Goal: Information Seeking & Learning: Learn about a topic

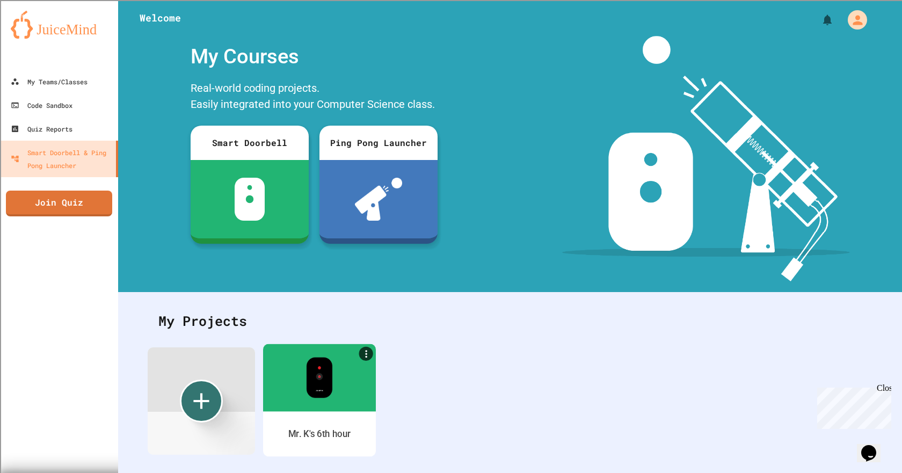
click at [336, 395] on div at bounding box center [319, 378] width 113 height 68
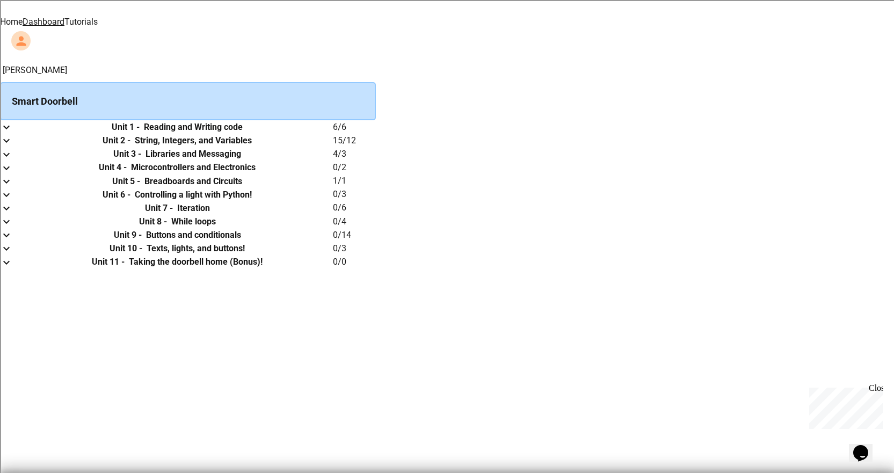
click at [243, 134] on h6 "Reading and Writing code" at bounding box center [193, 127] width 99 height 13
click at [13, 134] on icon "expand row" at bounding box center [6, 127] width 13 height 13
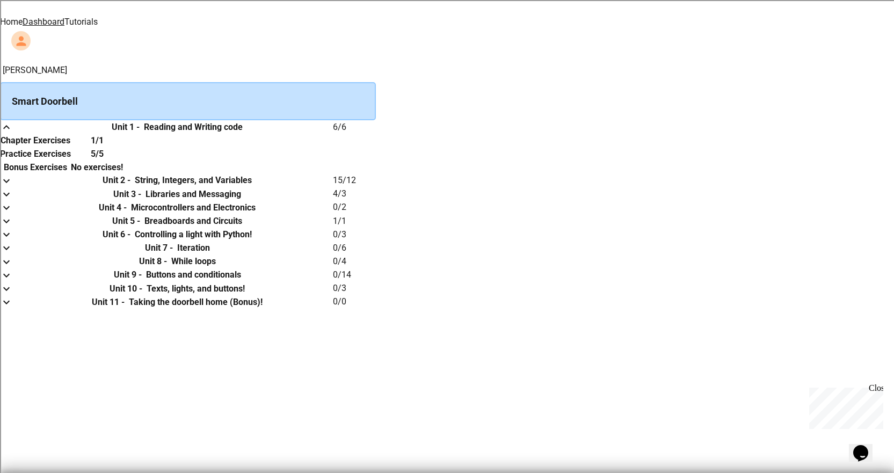
click at [70, 147] on h6 "Chapter Exercises" at bounding box center [36, 140] width 70 height 13
click at [71, 161] on th "Practice Exercises" at bounding box center [35, 153] width 71 height 13
click at [71, 147] on th "Chapter Exercises" at bounding box center [35, 140] width 71 height 13
click at [98, 19] on link "Tutorials" at bounding box center [80, 22] width 33 height 10
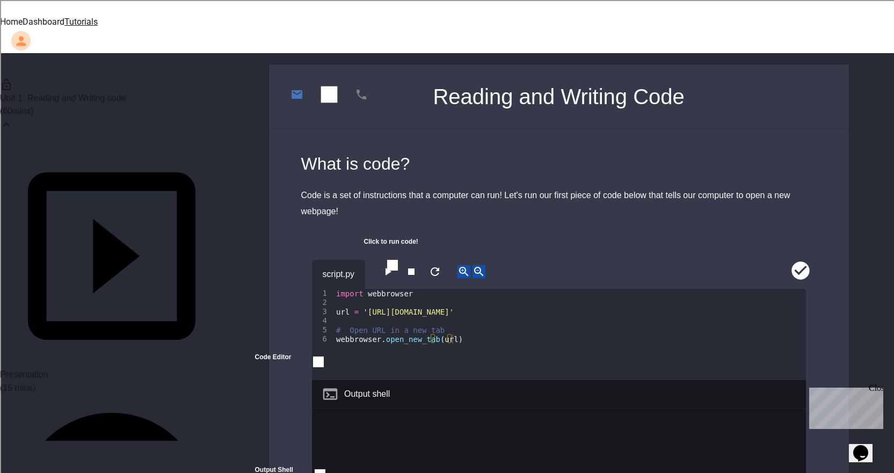
scroll to position [215, 0]
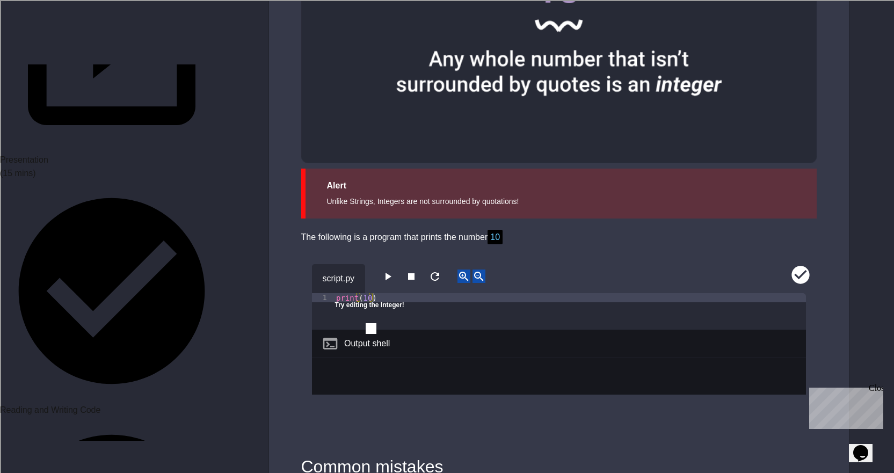
scroll to position [913, 0]
click at [394, 270] on icon "button" at bounding box center [387, 276] width 13 height 13
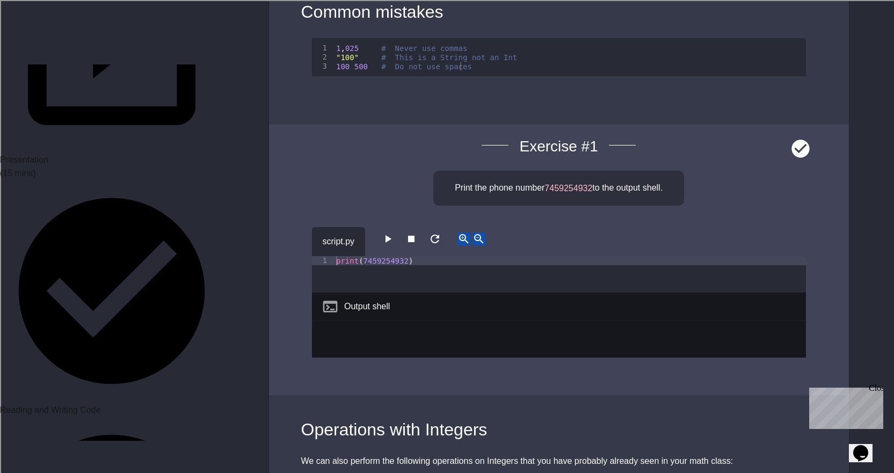
scroll to position [1450, 0]
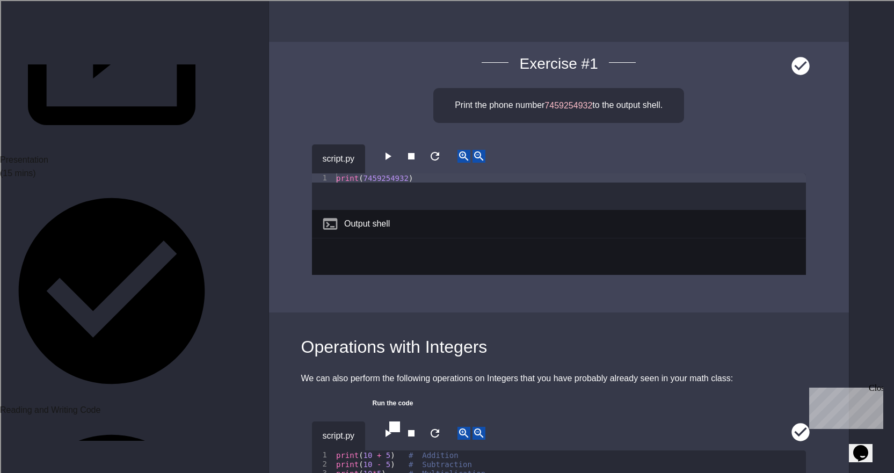
click at [387, 150] on icon "button" at bounding box center [387, 156] width 13 height 13
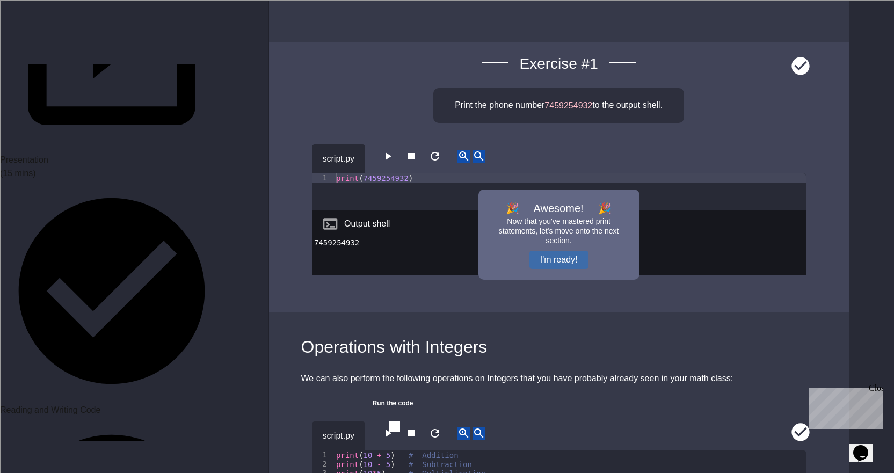
click at [552, 251] on button "I'm ready!" at bounding box center [559, 260] width 59 height 18
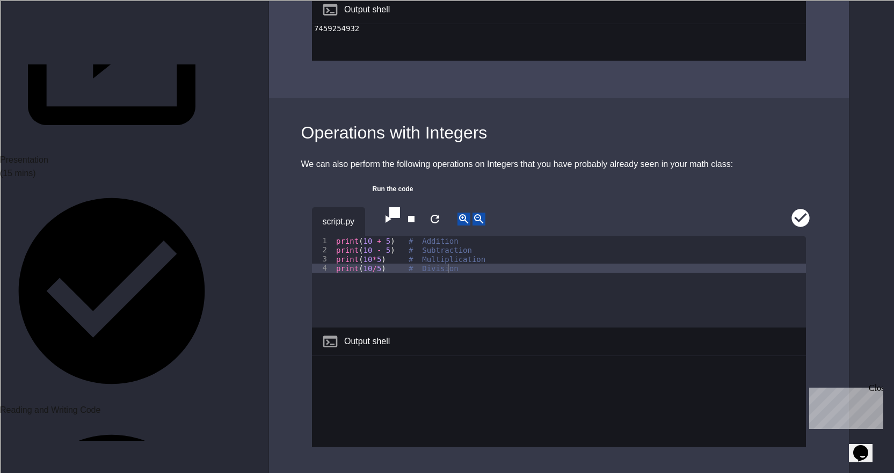
scroll to position [1665, 0]
click at [394, 212] on button "button" at bounding box center [387, 218] width 13 height 13
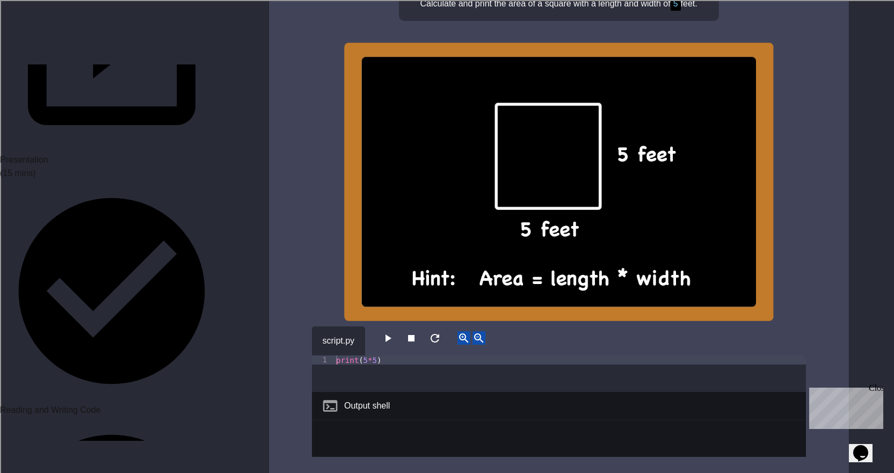
scroll to position [2363, 0]
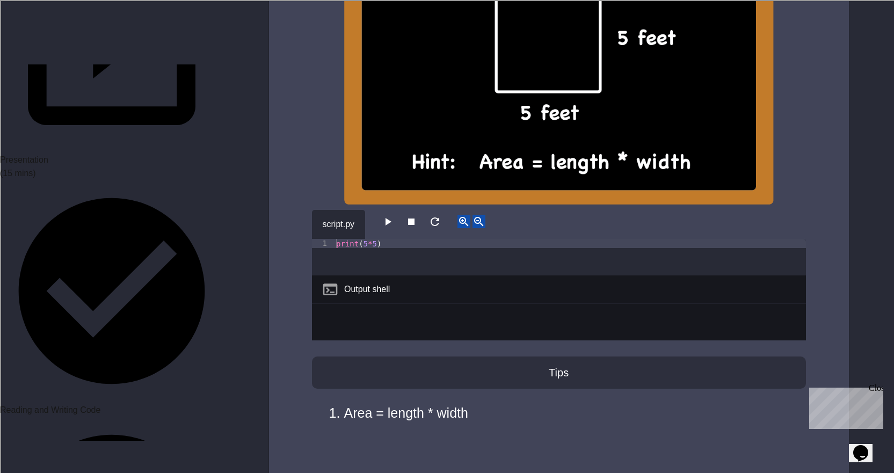
click at [393, 215] on icon "button" at bounding box center [387, 221] width 13 height 13
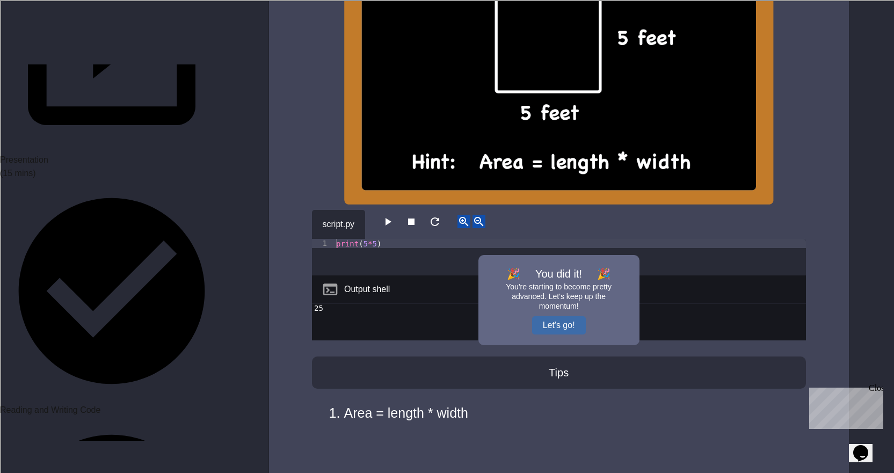
click at [580, 316] on button "Let's go!" at bounding box center [559, 325] width 54 height 18
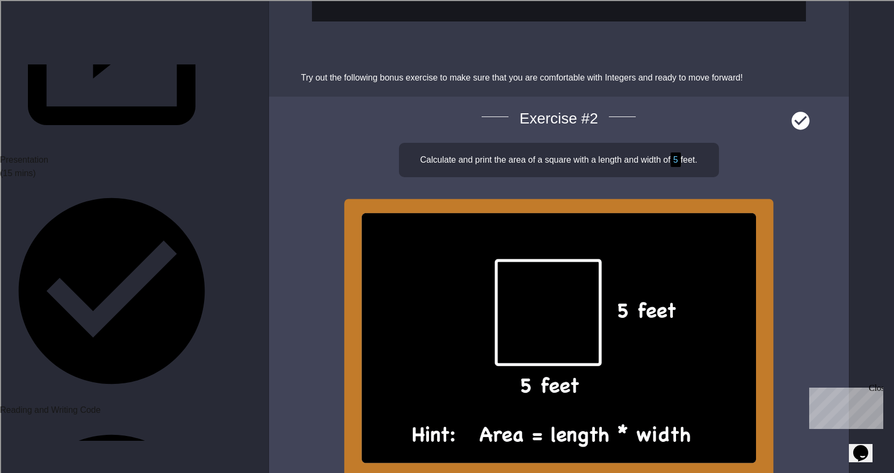
scroll to position [1998, 0]
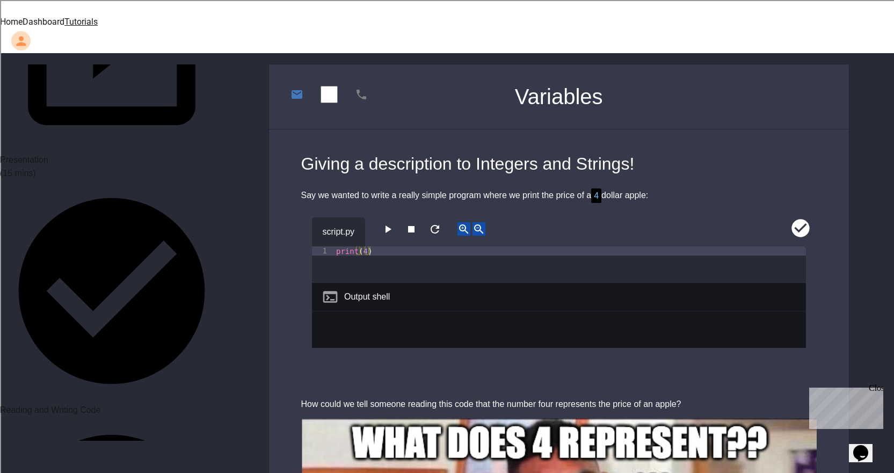
click at [394, 223] on icon "button" at bounding box center [387, 229] width 13 height 13
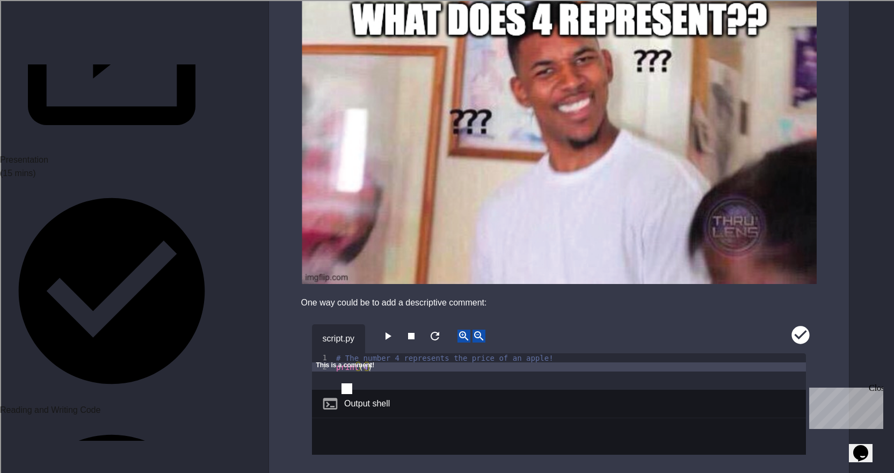
scroll to position [430, 0]
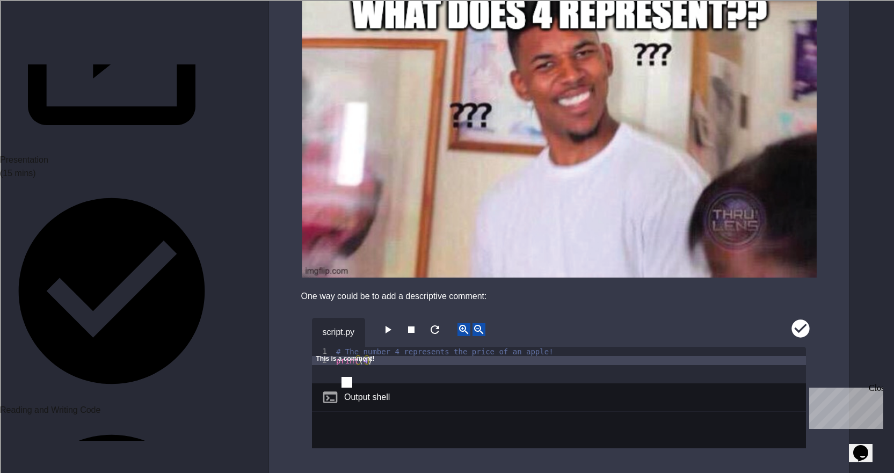
click at [387, 323] on icon "button" at bounding box center [387, 329] width 13 height 13
click at [316, 369] on button "close" at bounding box center [316, 369] width 0 height 0
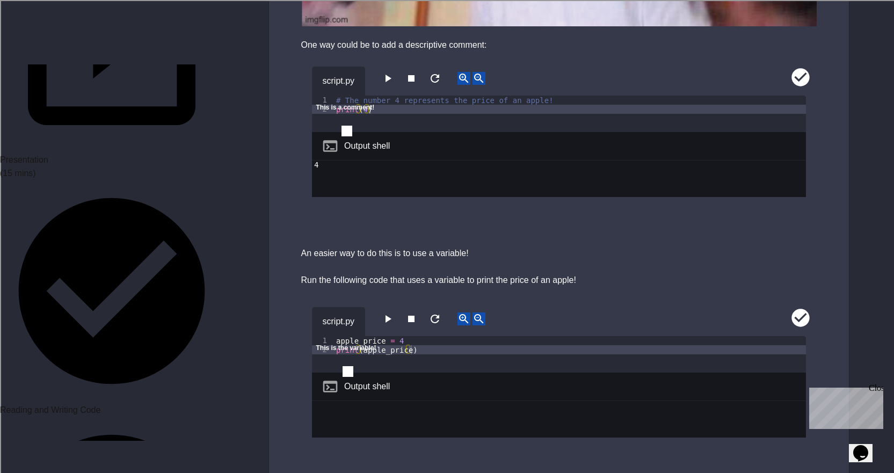
scroll to position [752, 0]
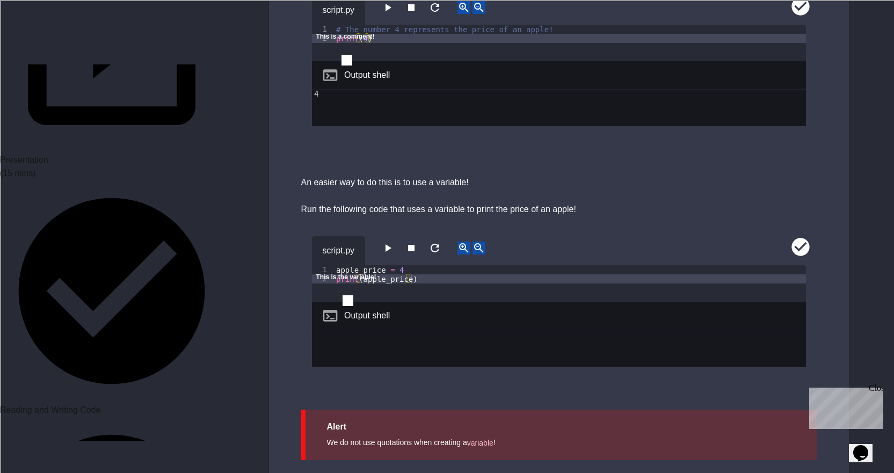
click at [392, 242] on icon "button" at bounding box center [387, 248] width 13 height 13
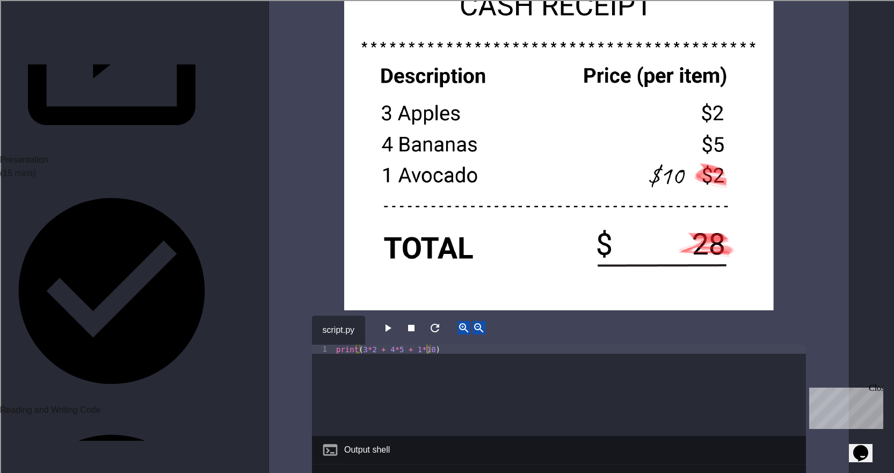
scroll to position [2310, 0]
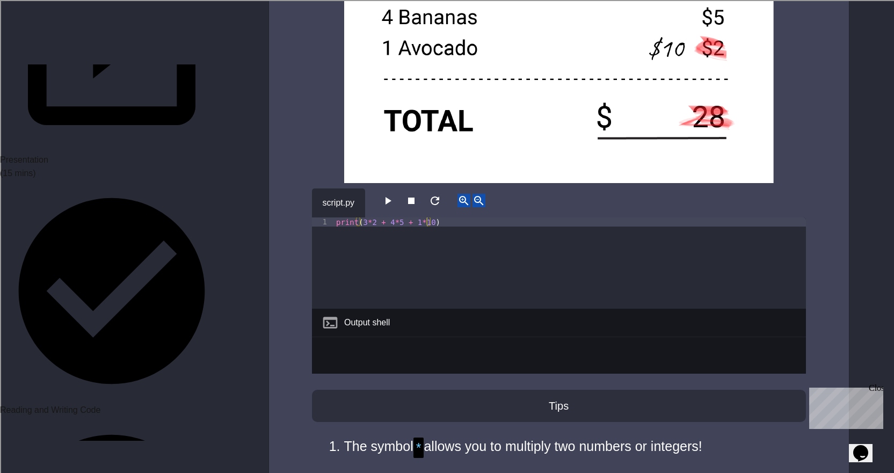
click at [393, 194] on icon "button" at bounding box center [387, 200] width 13 height 13
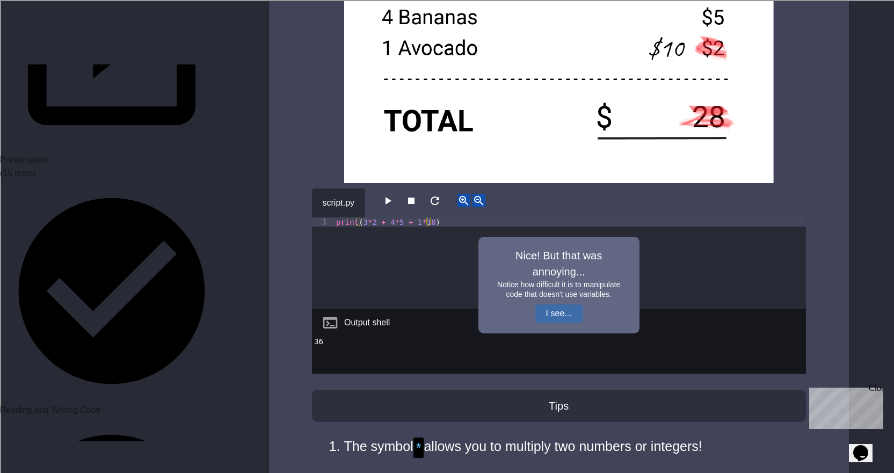
click at [561, 305] on button "I see..." at bounding box center [559, 314] width 47 height 18
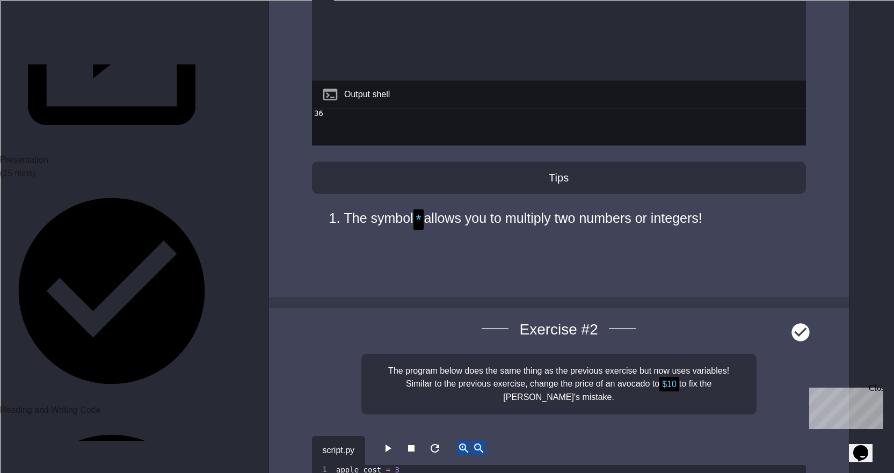
scroll to position [2632, 0]
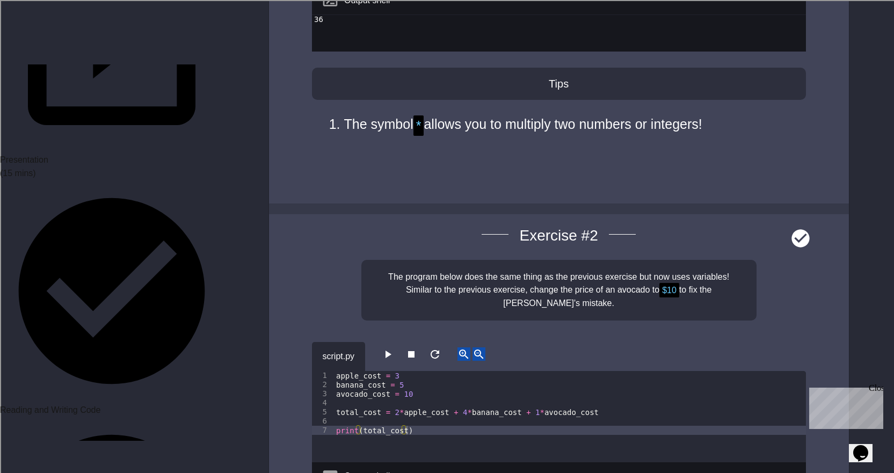
click at [394, 348] on icon "button" at bounding box center [387, 354] width 13 height 13
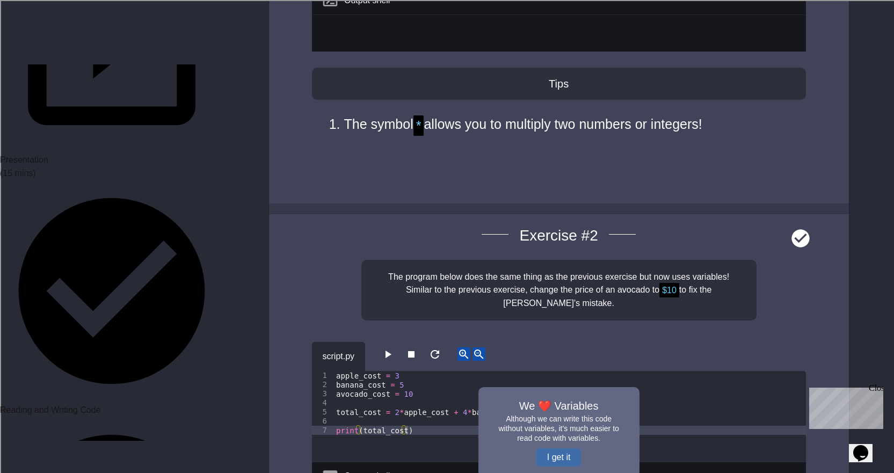
click at [571, 449] on button "I get it" at bounding box center [559, 458] width 45 height 18
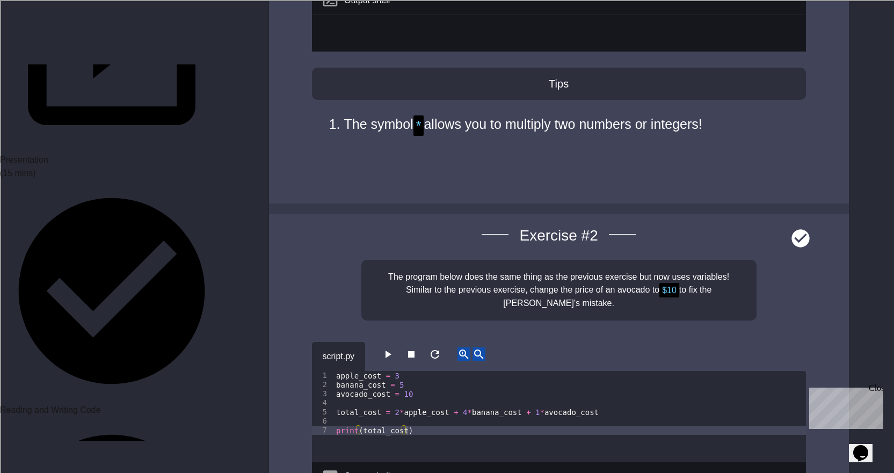
scroll to position [2797, 0]
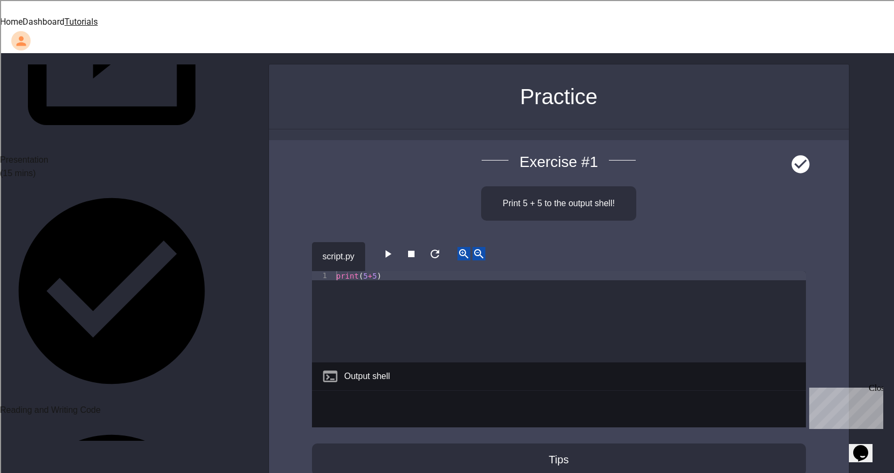
click at [395, 247] on div "script.py" at bounding box center [559, 256] width 494 height 29
click at [393, 248] on icon "button" at bounding box center [387, 254] width 13 height 13
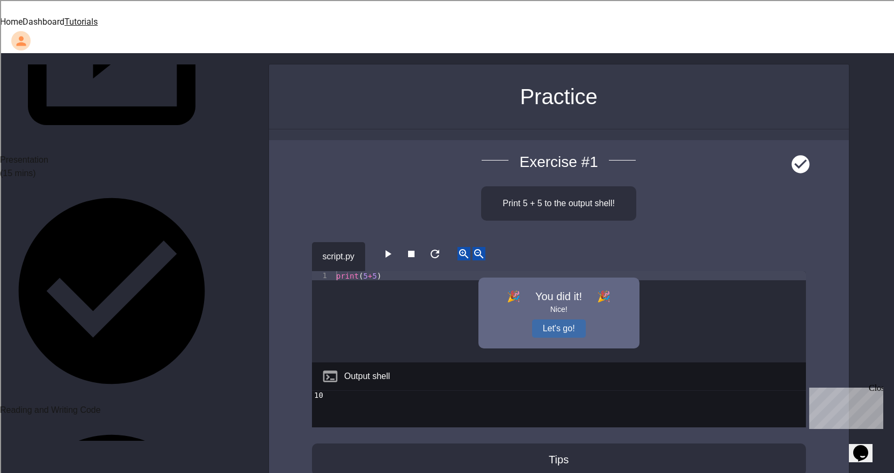
click at [543, 320] on button "Let's go!" at bounding box center [559, 329] width 54 height 18
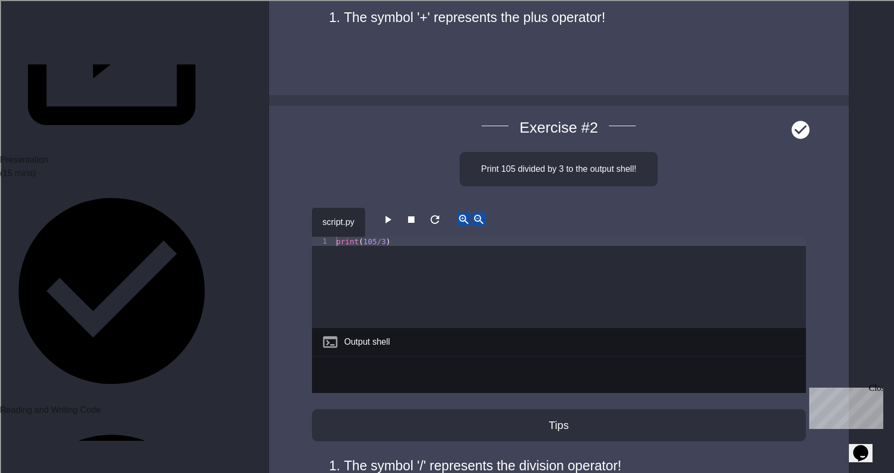
scroll to position [483, 0]
click at [390, 215] on icon "button" at bounding box center [389, 219] width 6 height 8
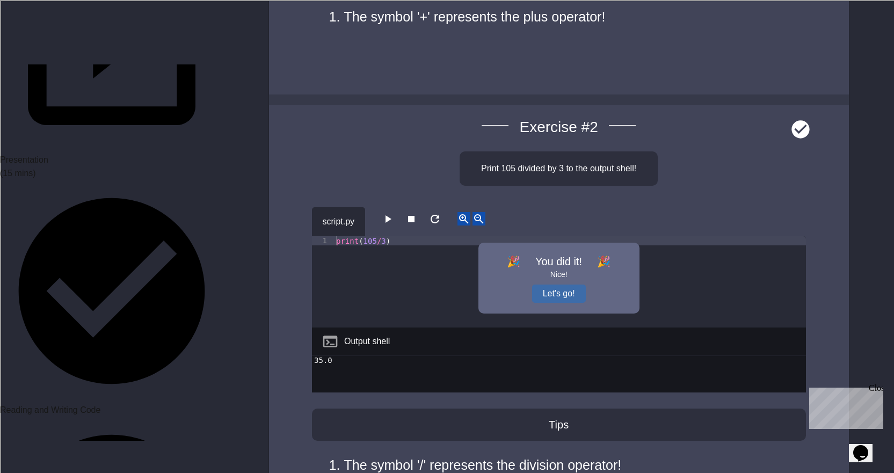
click at [569, 285] on button "Let's go!" at bounding box center [559, 294] width 54 height 18
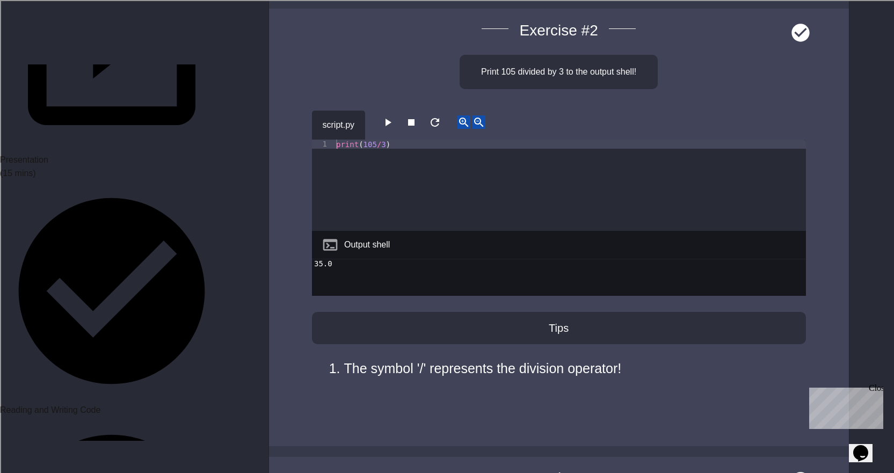
scroll to position [806, 0]
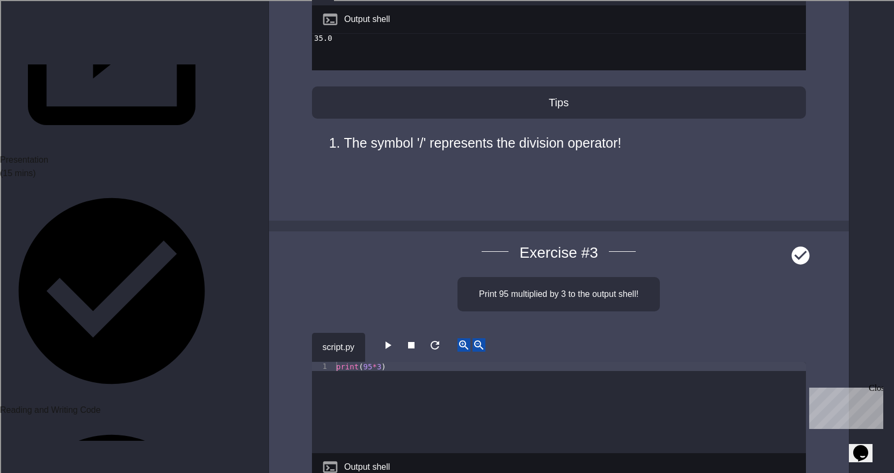
click at [391, 339] on icon "button" at bounding box center [387, 345] width 13 height 13
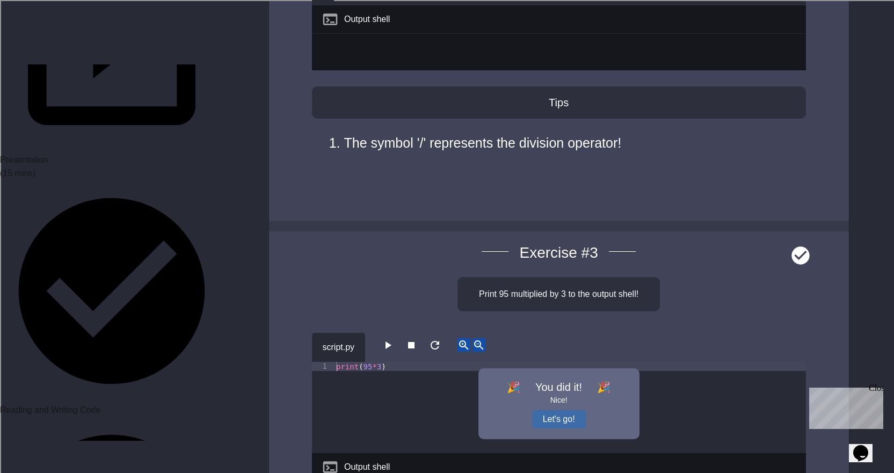
click at [572, 410] on button "Let's go!" at bounding box center [559, 419] width 54 height 18
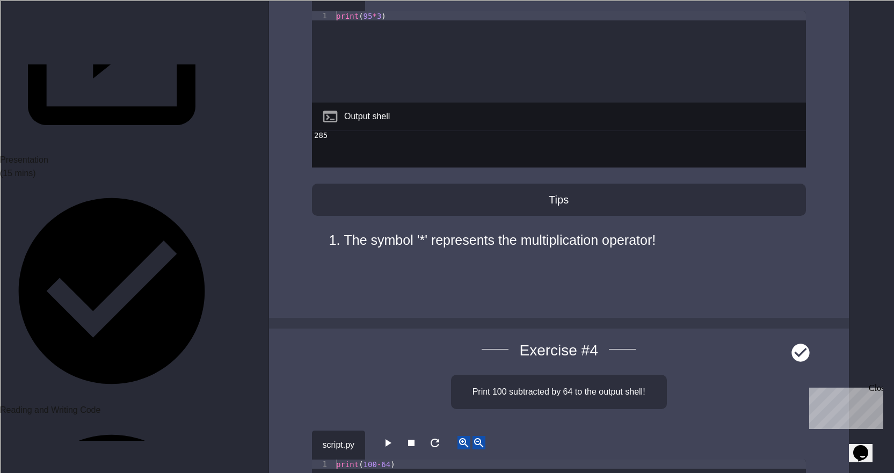
scroll to position [1235, 0]
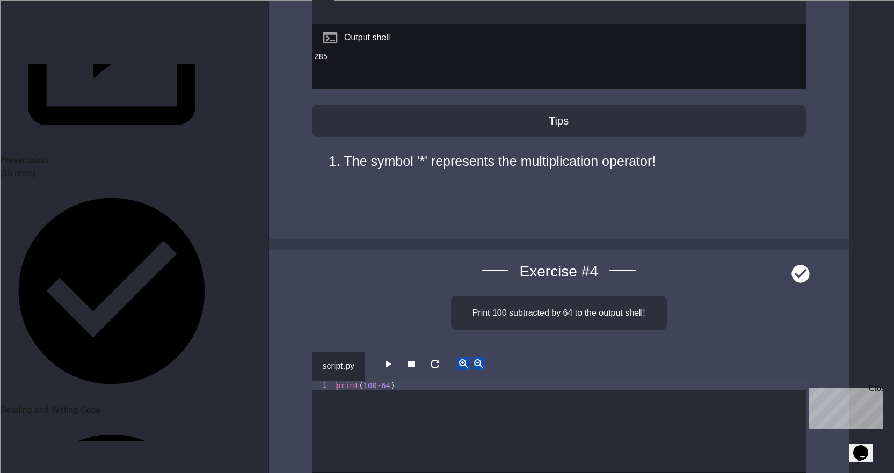
click at [390, 358] on icon "button" at bounding box center [387, 364] width 13 height 13
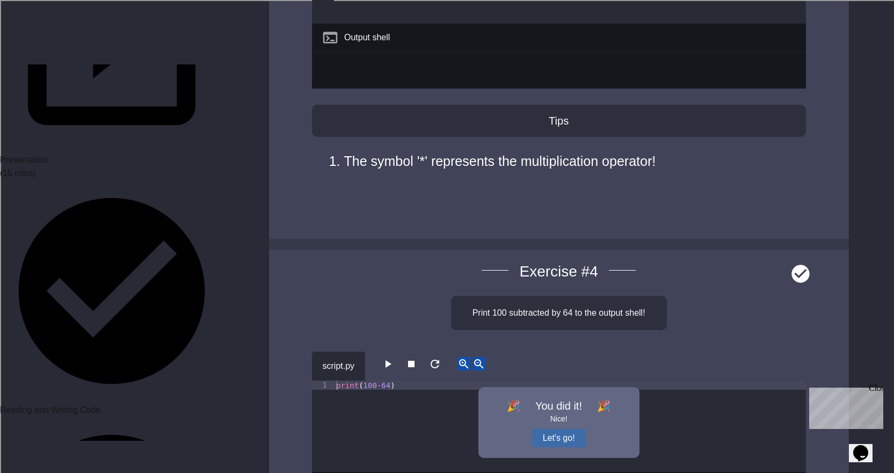
click at [560, 429] on button "Let's go!" at bounding box center [559, 438] width 54 height 18
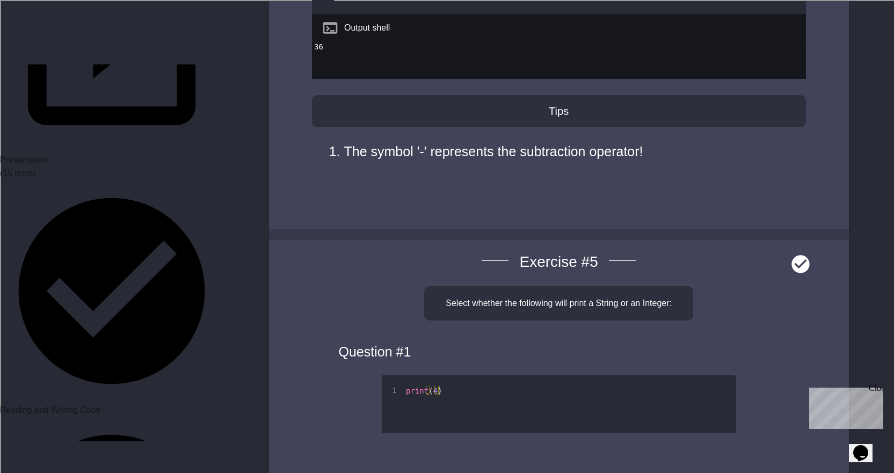
scroll to position [1826, 0]
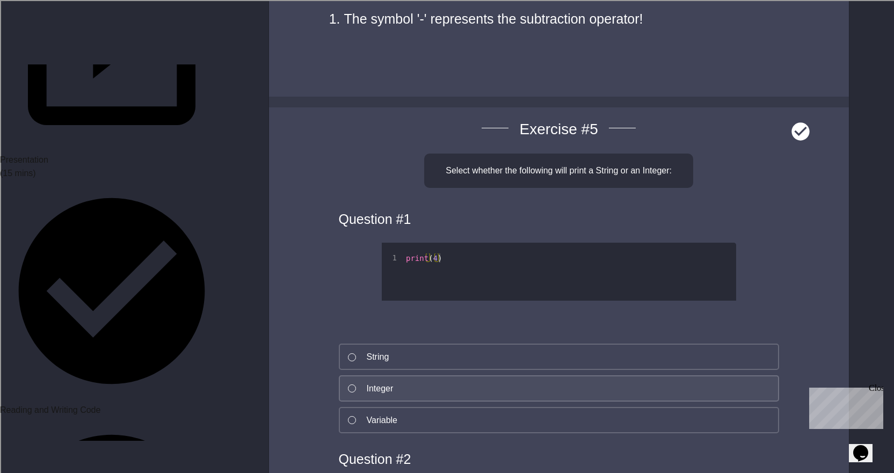
click at [549, 375] on button "Integer" at bounding box center [559, 388] width 440 height 26
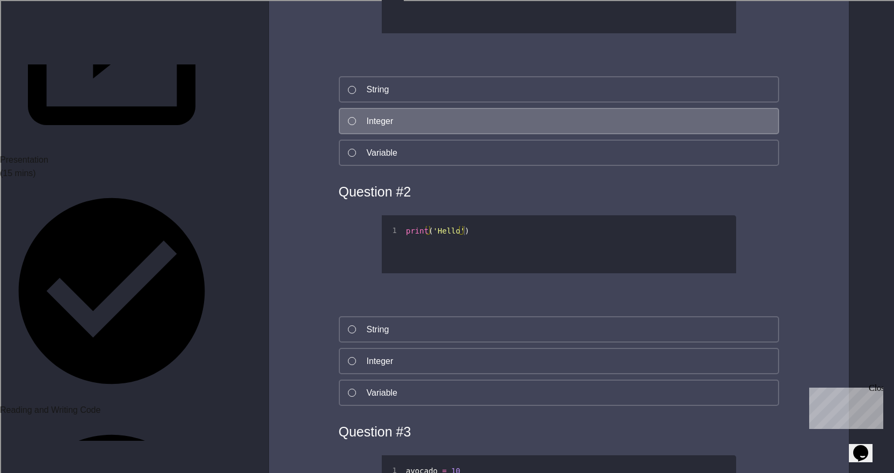
scroll to position [2095, 0]
click at [477, 319] on button "String" at bounding box center [559, 328] width 440 height 26
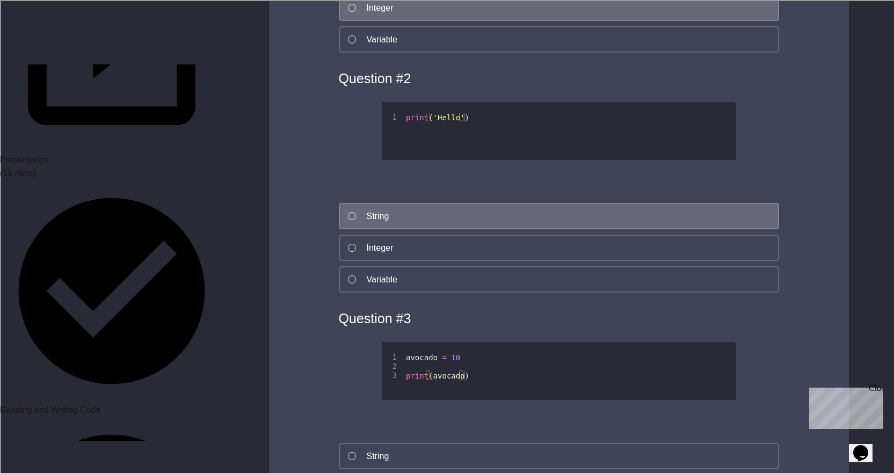
scroll to position [2363, 0]
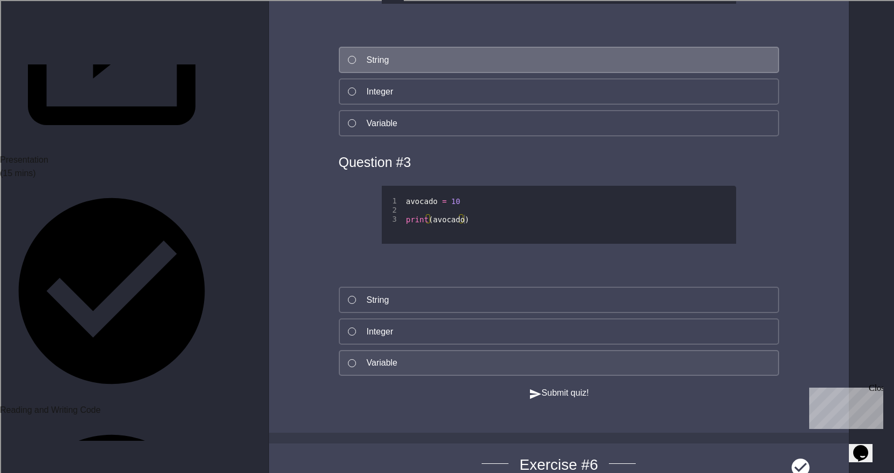
click at [471, 350] on button "Variable" at bounding box center [559, 363] width 440 height 26
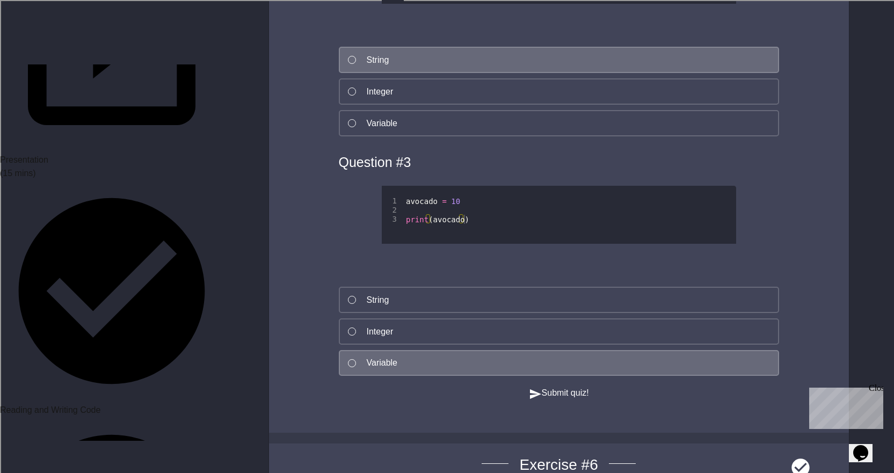
click at [529, 388] on button "Submit quiz!" at bounding box center [559, 393] width 60 height 13
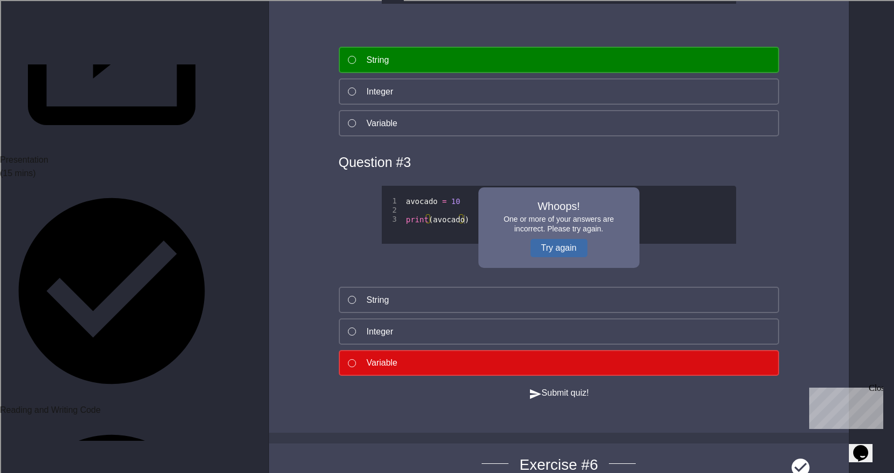
click at [554, 239] on button "Try again" at bounding box center [559, 248] width 57 height 18
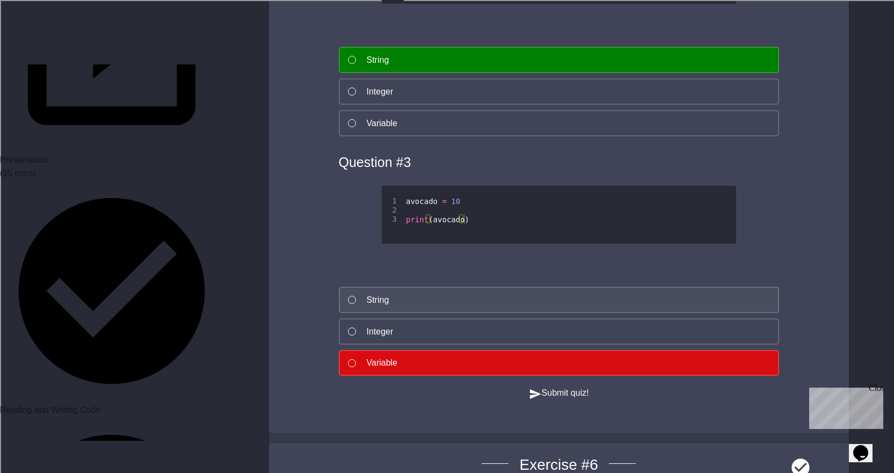
click at [550, 287] on button "String" at bounding box center [559, 300] width 440 height 26
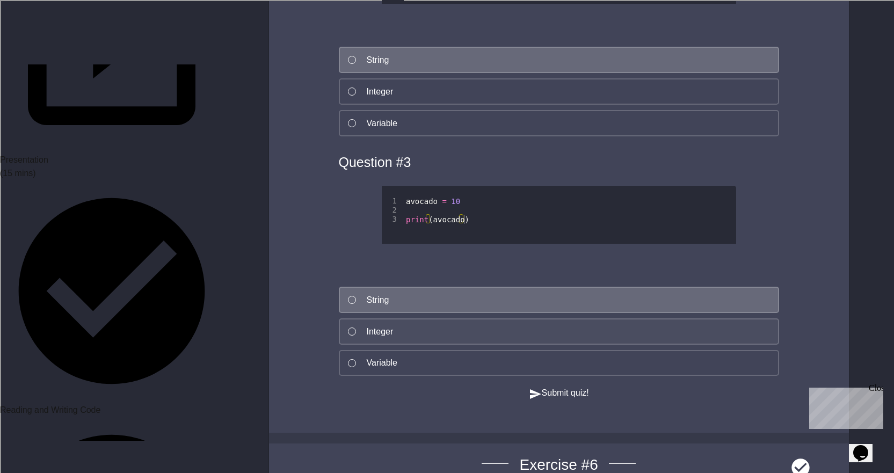
click at [566, 324] on button "Integer" at bounding box center [559, 332] width 440 height 26
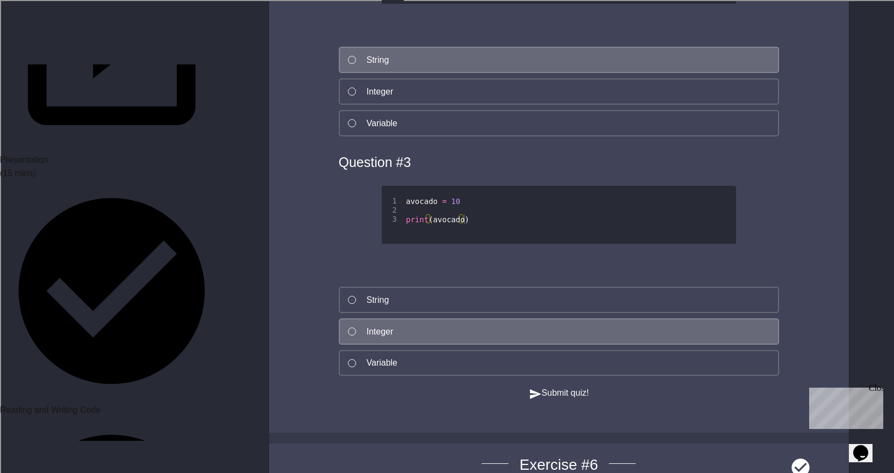
click at [573, 387] on button "Submit quiz!" at bounding box center [559, 393] width 60 height 13
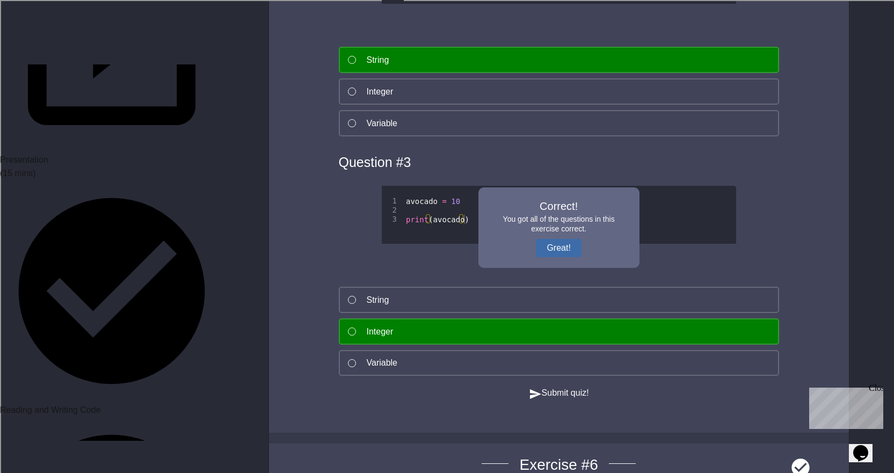
click at [548, 239] on button "Great!" at bounding box center [558, 248] width 45 height 18
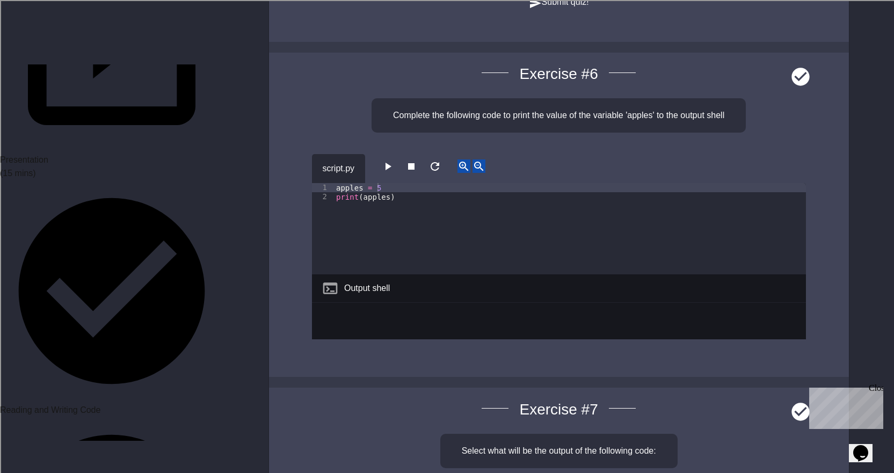
scroll to position [2525, 0]
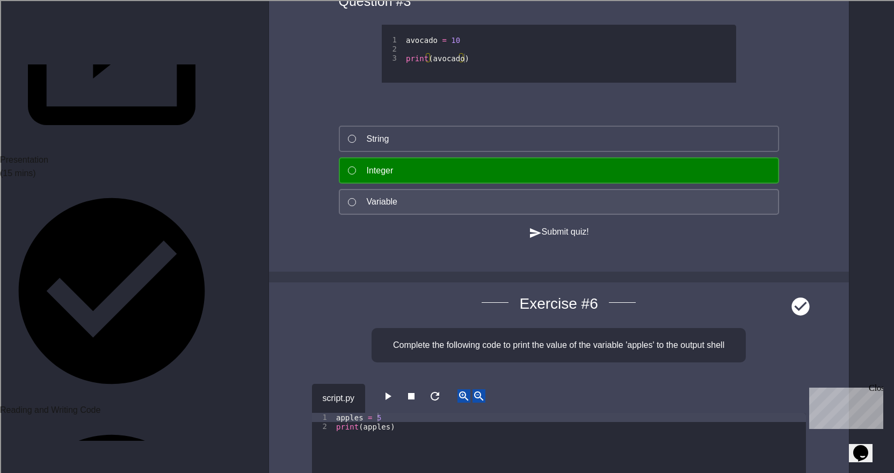
click at [546, 196] on button "Variable" at bounding box center [559, 202] width 440 height 26
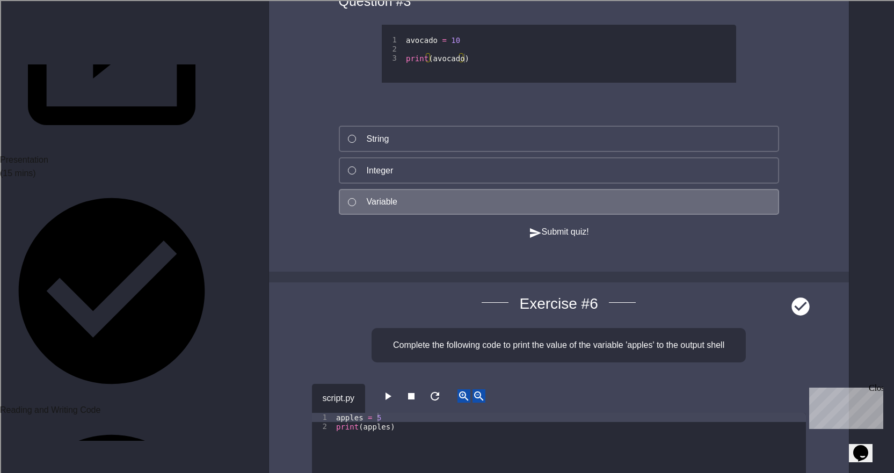
click at [558, 226] on button "Submit quiz!" at bounding box center [559, 232] width 60 height 13
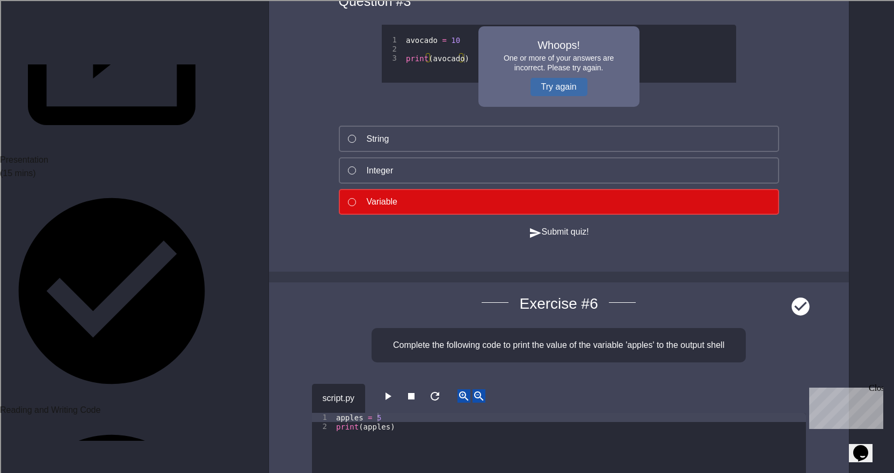
click at [562, 78] on button "Try again" at bounding box center [559, 87] width 57 height 18
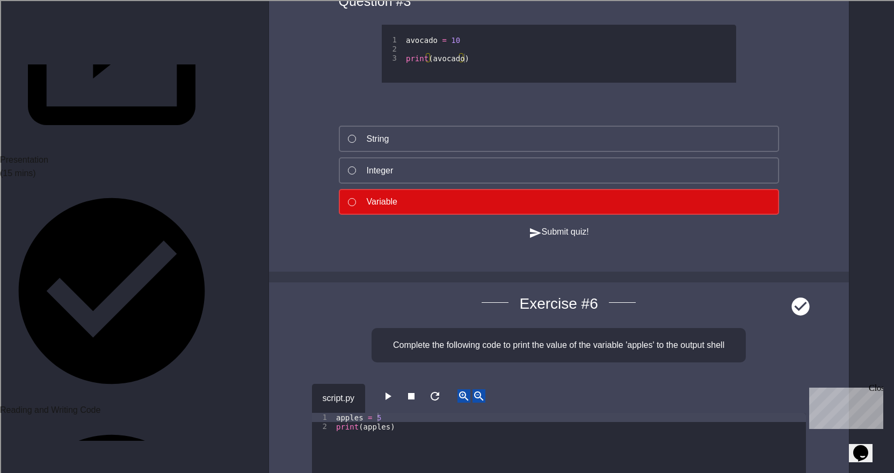
click at [562, 101] on div "1 2 3 avocado = 10 print ( avocado ) XXXXXXXXXXXXXXXXXXXXXXXXXXXXXXXXXXXXXXXXXX…" at bounding box center [559, 65] width 440 height 109
click at [565, 157] on button "Integer" at bounding box center [559, 170] width 440 height 26
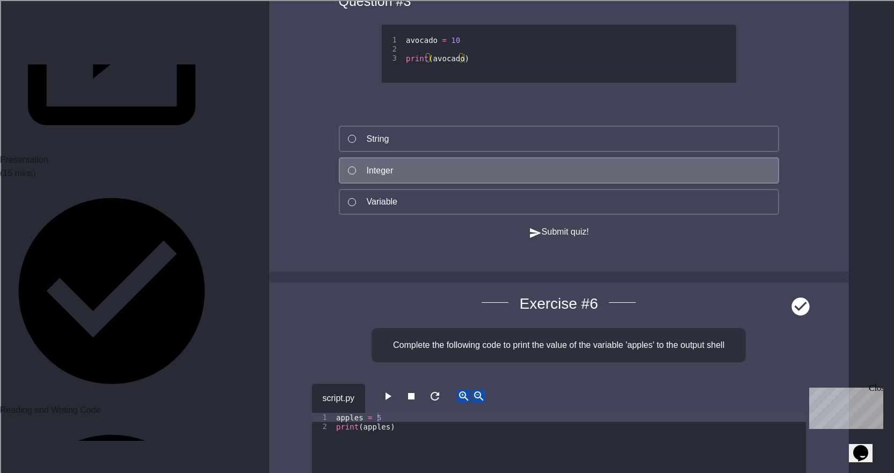
click at [557, 228] on button "Submit quiz!" at bounding box center [559, 232] width 60 height 13
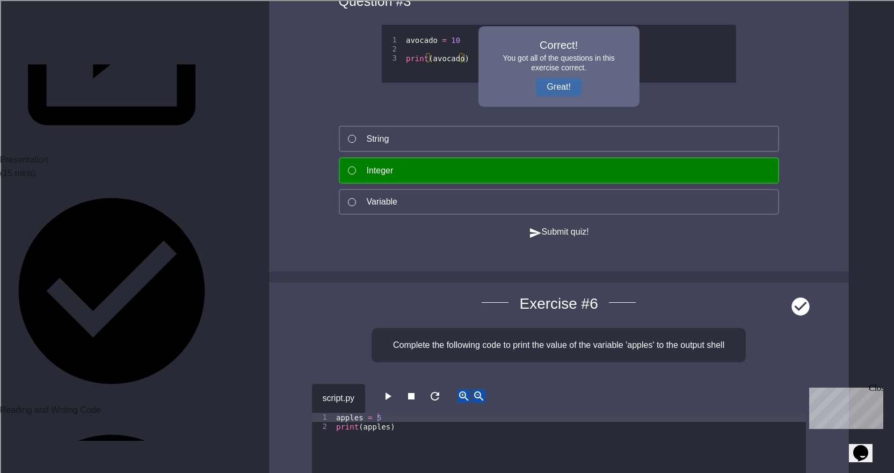
click at [560, 78] on button "Great!" at bounding box center [558, 87] width 45 height 18
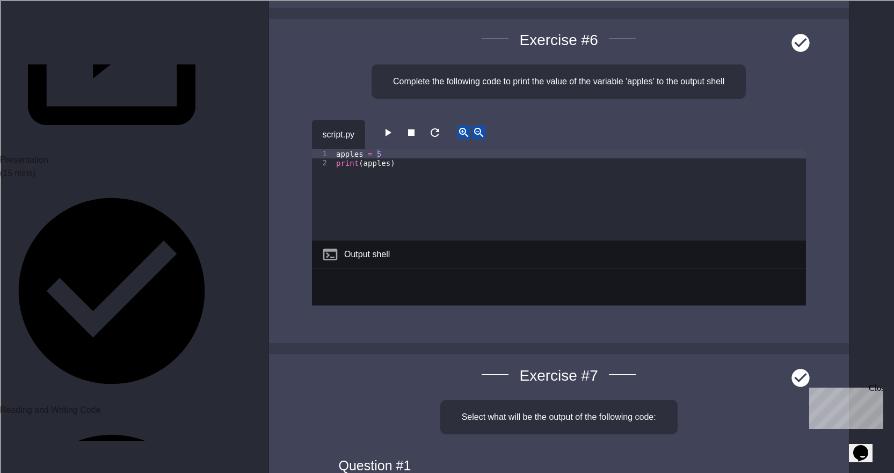
scroll to position [2793, 0]
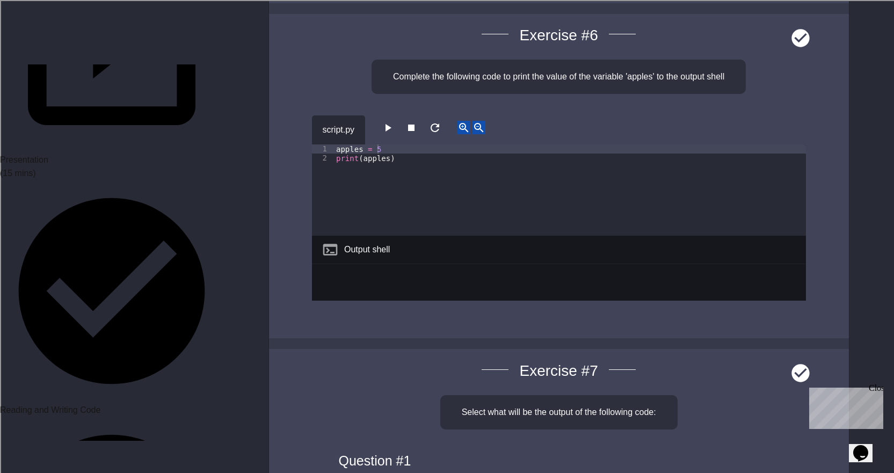
click at [386, 134] on icon "button" at bounding box center [387, 127] width 13 height 13
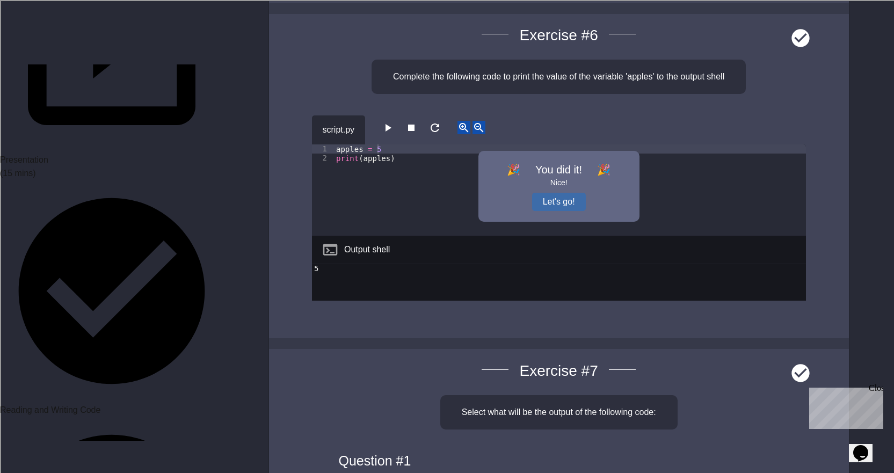
click at [560, 211] on button "Let's go!" at bounding box center [559, 202] width 54 height 18
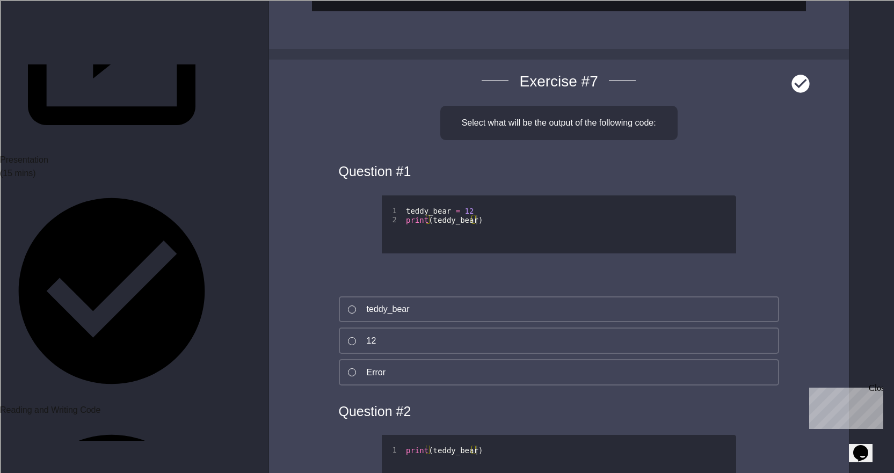
scroll to position [3115, 0]
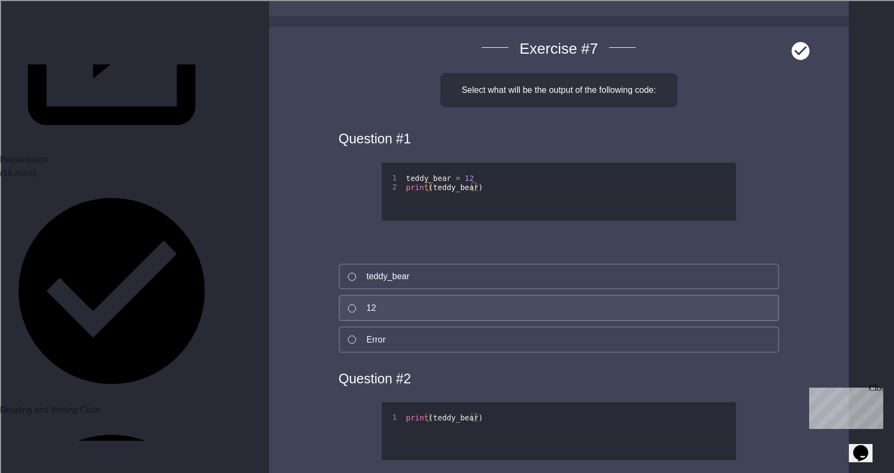
click at [465, 311] on button "12" at bounding box center [559, 308] width 440 height 26
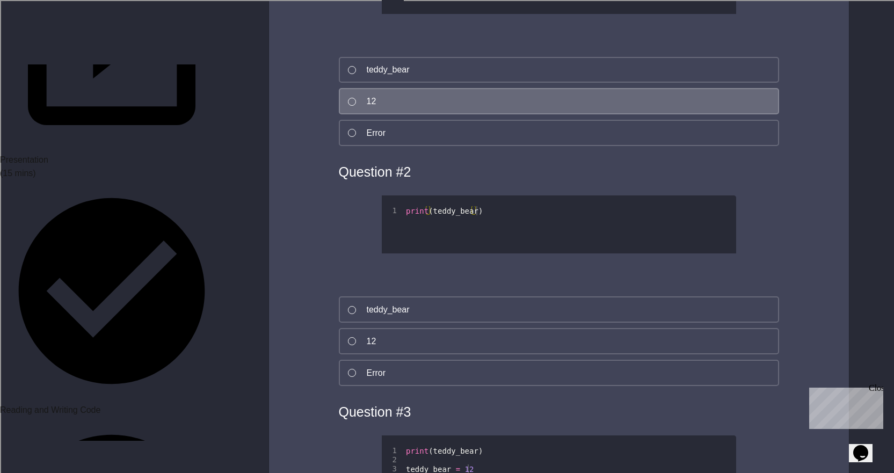
scroll to position [3330, 0]
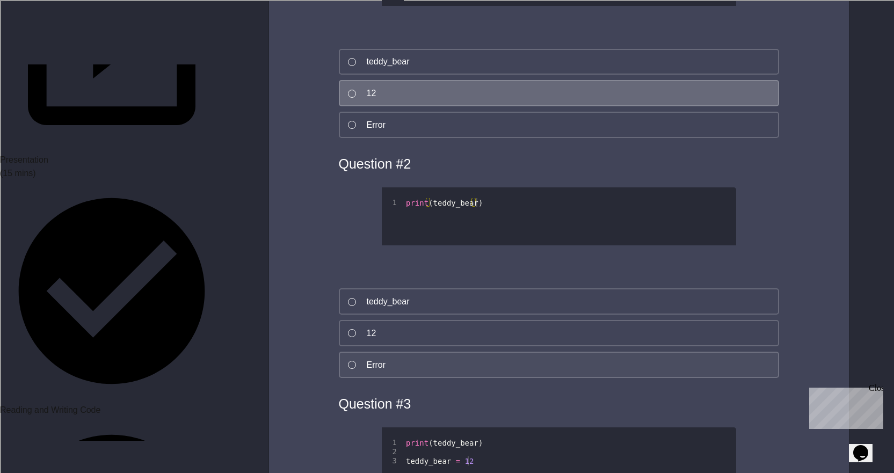
click at [455, 359] on button "Error" at bounding box center [559, 365] width 440 height 26
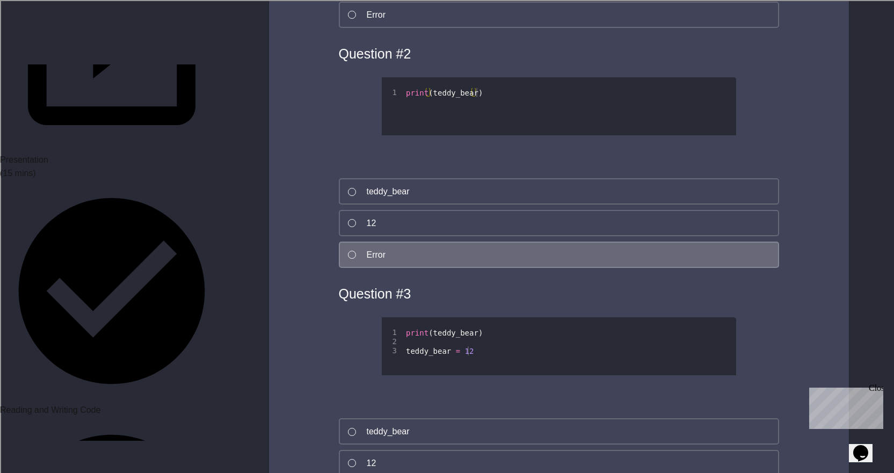
scroll to position [3599, 0]
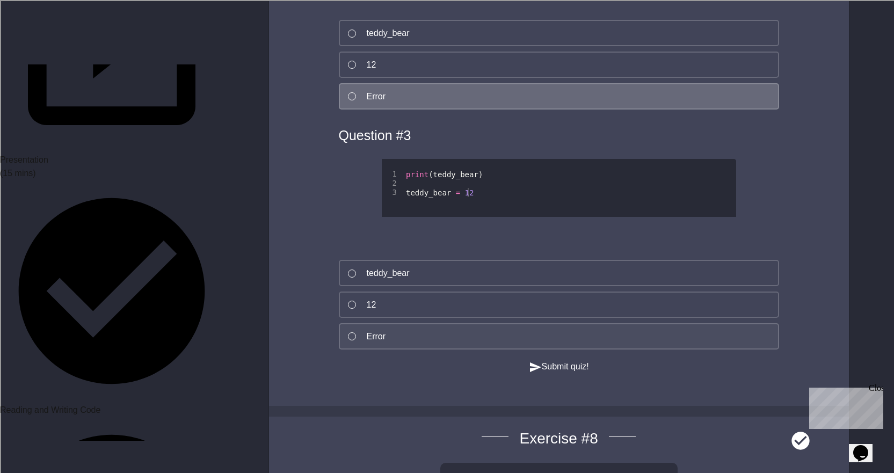
click at [462, 344] on button "Error" at bounding box center [559, 336] width 440 height 26
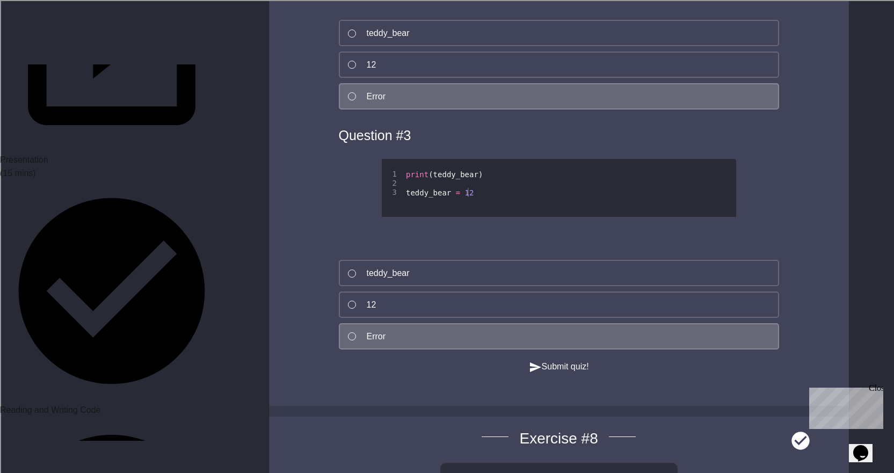
click at [540, 374] on button "Submit quiz!" at bounding box center [559, 366] width 60 height 13
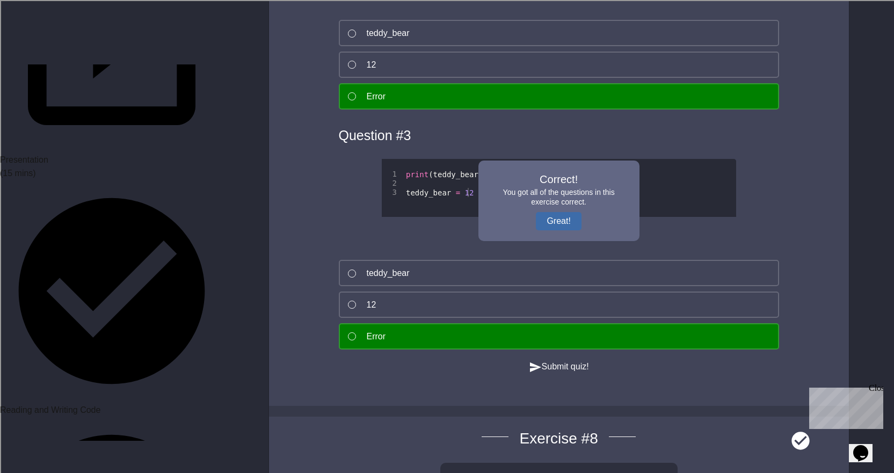
click at [553, 226] on button "Great!" at bounding box center [558, 221] width 45 height 18
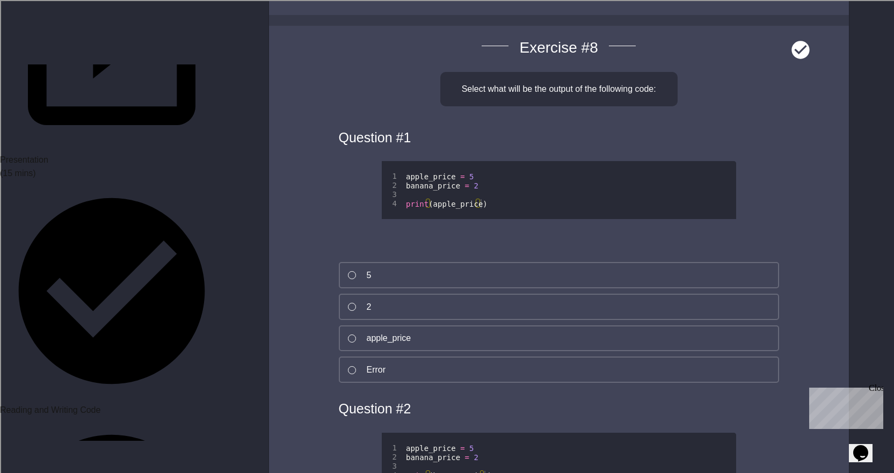
scroll to position [4082, 0]
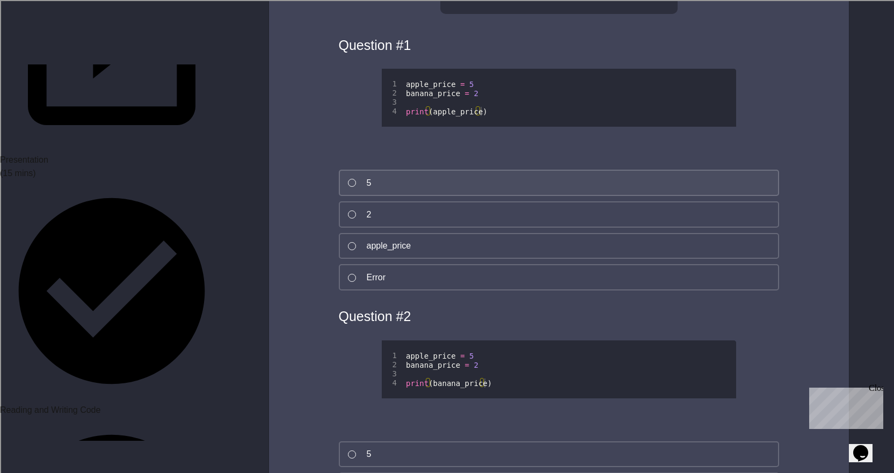
click at [489, 196] on button "5" at bounding box center [559, 183] width 440 height 26
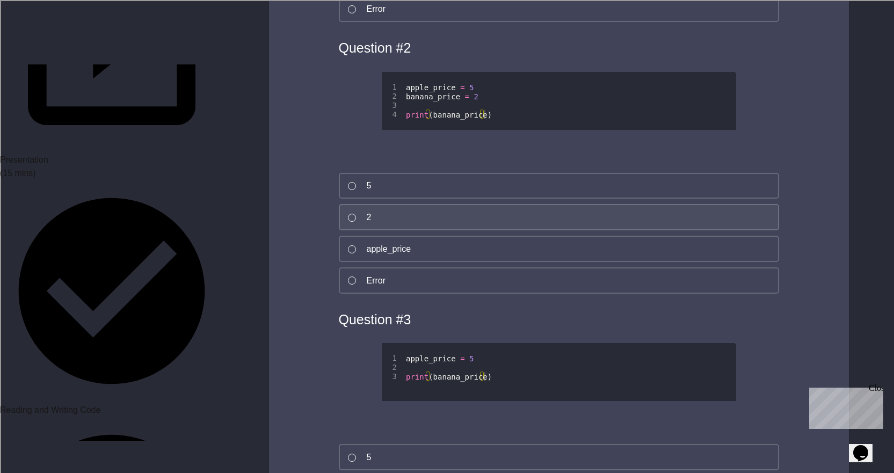
click at [474, 230] on button "2" at bounding box center [559, 217] width 440 height 26
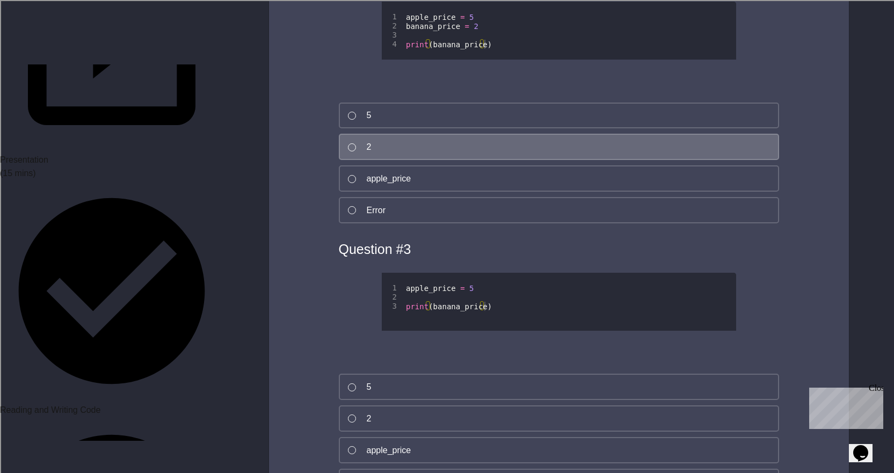
scroll to position [4512, 0]
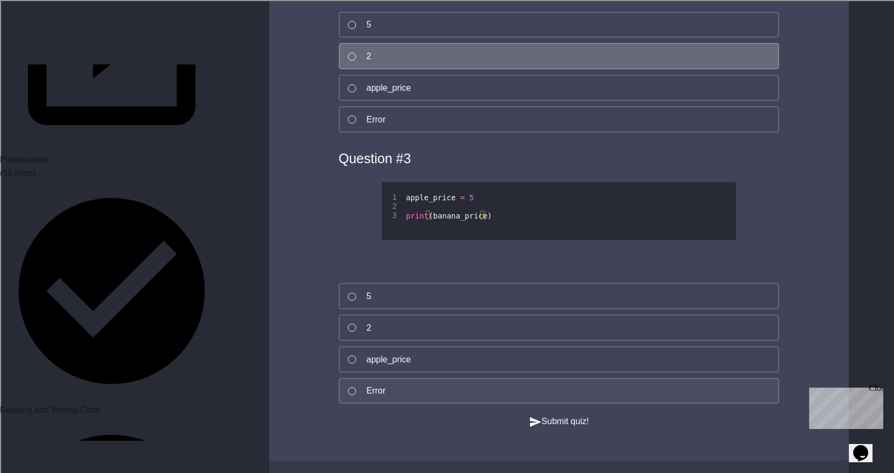
click at [436, 404] on button "Error" at bounding box center [559, 391] width 440 height 26
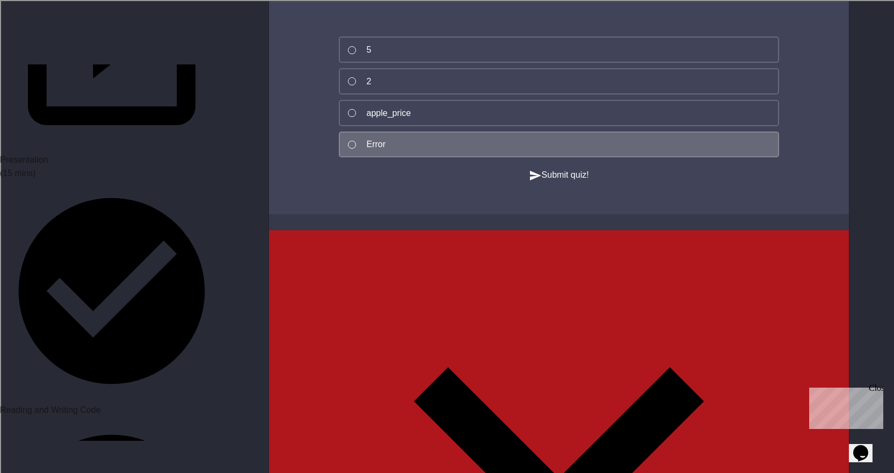
scroll to position [4781, 0]
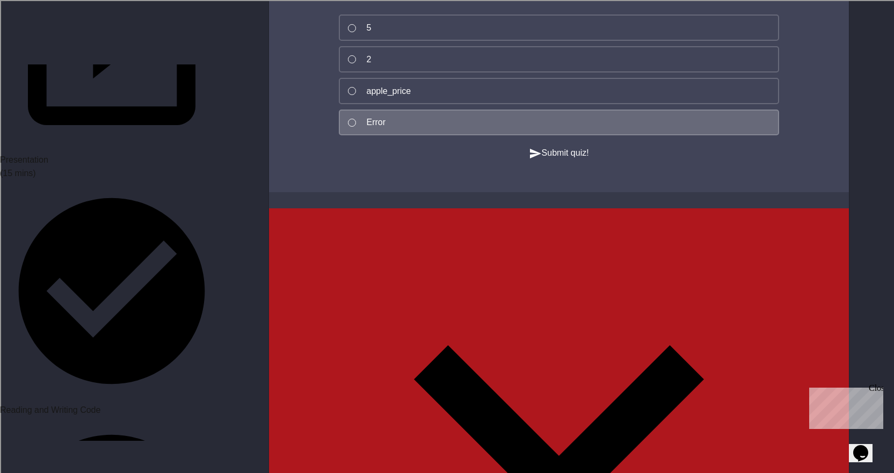
click at [576, 160] on button "Submit quiz!" at bounding box center [559, 153] width 60 height 13
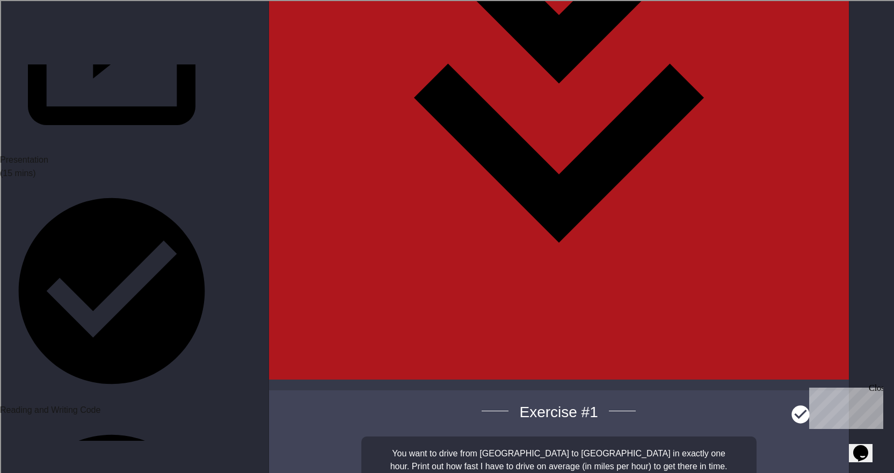
scroll to position [5801, 0]
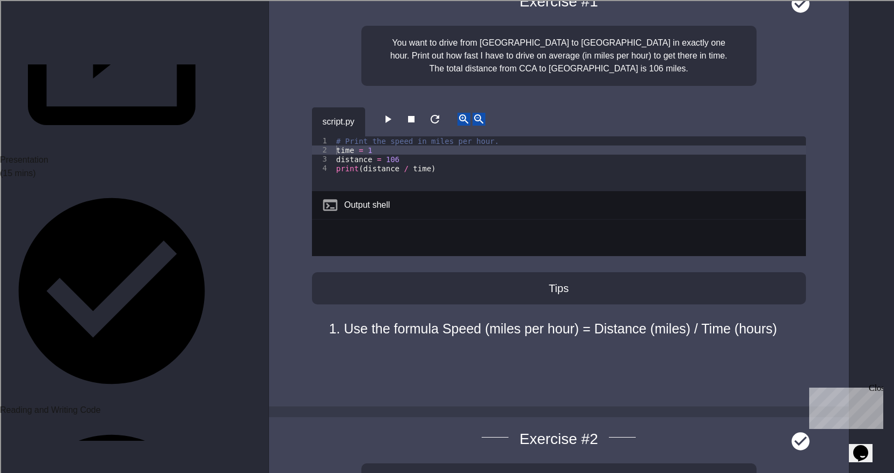
scroll to position [6285, 0]
drag, startPoint x: 471, startPoint y: 186, endPoint x: 420, endPoint y: 187, distance: 51.0
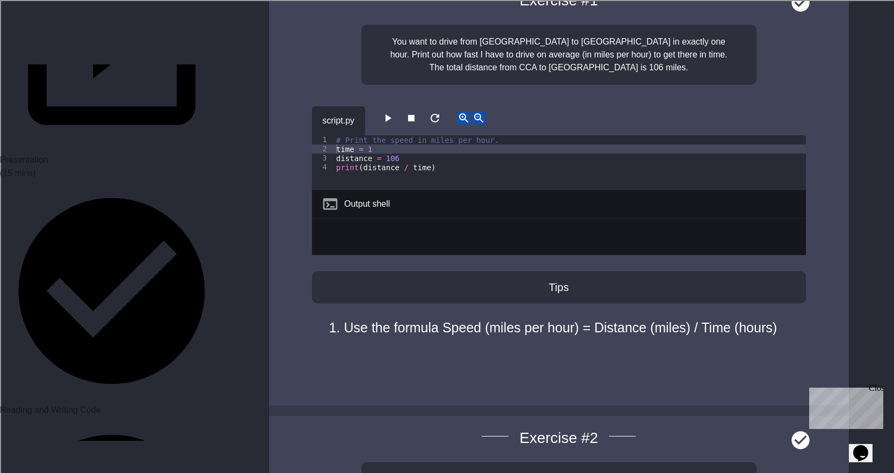
paste textarea "**********"
drag, startPoint x: 473, startPoint y: 184, endPoint x: 538, endPoint y: 179, distance: 65.8
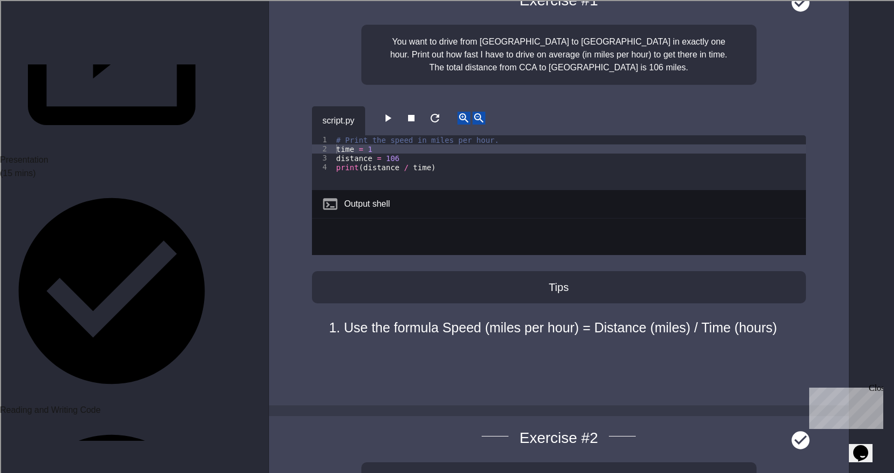
type textarea "**********"
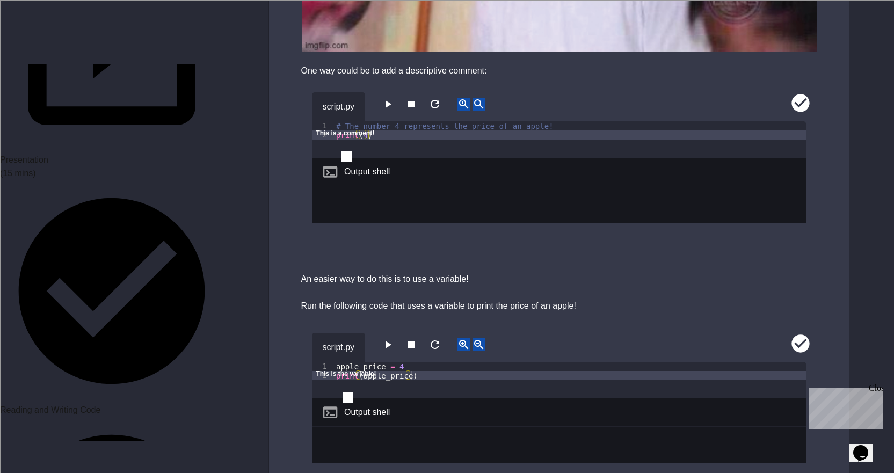
scroll to position [645, 0]
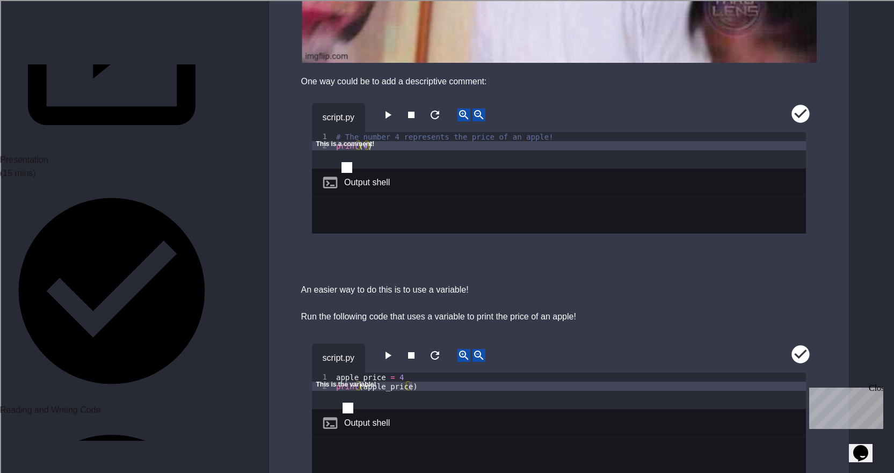
click at [316, 154] on icon "close" at bounding box center [316, 154] width 0 height 0
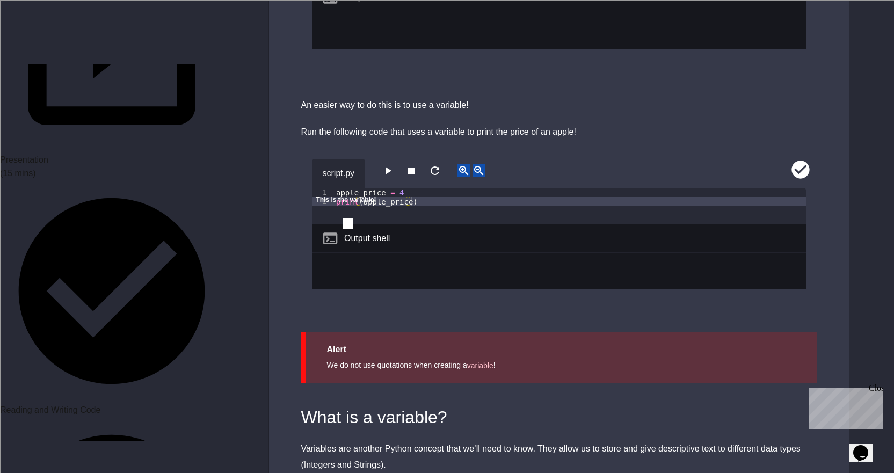
scroll to position [859, 0]
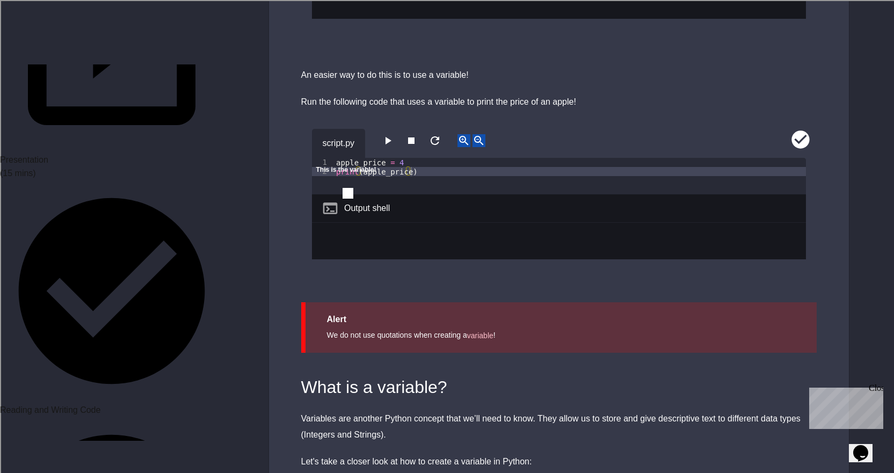
click at [316, 180] on icon "close" at bounding box center [316, 180] width 0 height 0
click at [424, 158] on div "apple_price = 4 print ( apple_price )" at bounding box center [570, 185] width 472 height 55
type textarea "**********"
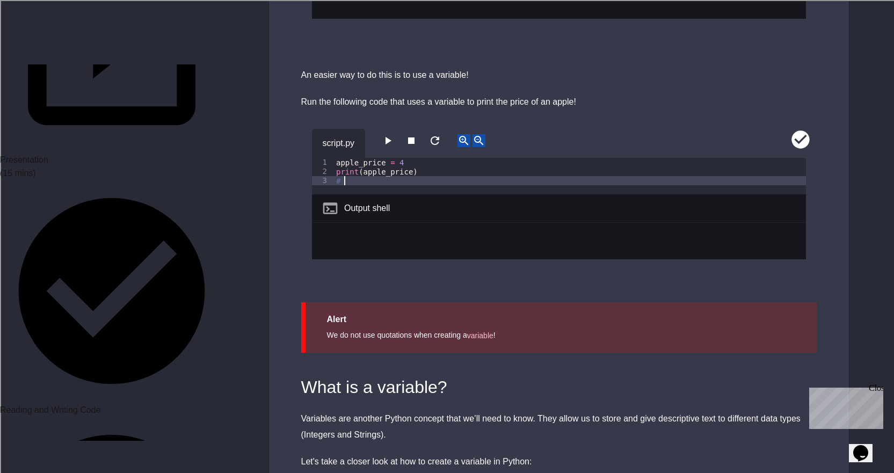
scroll to position [0, 0]
type textarea "*"
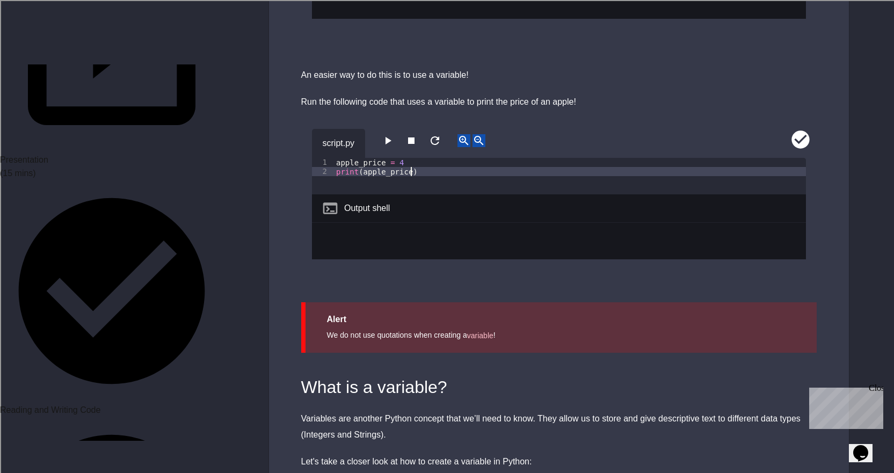
type textarea "**********"
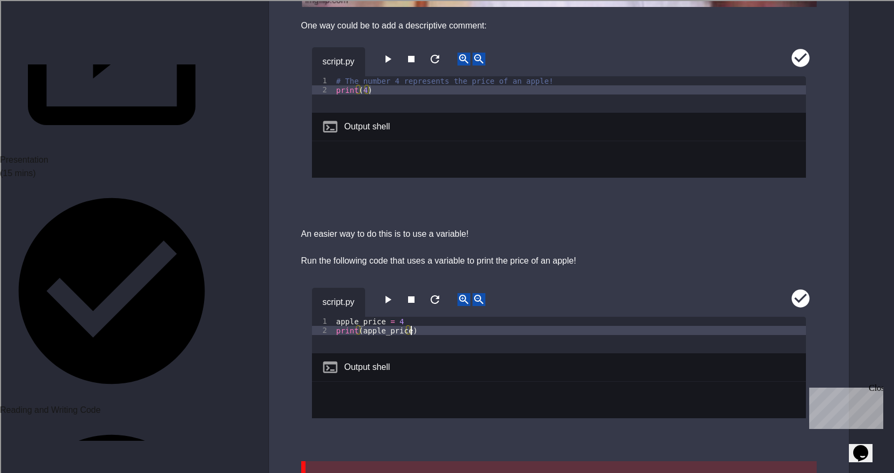
scroll to position [913, 0]
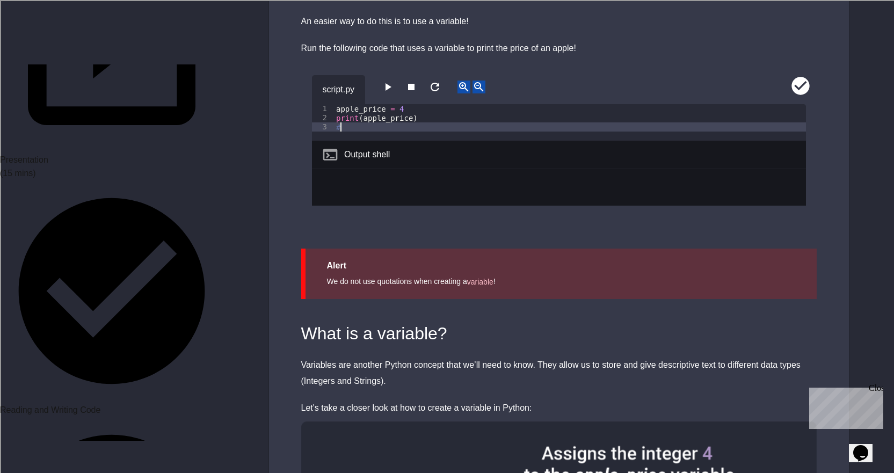
type textarea "*"
type textarea "**********"
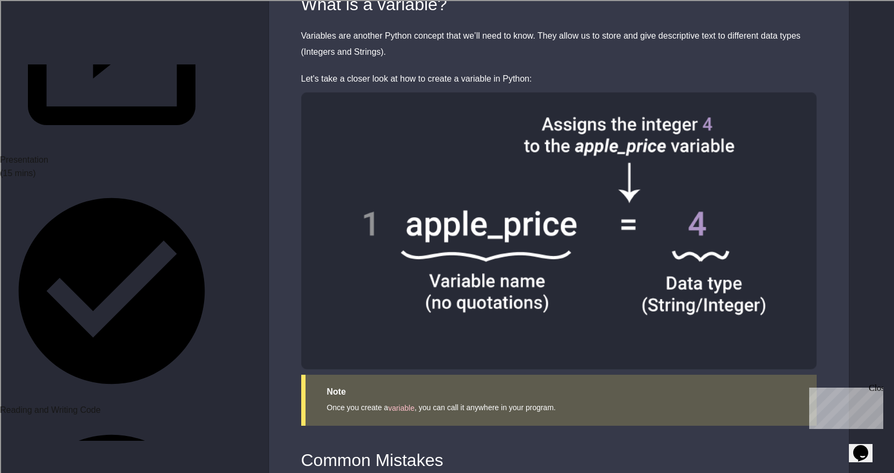
scroll to position [1289, 0]
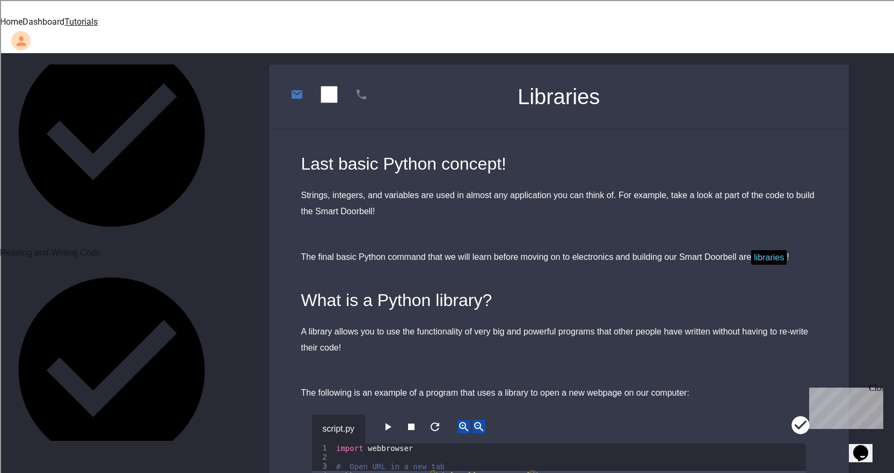
scroll to position [376, 0]
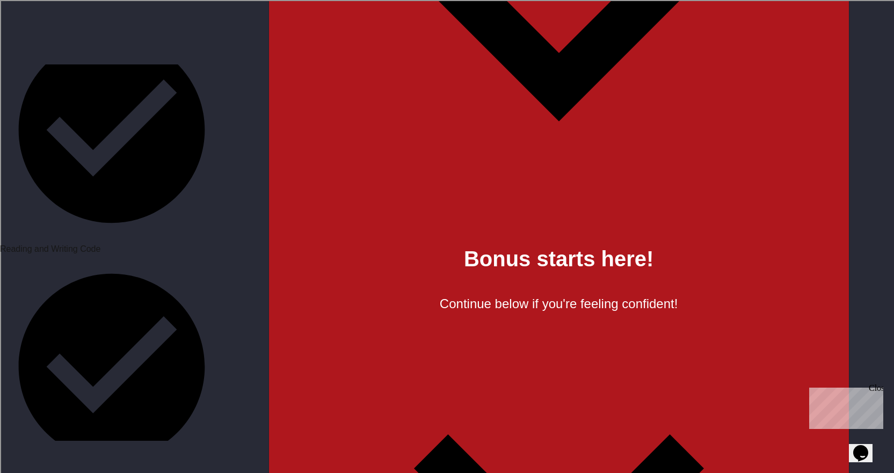
scroll to position [1987, 0]
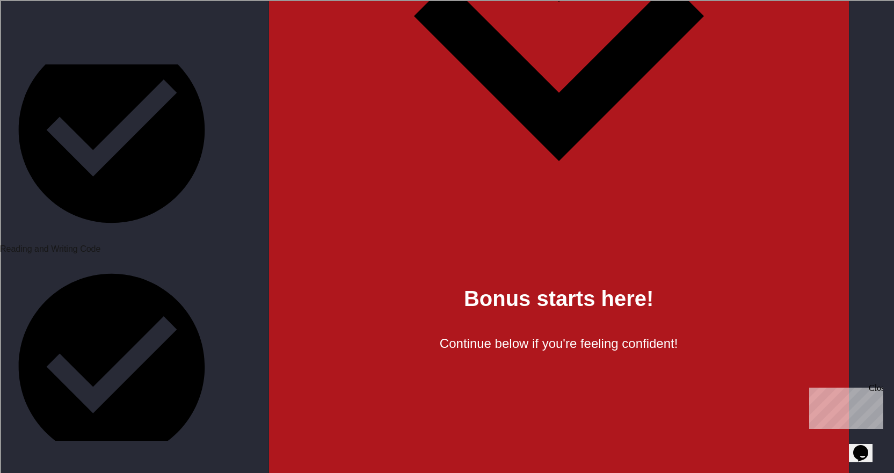
scroll to position [1934, 0]
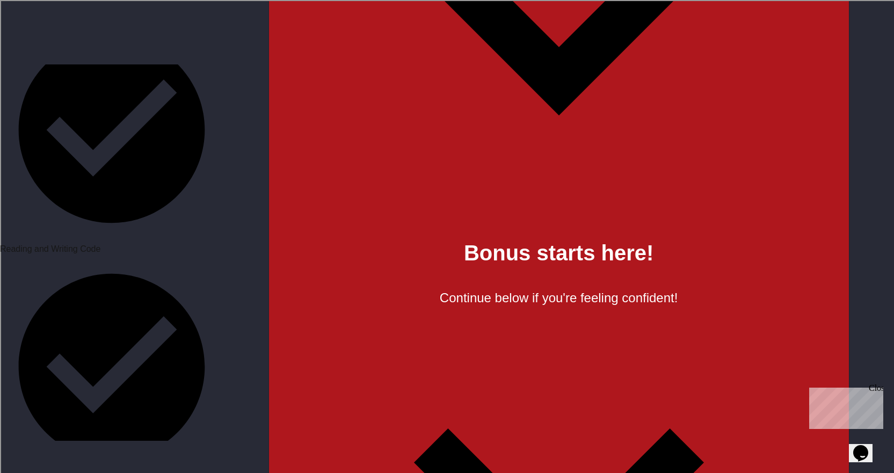
scroll to position [1987, 0]
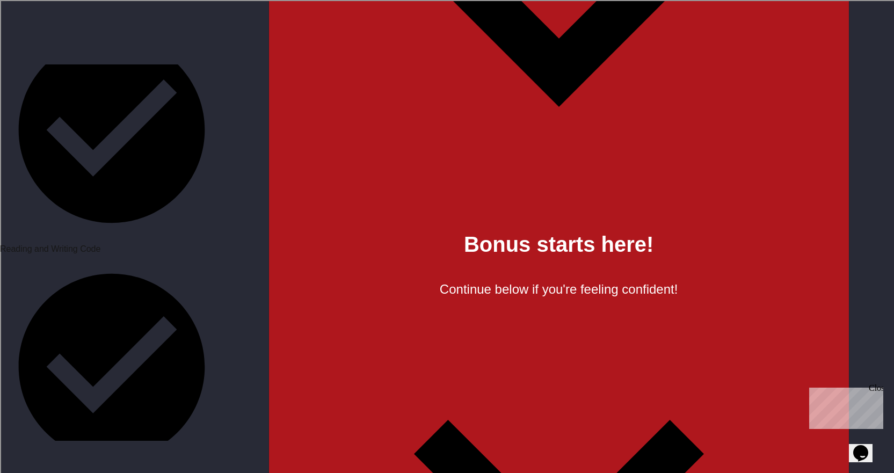
drag, startPoint x: 461, startPoint y: 272, endPoint x: 362, endPoint y: 276, distance: 98.9
drag, startPoint x: 336, startPoint y: 261, endPoint x: 469, endPoint y: 288, distance: 136.0
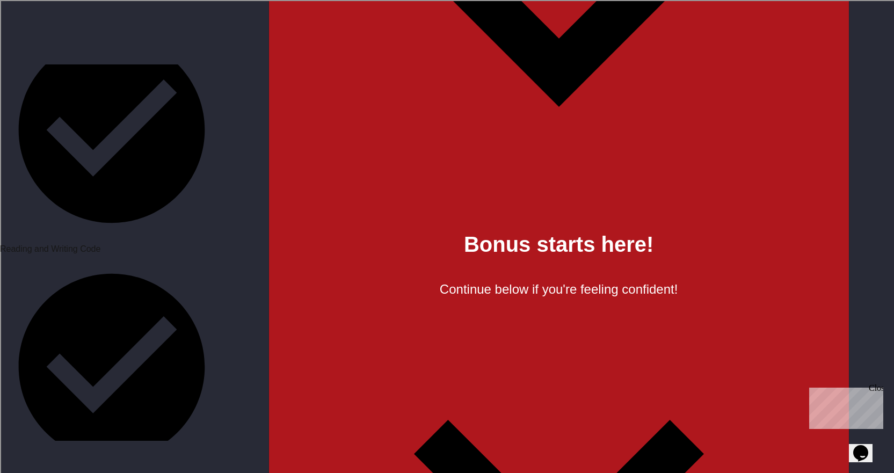
type textarea "**********"
paste textarea "Cursor at row 2"
drag, startPoint x: 522, startPoint y: 279, endPoint x: 324, endPoint y: 276, distance: 197.7
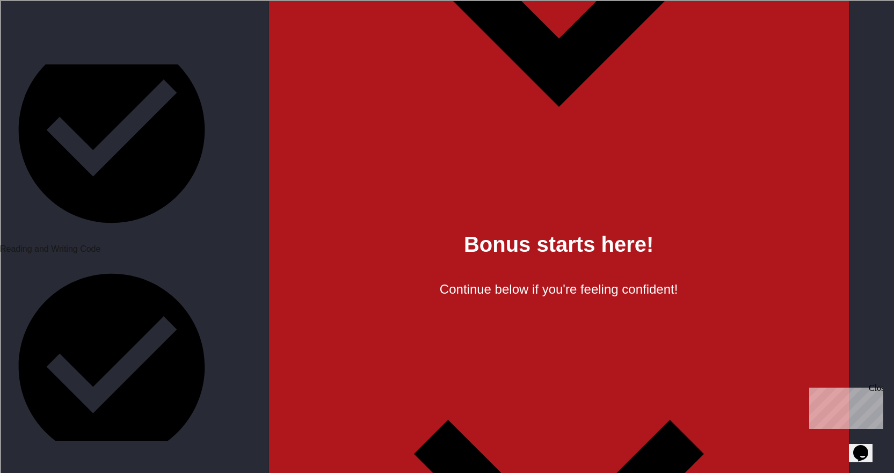
type textarea "**********"
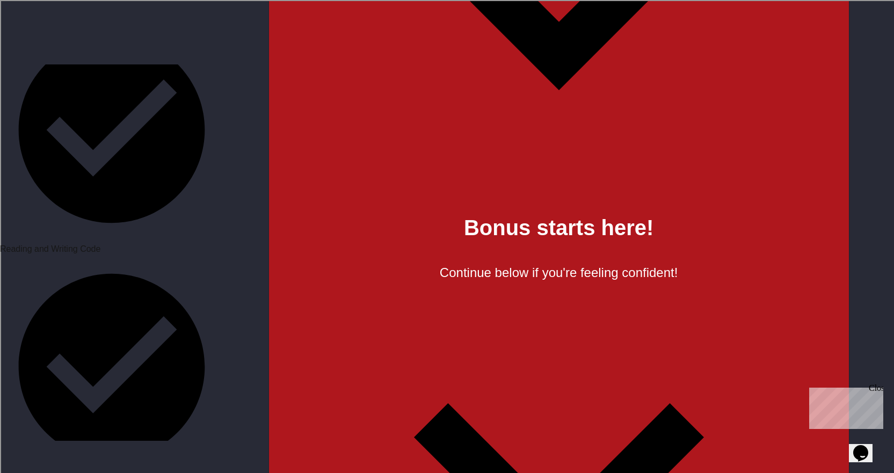
scroll to position [2013, 0]
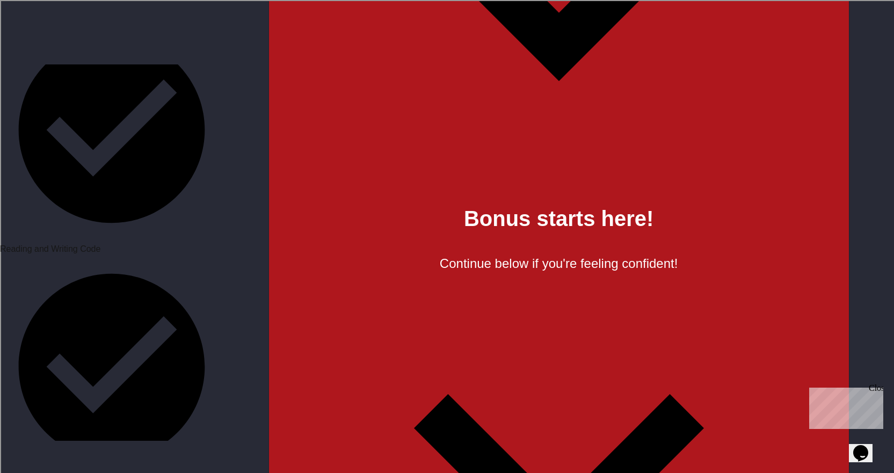
type textarea "**********"
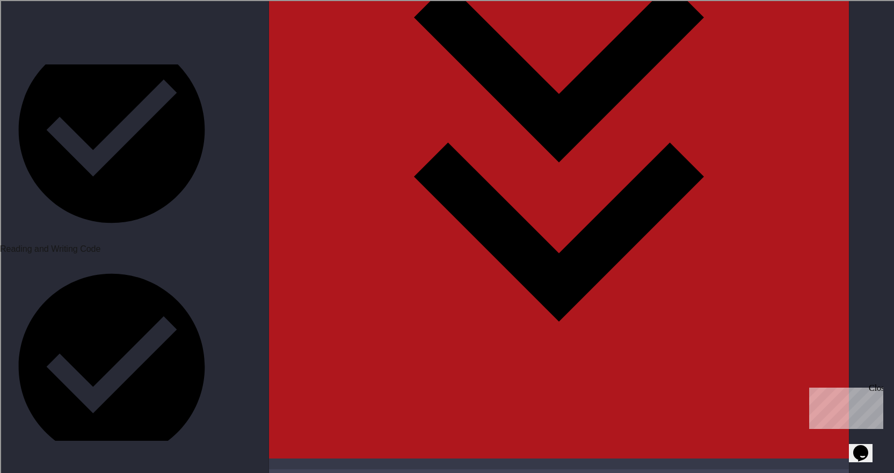
scroll to position [2443, 0]
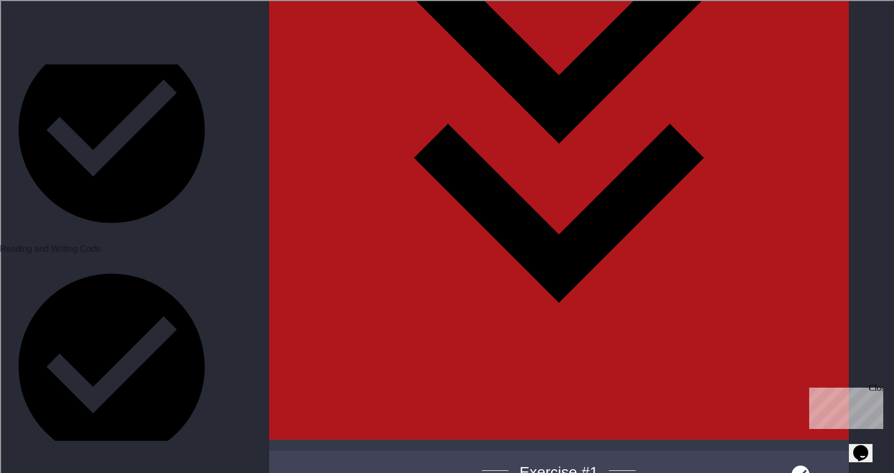
drag, startPoint x: 339, startPoint y: 280, endPoint x: 548, endPoint y: 400, distance: 240.6
paste textarea "Cursor at row 10"
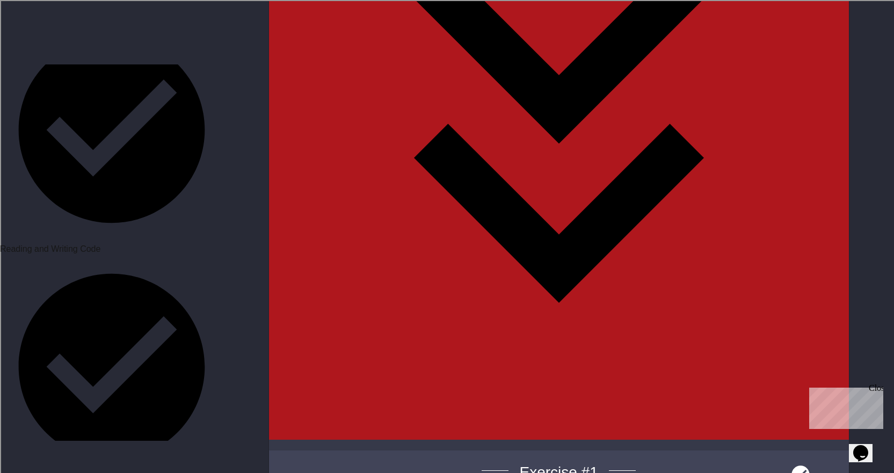
drag, startPoint x: 430, startPoint y: 308, endPoint x: 415, endPoint y: 310, distance: 15.2
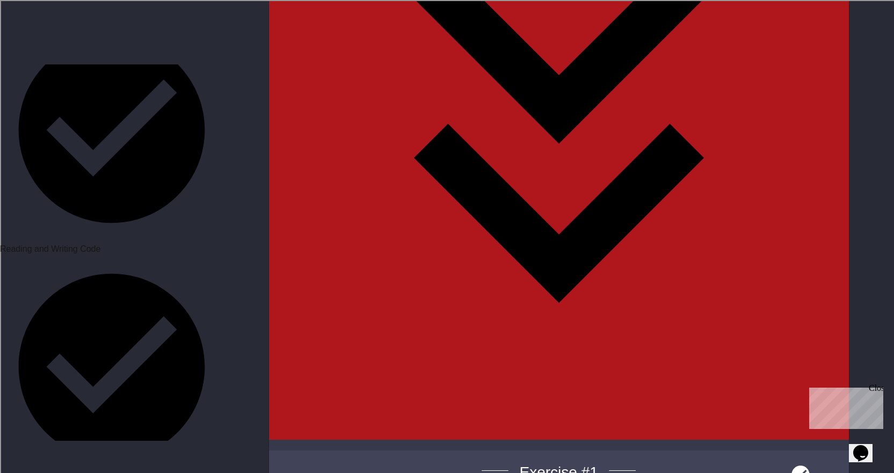
drag, startPoint x: 443, startPoint y: 299, endPoint x: 420, endPoint y: 306, distance: 24.0
drag, startPoint x: 443, startPoint y: 300, endPoint x: 413, endPoint y: 304, distance: 30.4
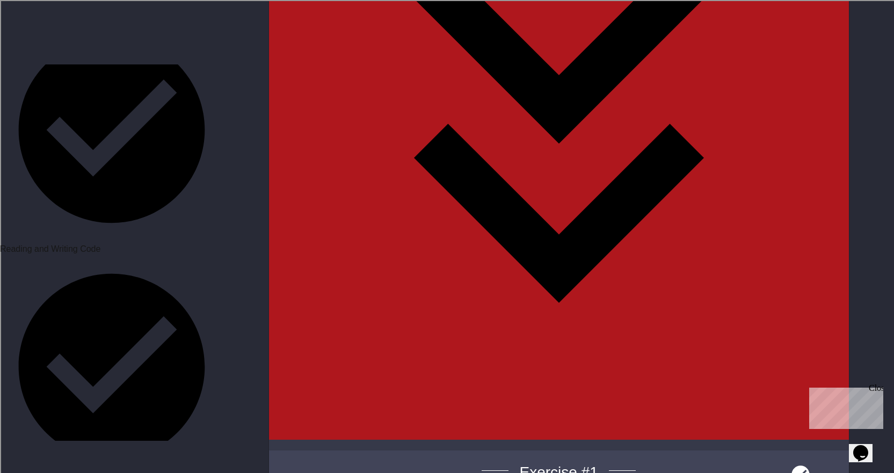
scroll to position [0, 5]
drag, startPoint x: 336, startPoint y: 279, endPoint x: 467, endPoint y: 371, distance: 160.0
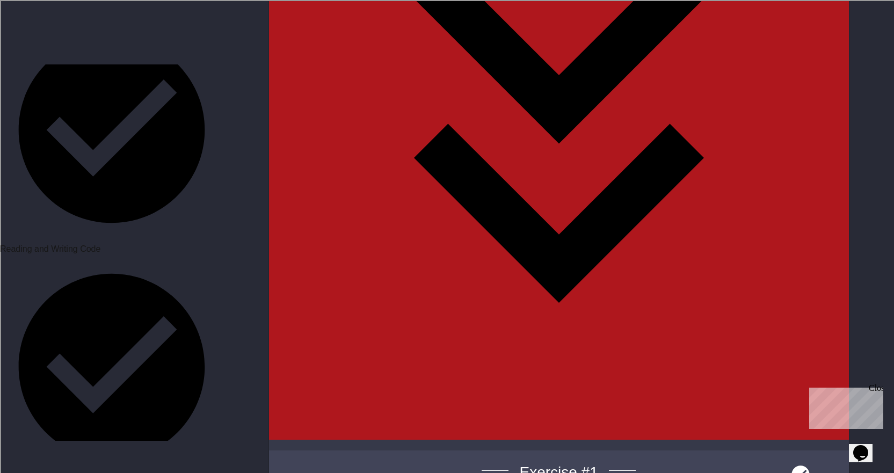
paste textarea "Cursor at row 9"
type textarea "**********"
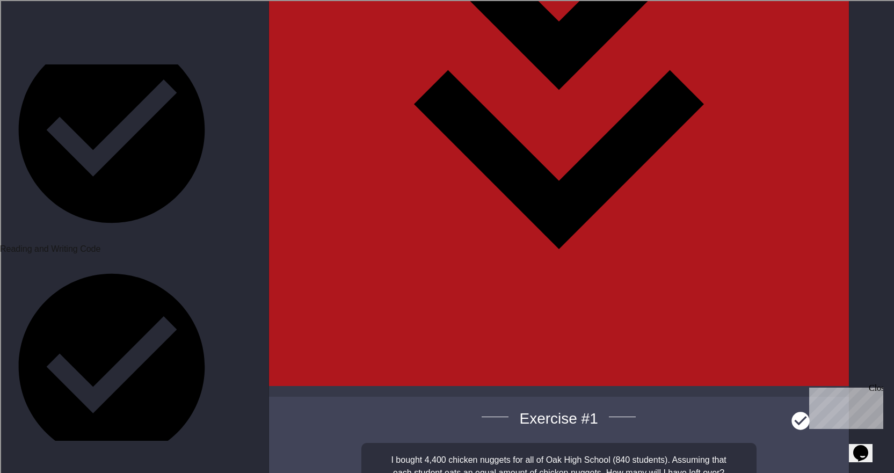
scroll to position [27, 0]
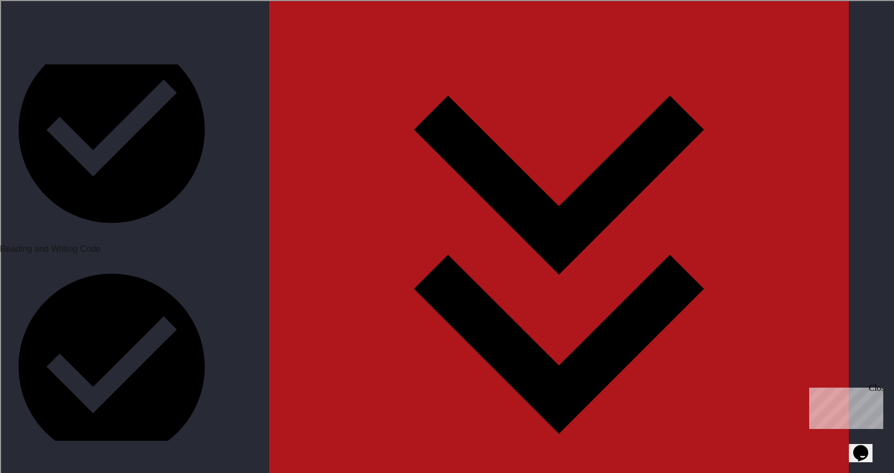
scroll to position [2298, 0]
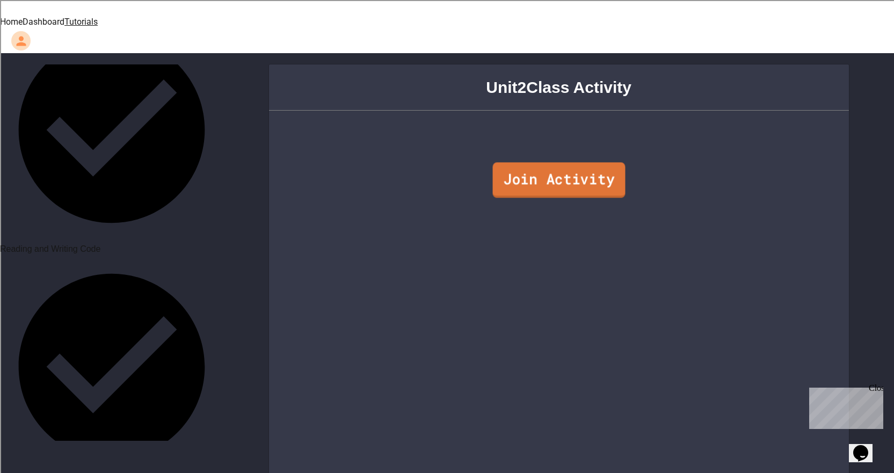
click at [590, 176] on link "Join Activity" at bounding box center [559, 180] width 133 height 35
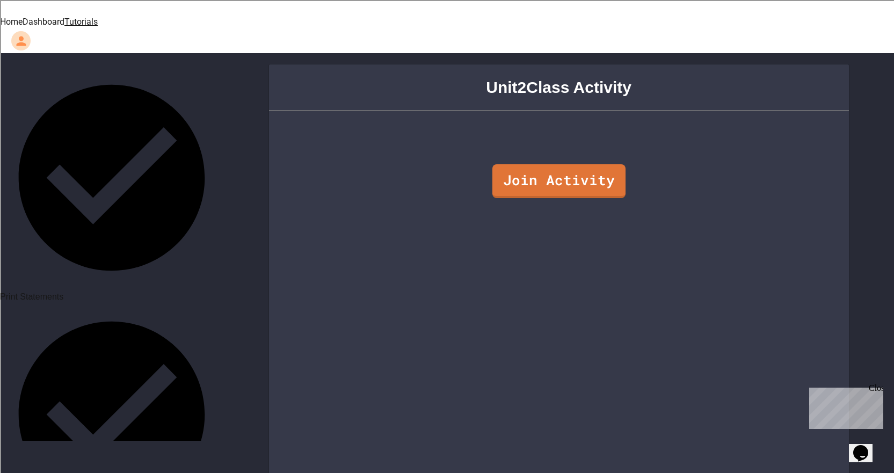
scroll to position [591, 0]
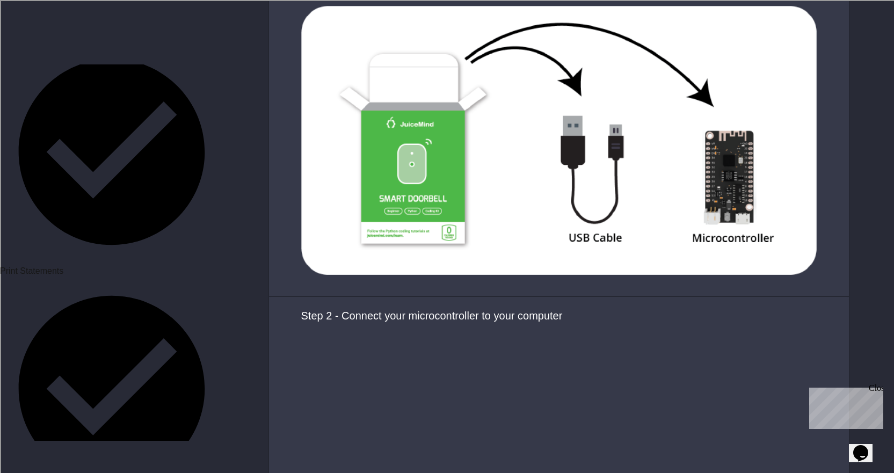
scroll to position [1182, 0]
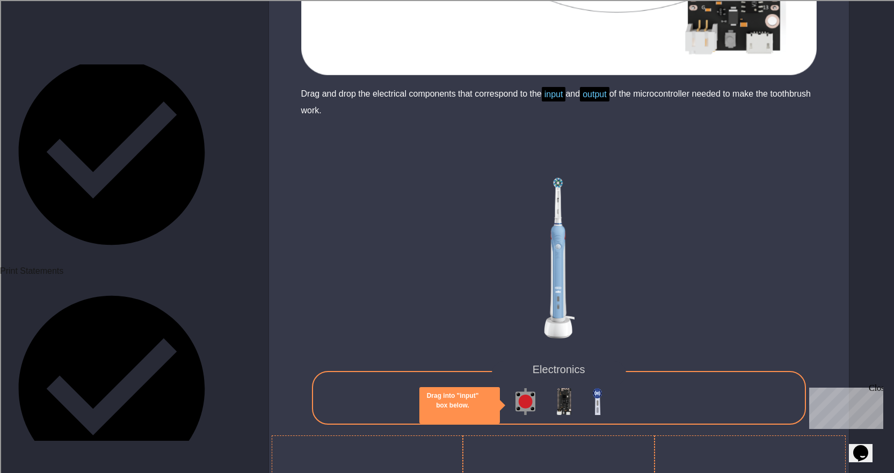
scroll to position [2681, 0]
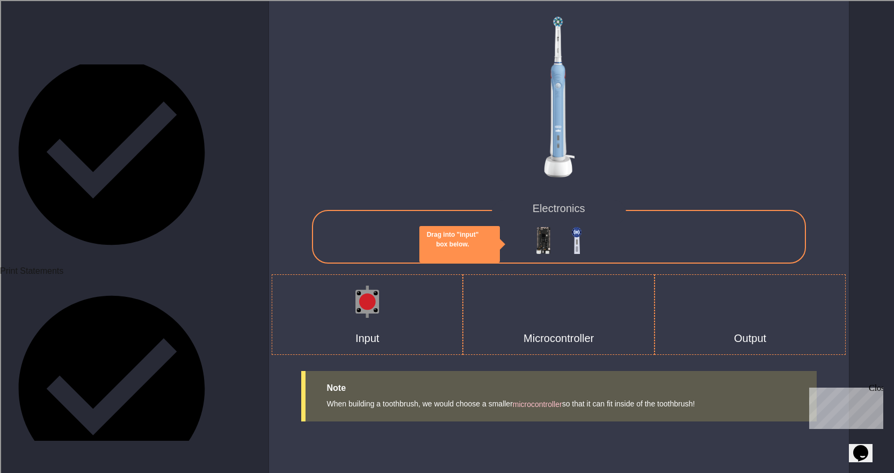
drag, startPoint x: 531, startPoint y: 225, endPoint x: 535, endPoint y: 233, distance: 9.1
click at [535, 233] on div "Electronics" at bounding box center [559, 237] width 494 height 54
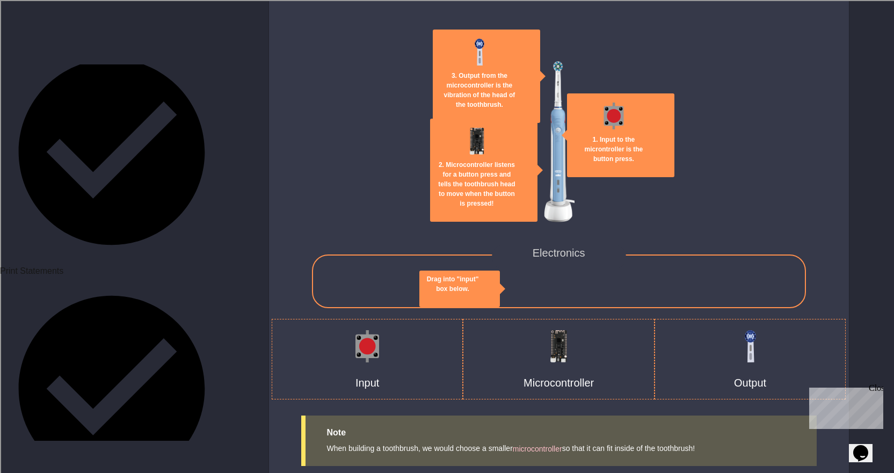
scroll to position [2520, 0]
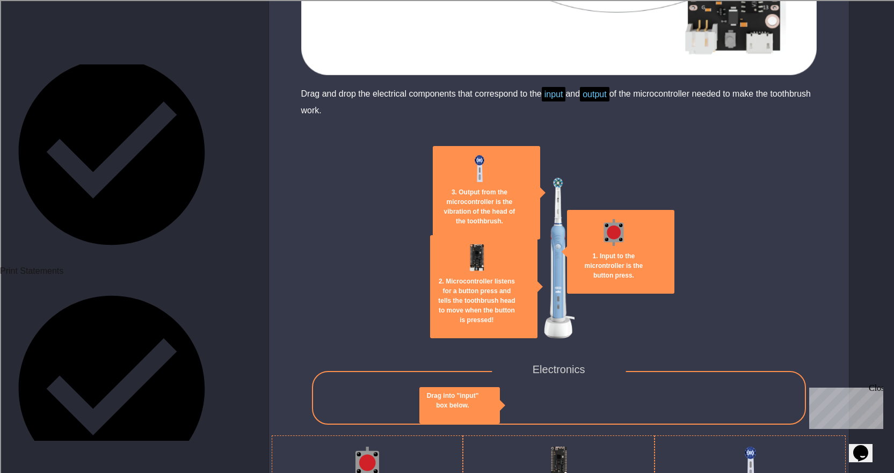
click at [617, 219] on img at bounding box center [614, 232] width 27 height 27
drag, startPoint x: 664, startPoint y: 195, endPoint x: 660, endPoint y: 200, distance: 6.9
click at [614, 285] on icon "close" at bounding box center [614, 285] width 0 height 0
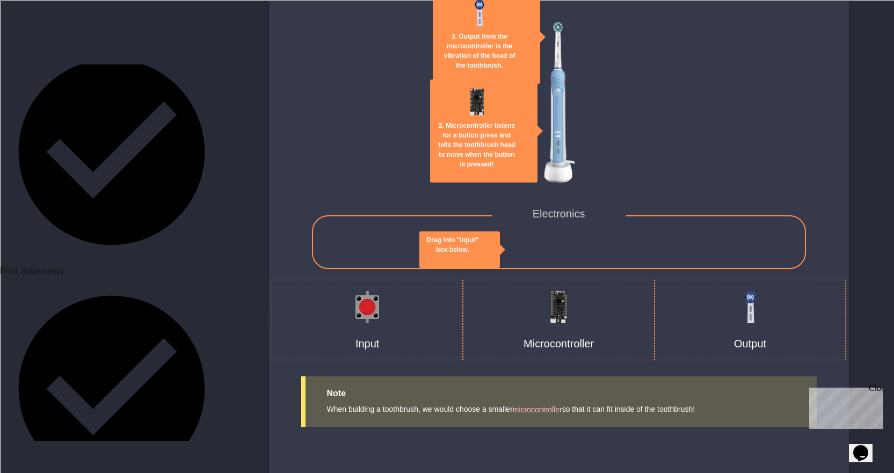
scroll to position [2681, 0]
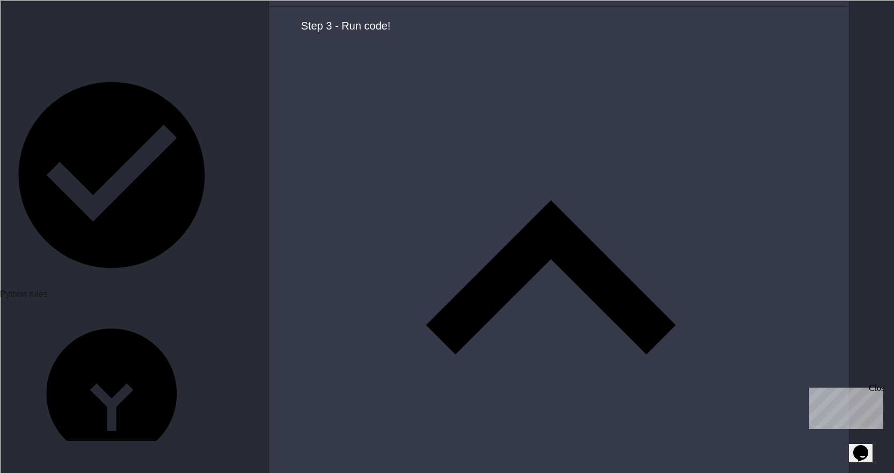
scroll to position [645, 0]
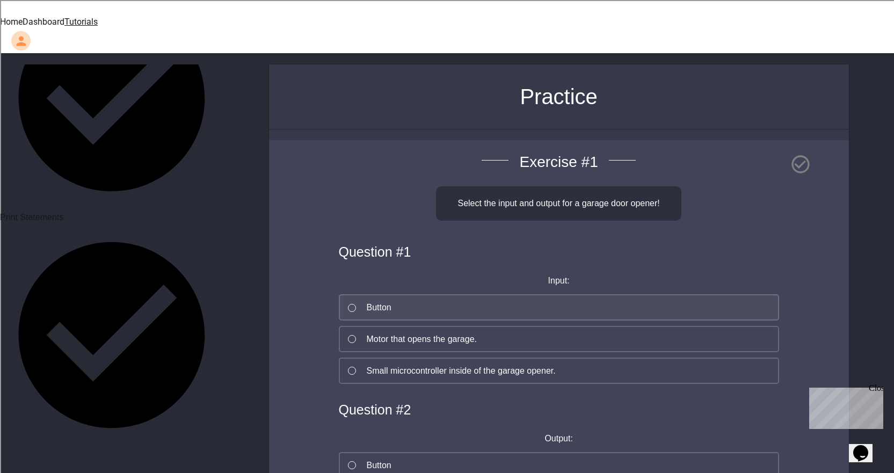
click at [463, 295] on button "Button" at bounding box center [559, 307] width 440 height 26
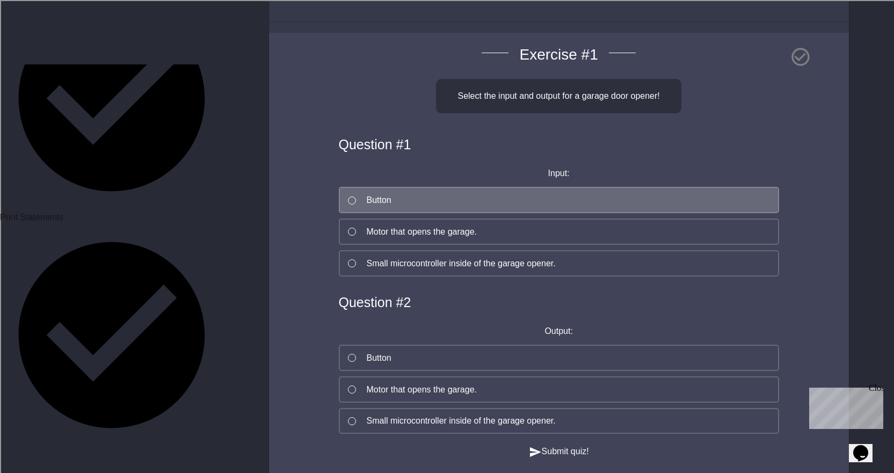
scroll to position [161, 0]
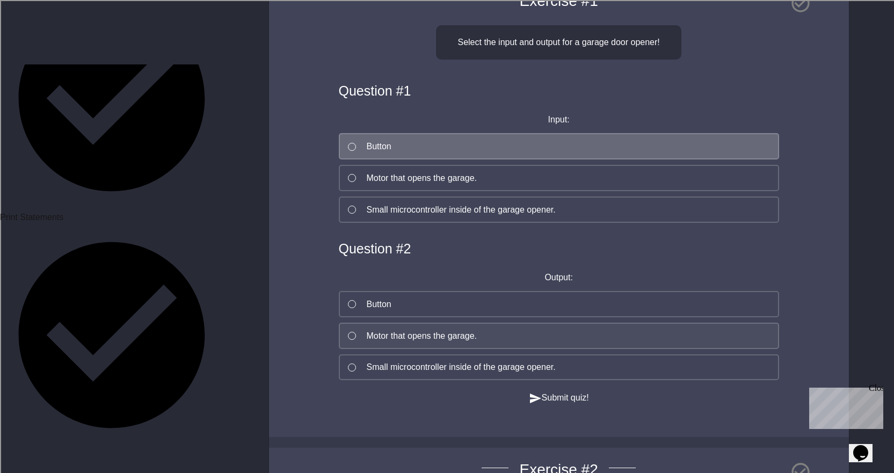
drag, startPoint x: 465, startPoint y: 321, endPoint x: 471, endPoint y: 321, distance: 5.9
click at [465, 330] on div "Motor that opens the garage." at bounding box center [422, 336] width 110 height 13
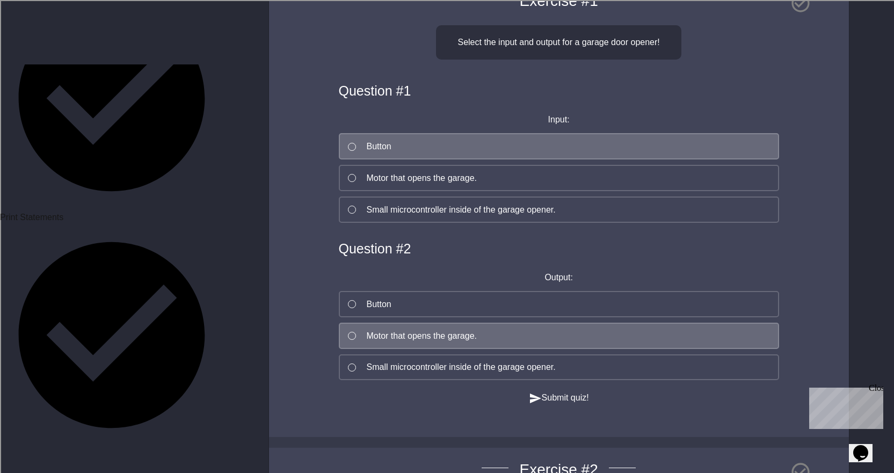
click at [584, 395] on button "Submit quiz!" at bounding box center [559, 398] width 60 height 13
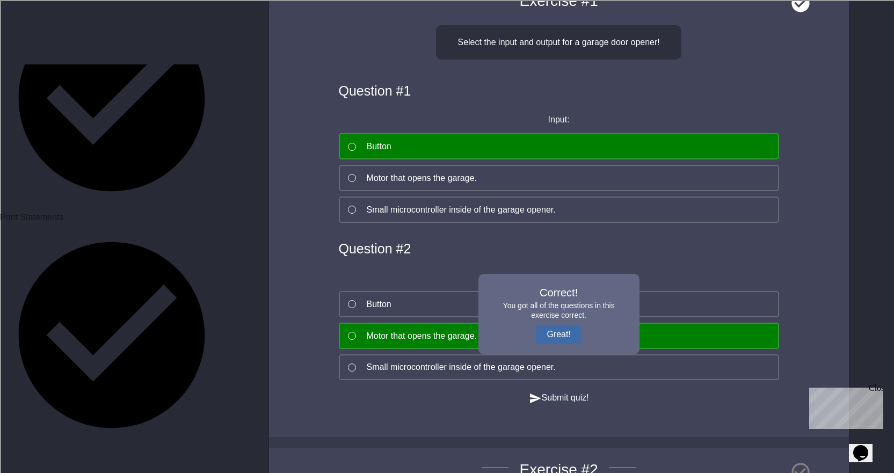
click at [567, 326] on button "Great!" at bounding box center [558, 335] width 45 height 18
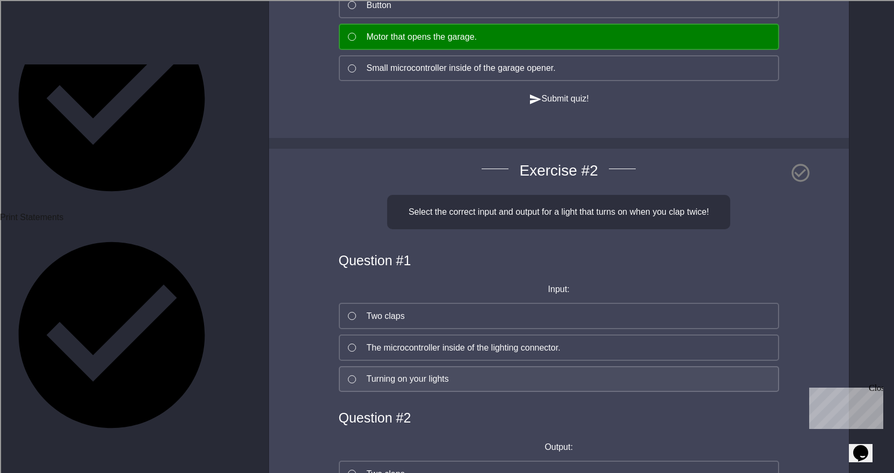
scroll to position [537, 0]
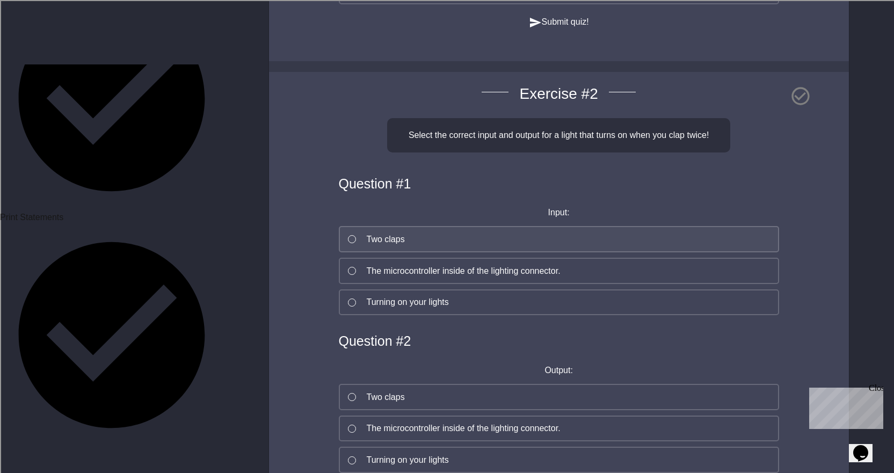
click at [537, 252] on button "Two claps" at bounding box center [559, 239] width 440 height 26
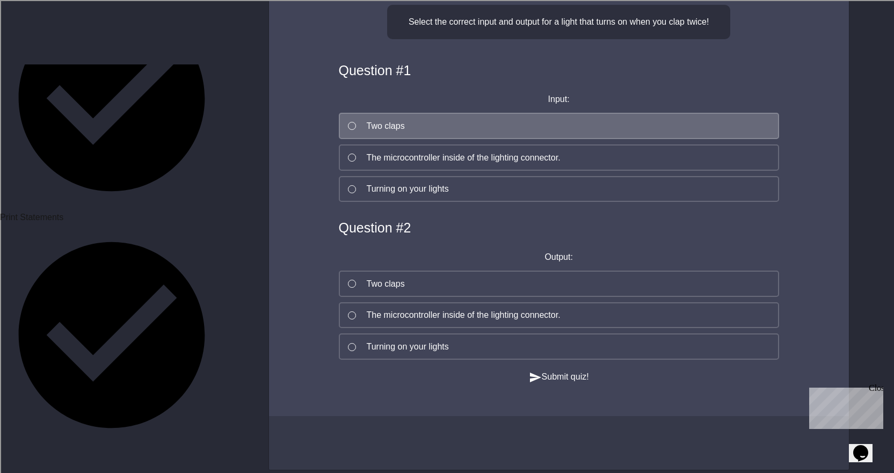
scroll to position [691, 0]
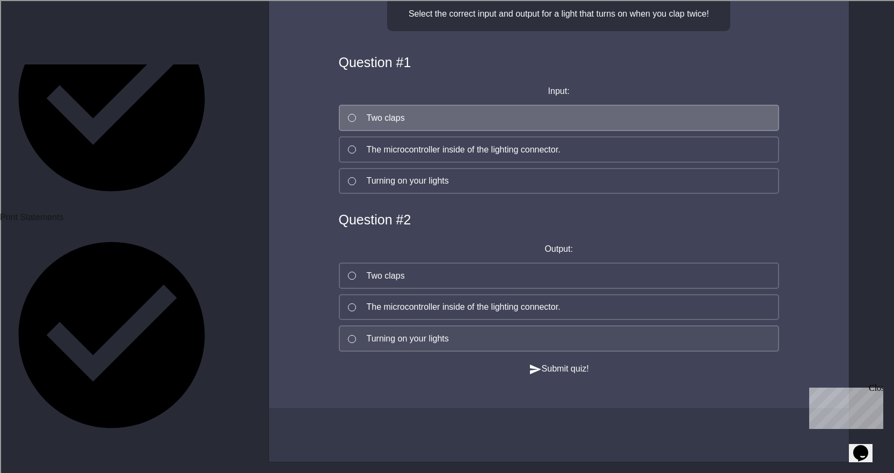
click at [528, 326] on button "Turning on your lights" at bounding box center [559, 339] width 440 height 26
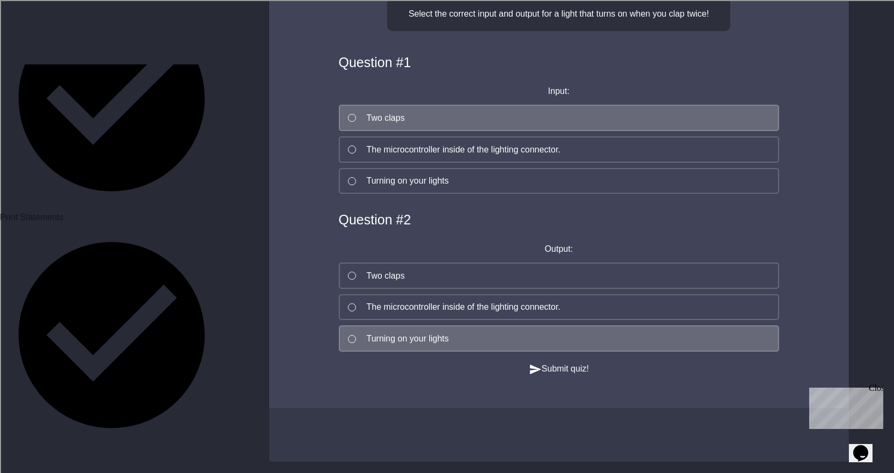
click at [550, 335] on div "Question # 2 Output: Two claps The microcontroller inside of the lighting conne…" at bounding box center [559, 284] width 494 height 158
click at [556, 363] on div "Submit quiz!" at bounding box center [559, 369] width 494 height 13
click at [560, 363] on button "Submit quiz!" at bounding box center [559, 369] width 60 height 13
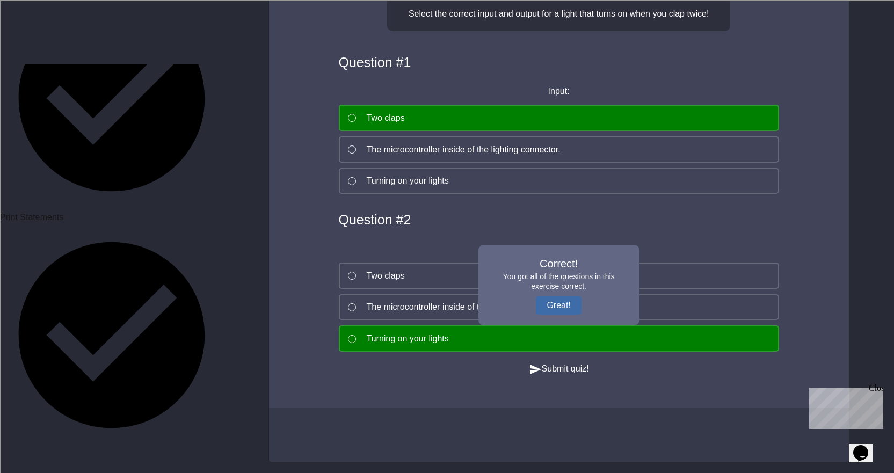
click at [556, 296] on button "Great!" at bounding box center [558, 305] width 45 height 18
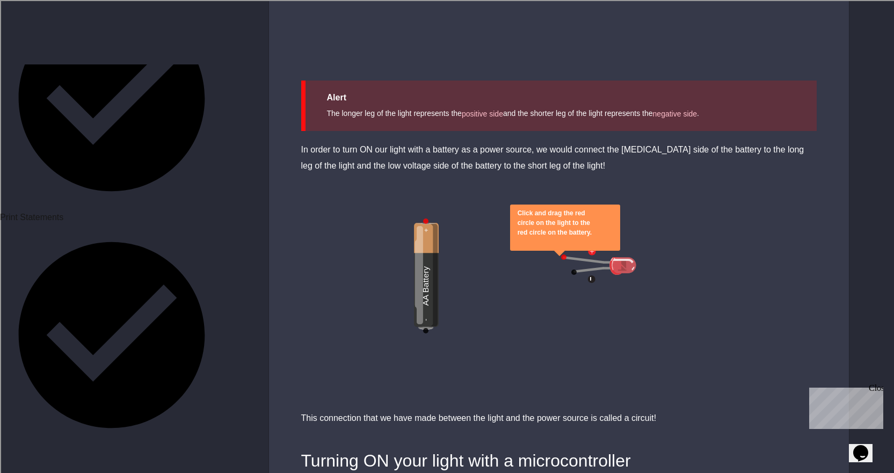
scroll to position [1504, 0]
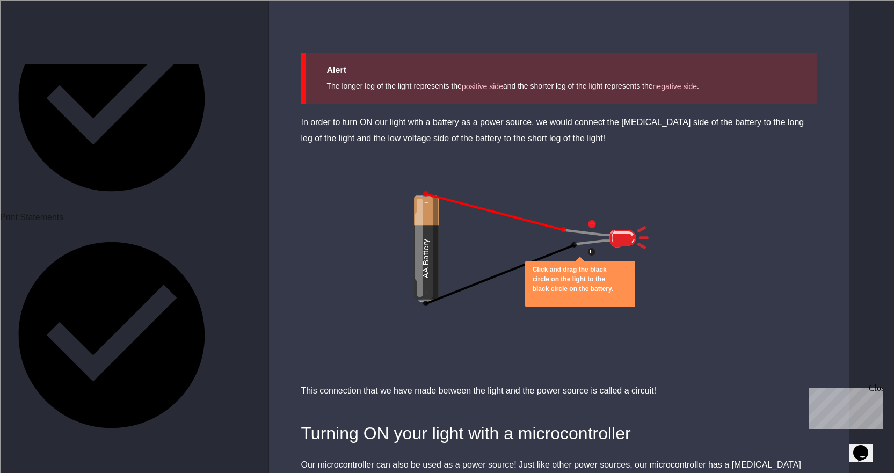
click at [533, 299] on icon "close" at bounding box center [533, 299] width 0 height 0
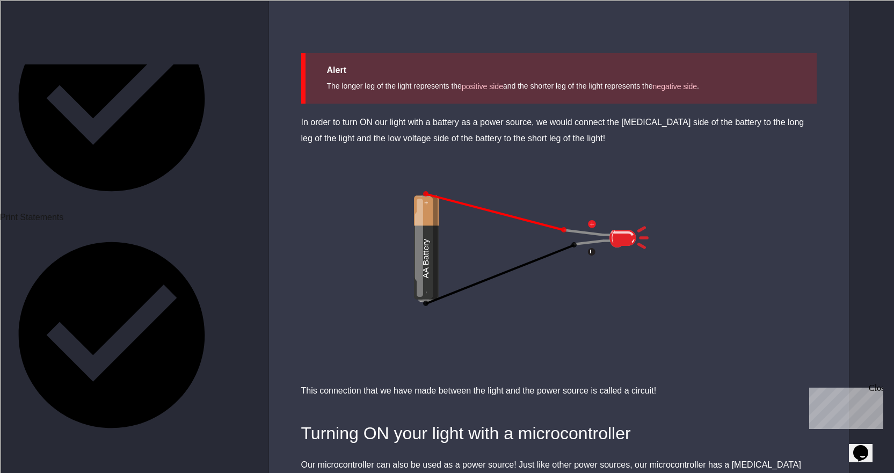
click at [429, 284] on div at bounding box center [500, 274] width 149 height 61
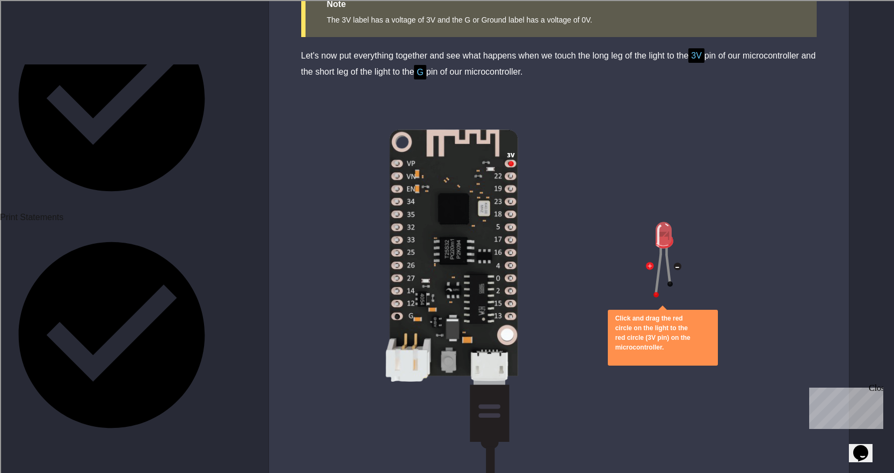
scroll to position [2954, 0]
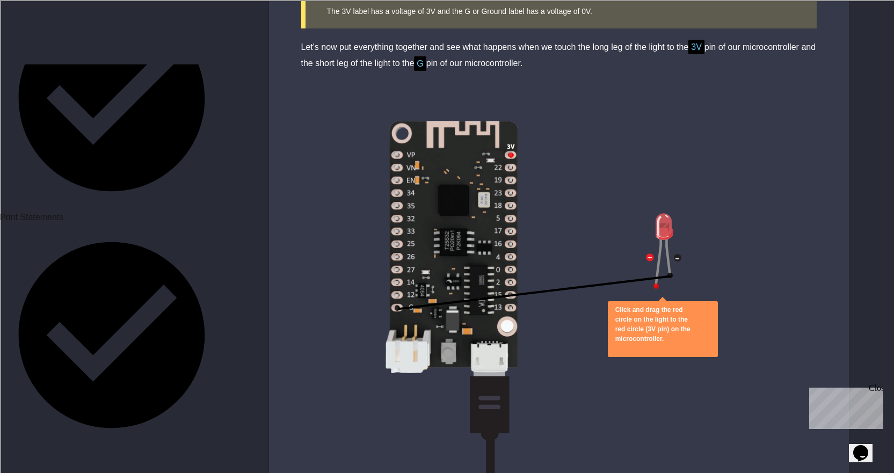
drag, startPoint x: 658, startPoint y: 264, endPoint x: 509, endPoint y: 134, distance: 197.9
click at [509, 134] on div "Click and drag the red circle on the light to the red circle (3V pin) on the mi…" at bounding box center [559, 294] width 580 height 402
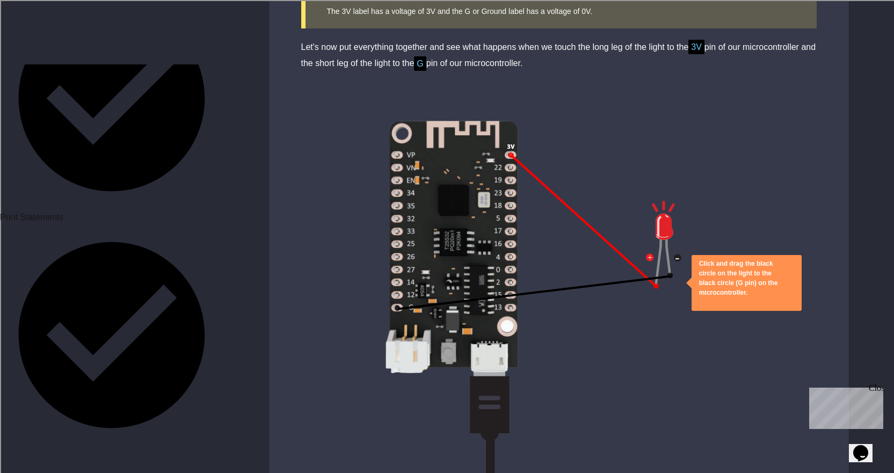
click at [699, 303] on button "close" at bounding box center [699, 303] width 0 height 0
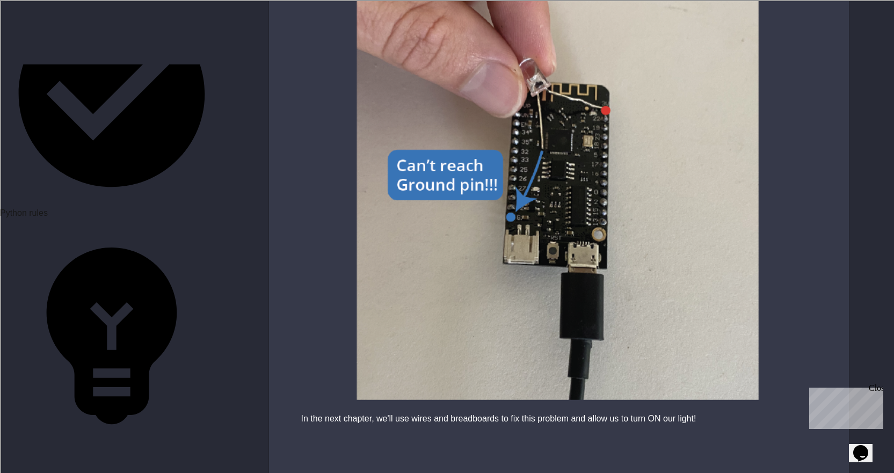
scroll to position [967, 0]
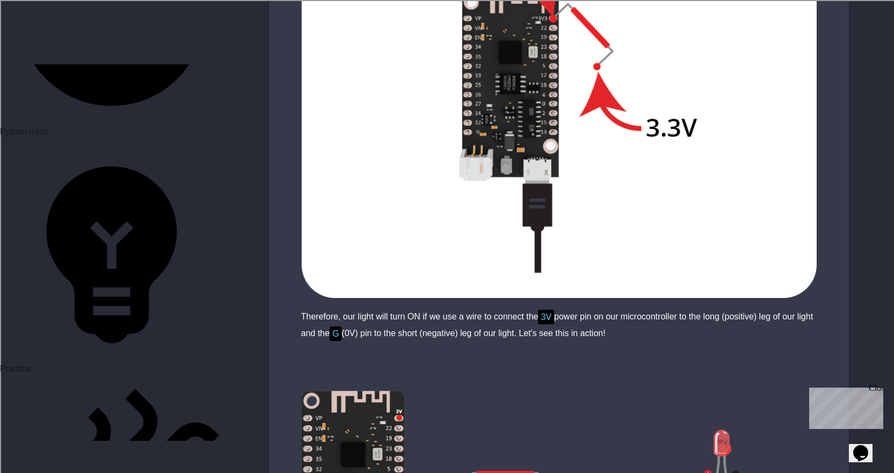
scroll to position [967, 0]
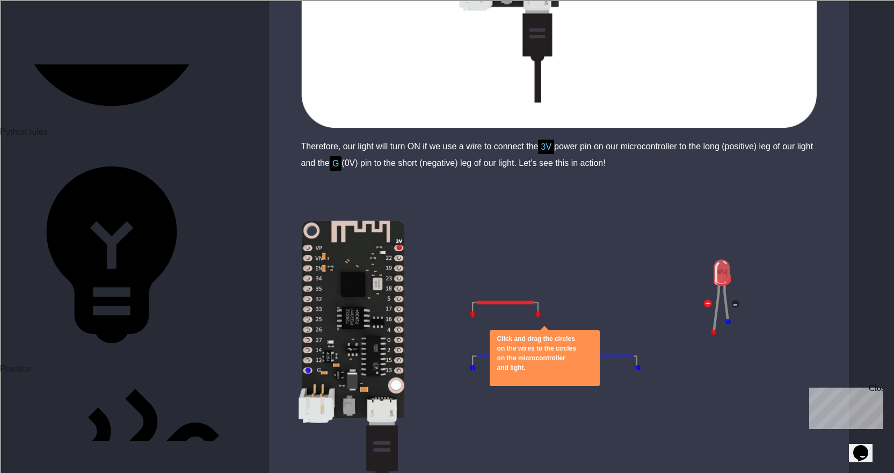
click at [508, 381] on icon "close" at bounding box center [504, 385] width 8 height 8
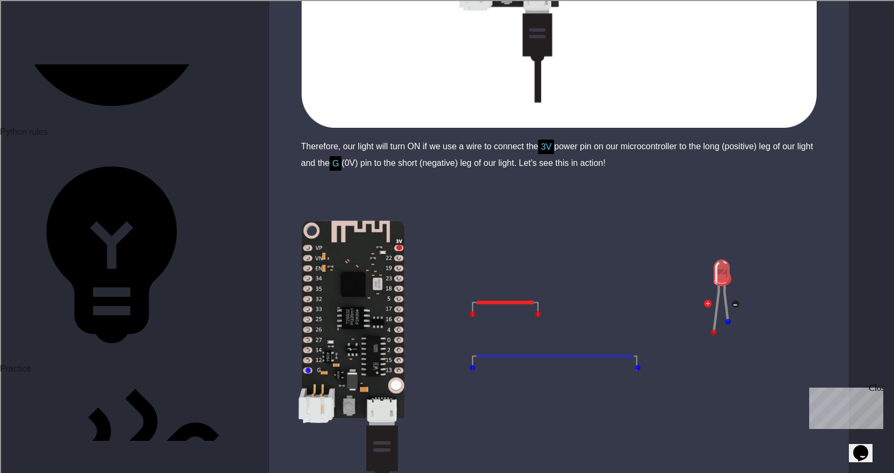
drag, startPoint x: 721, startPoint y: 249, endPoint x: 709, endPoint y: 257, distance: 14.3
click at [709, 257] on img at bounding box center [721, 290] width 35 height 86
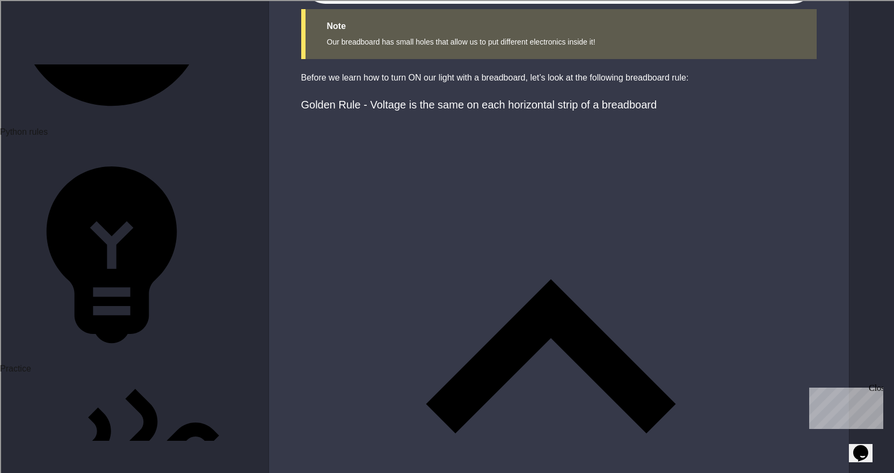
scroll to position [2256, 0]
drag, startPoint x: 536, startPoint y: 342, endPoint x: 468, endPoint y: 355, distance: 68.9
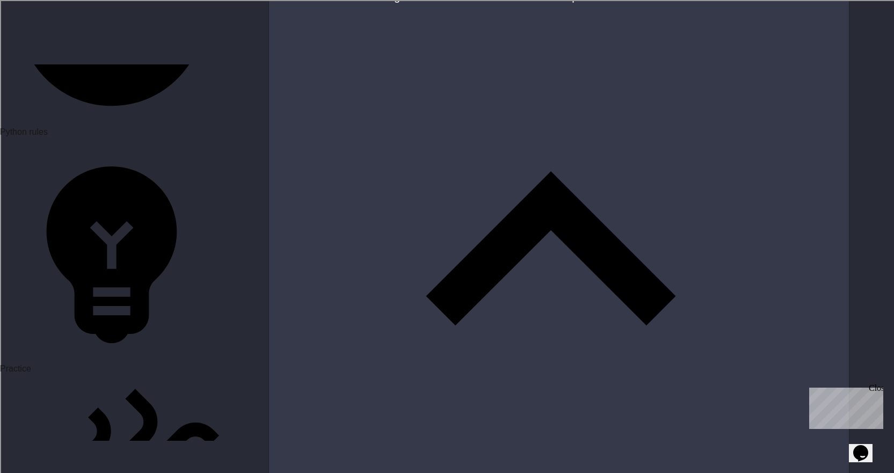
scroll to position [2363, 0]
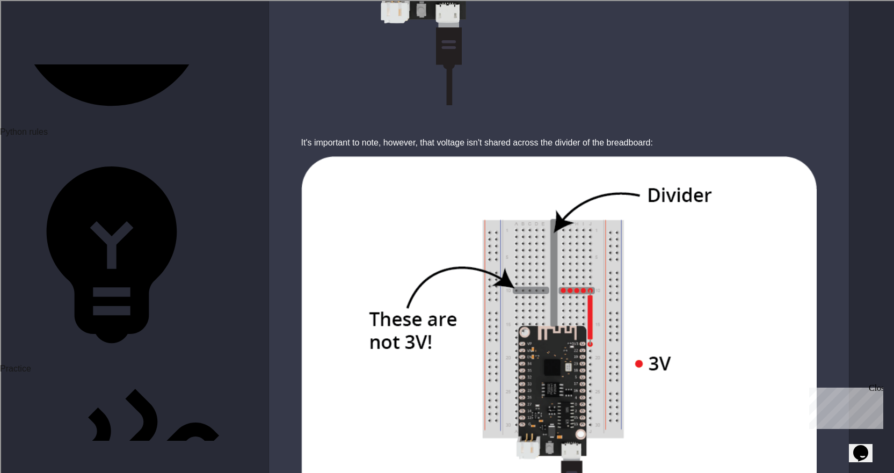
scroll to position [3277, 0]
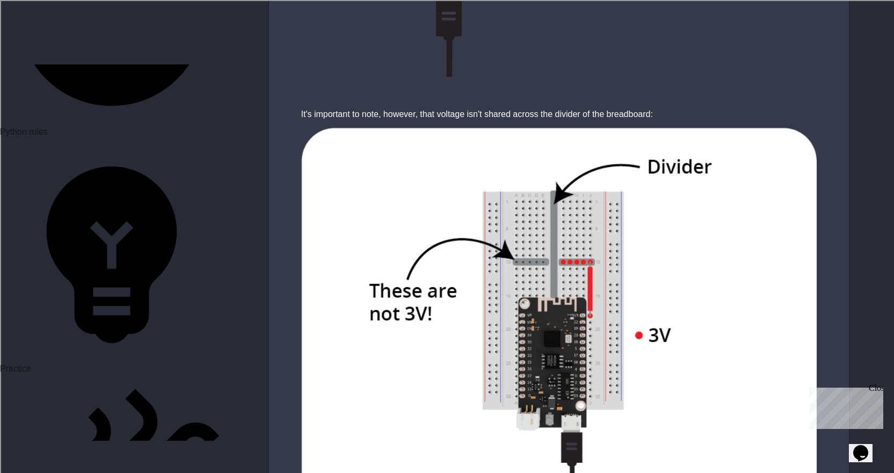
drag, startPoint x: 533, startPoint y: 312, endPoint x: 373, endPoint y: 435, distance: 201.8
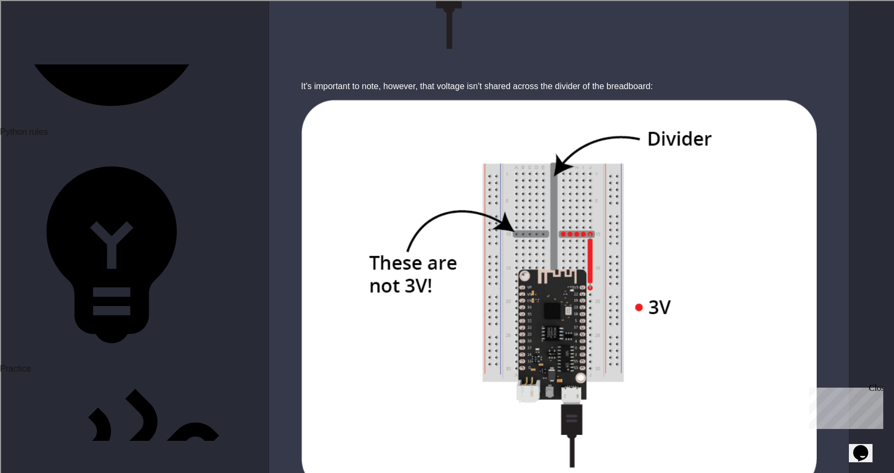
scroll to position [3330, 0]
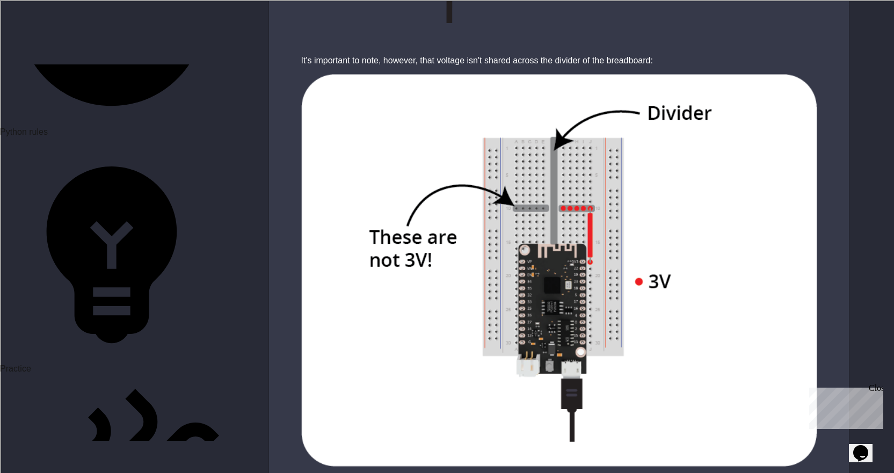
drag, startPoint x: 572, startPoint y: 205, endPoint x: 493, endPoint y: 237, distance: 85.1
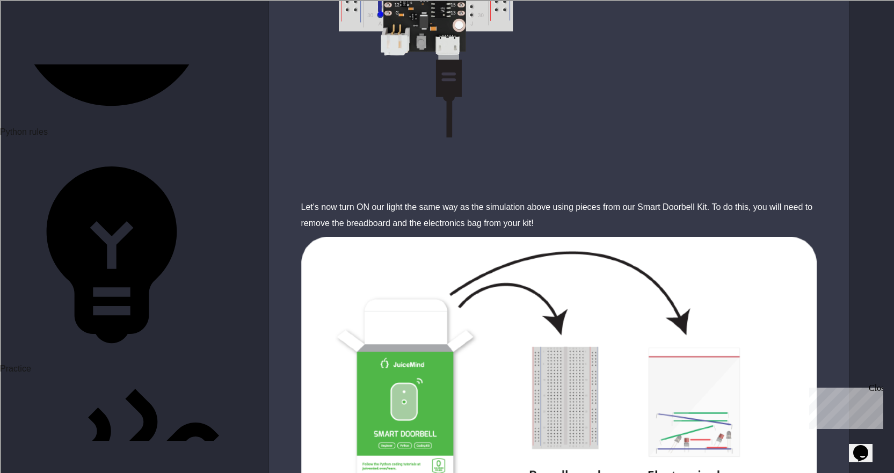
scroll to position [4247, 0]
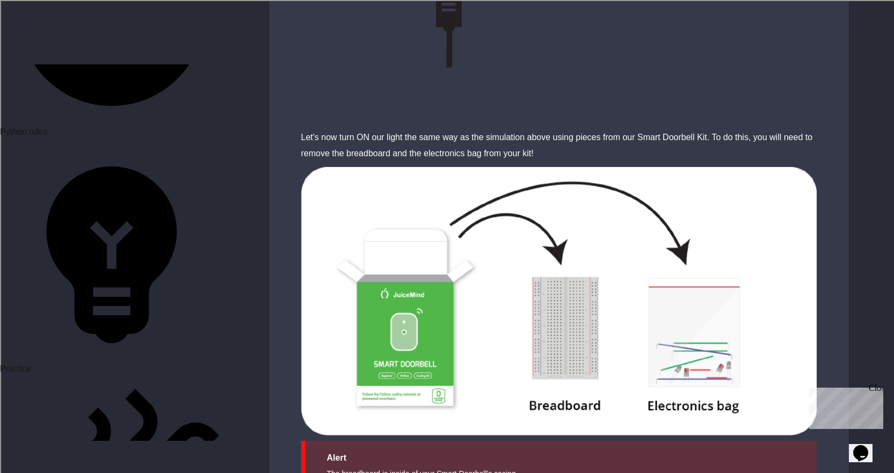
scroll to position [4408, 0]
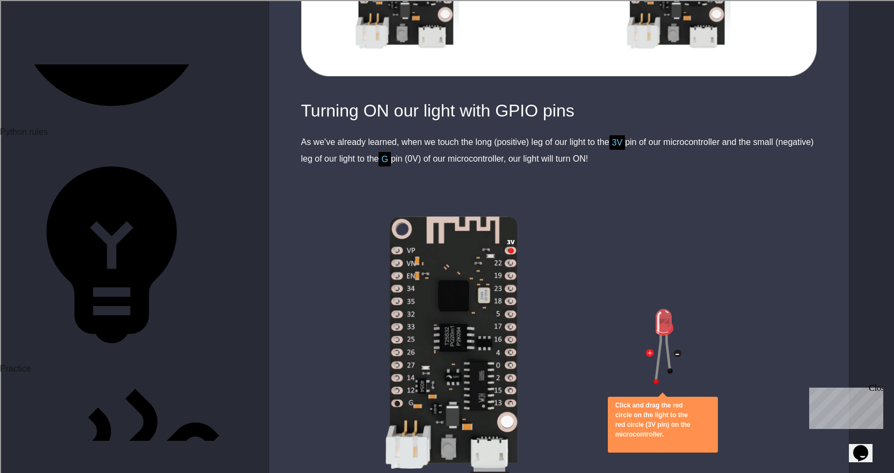
scroll to position [859, 0]
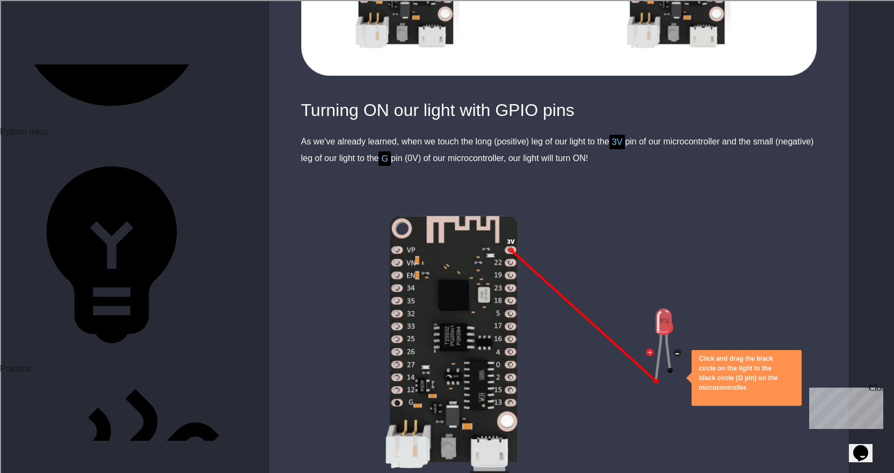
click at [669, 349] on img at bounding box center [663, 339] width 35 height 86
click at [699, 398] on icon "close" at bounding box center [699, 398] width 0 height 0
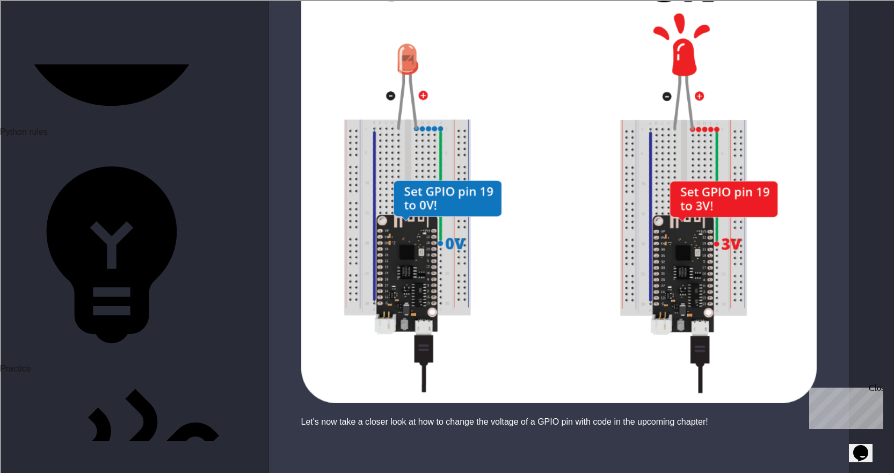
scroll to position [1987, 0]
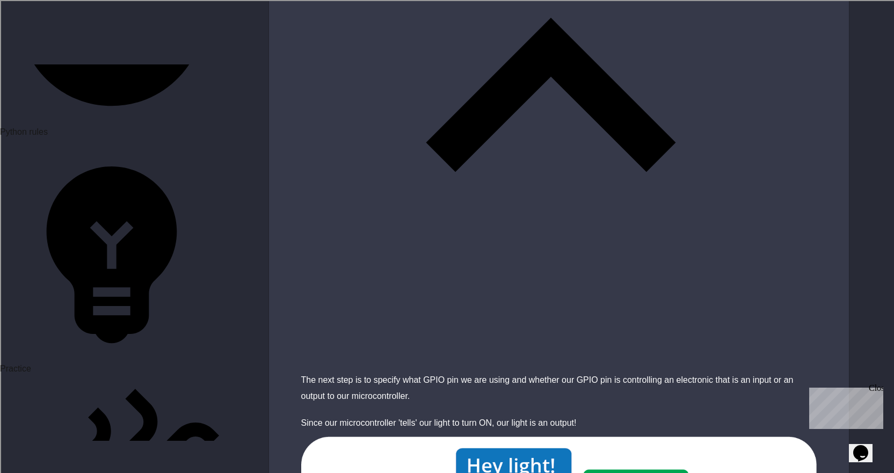
scroll to position [2095, 0]
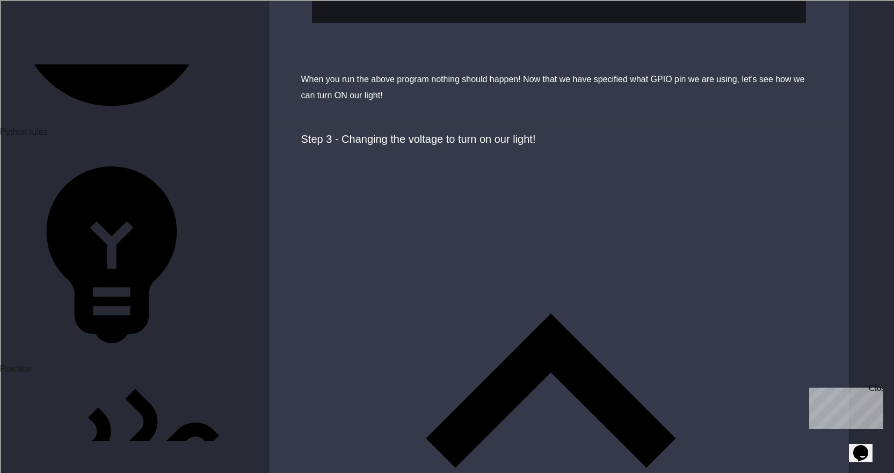
scroll to position [3629, 0]
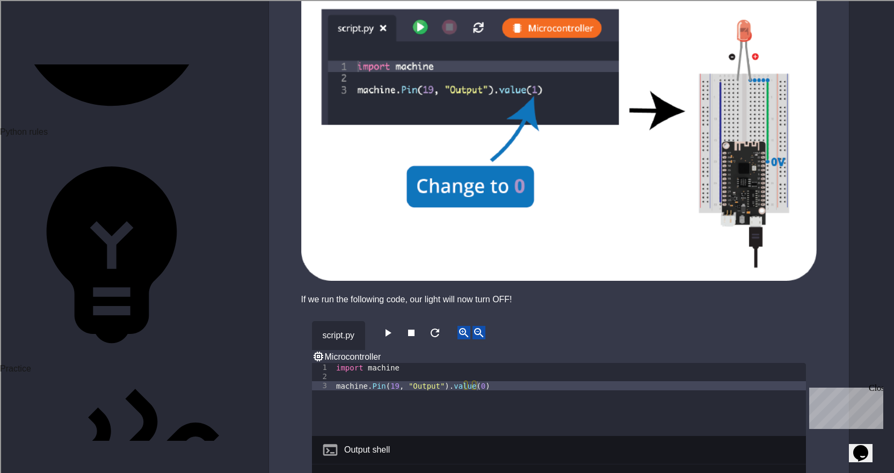
scroll to position [1128, 0]
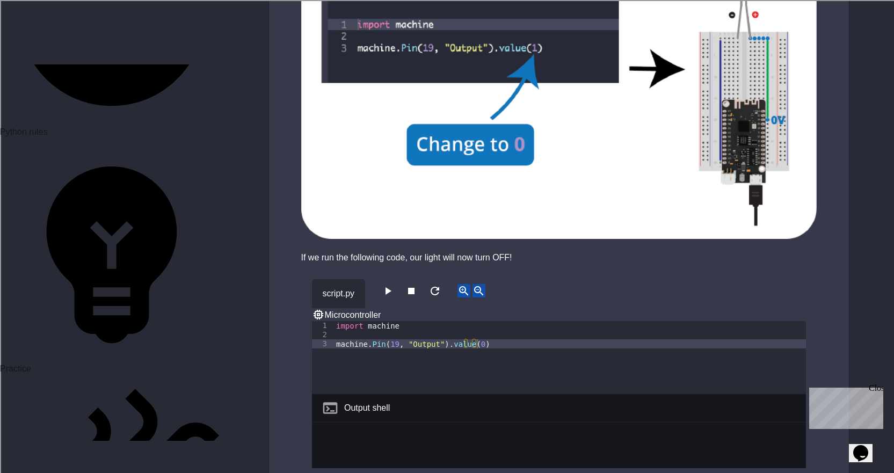
click at [394, 285] on icon "button" at bounding box center [387, 291] width 13 height 13
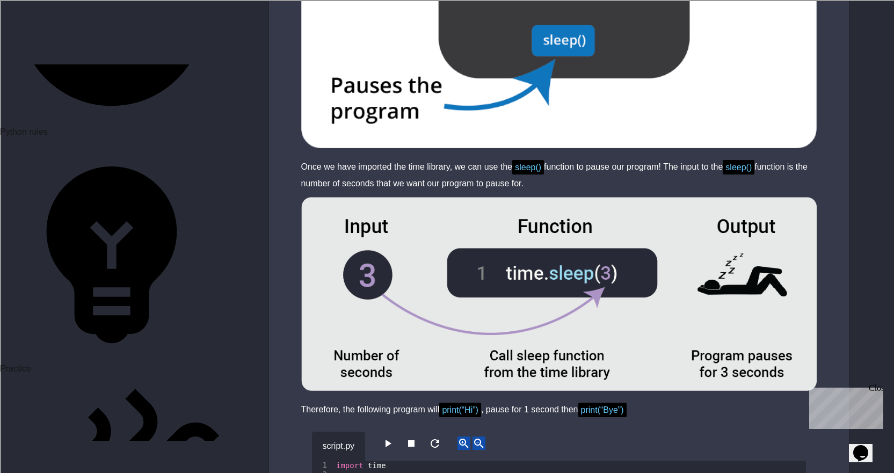
scroll to position [2417, 0]
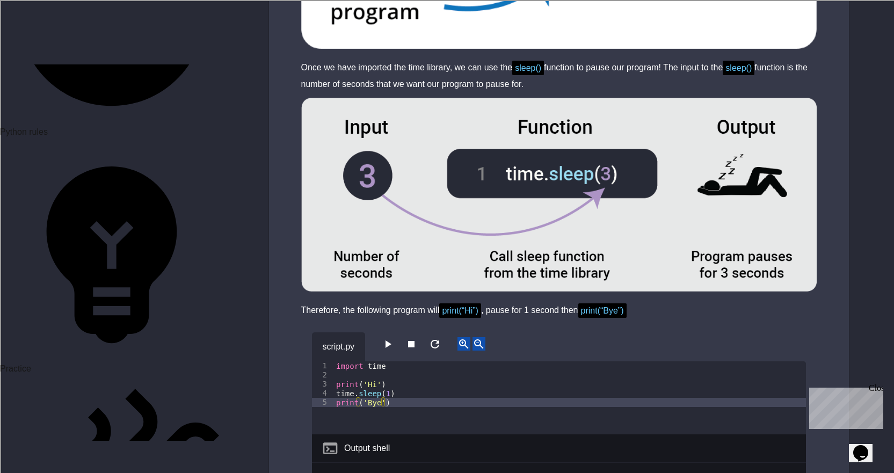
click at [394, 338] on icon "button" at bounding box center [387, 344] width 13 height 13
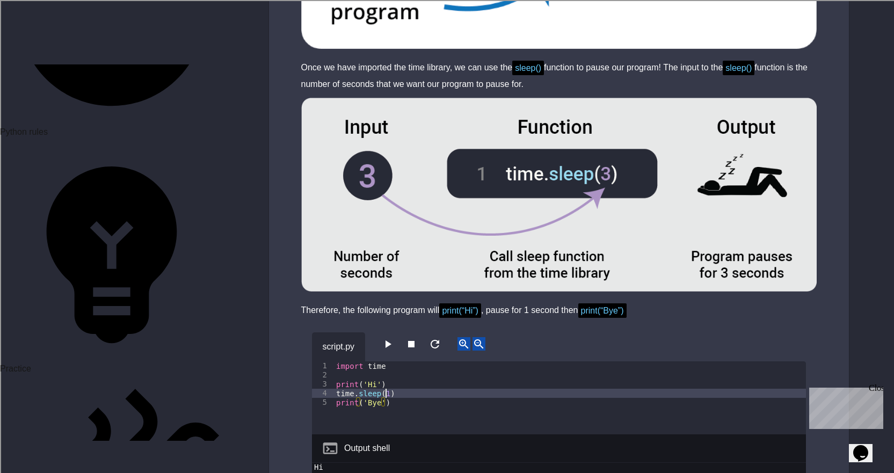
click at [385, 361] on div "import time print ( 'Hi' ) time . sleep ( 1 ) print ( 'Bye' )" at bounding box center [570, 406] width 472 height 91
type textarea "**********"
click at [386, 338] on icon "button" at bounding box center [387, 344] width 13 height 13
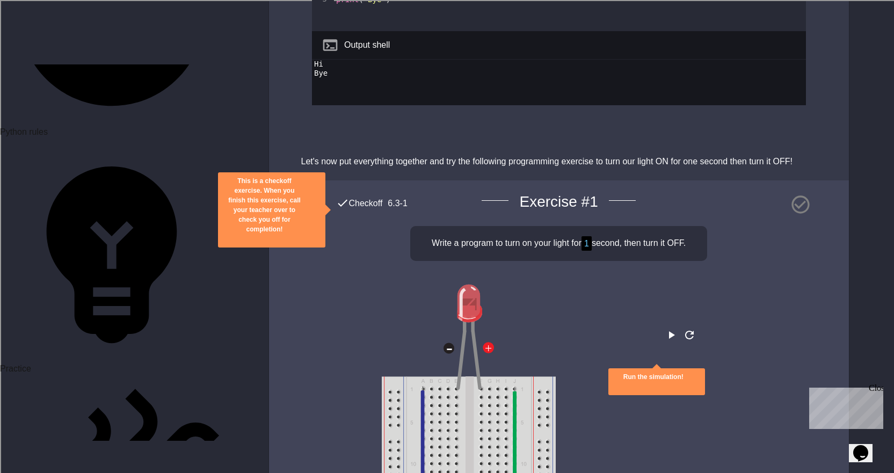
scroll to position [2739, 0]
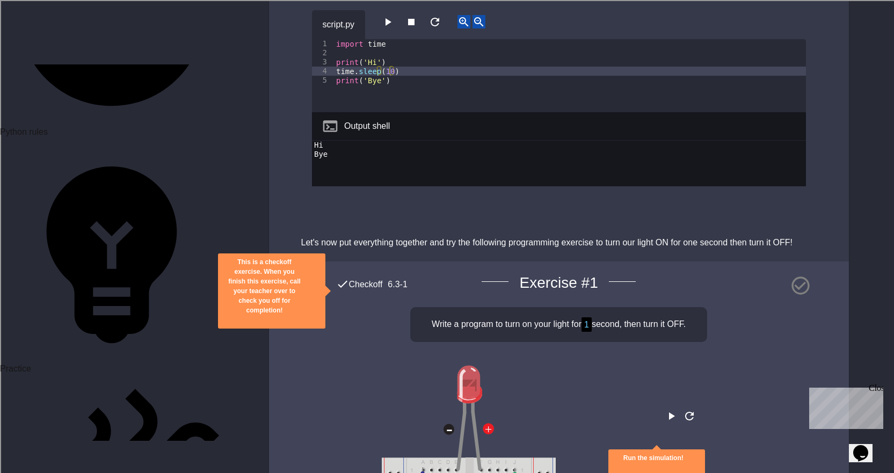
click at [265, 320] on icon "close" at bounding box center [265, 320] width 0 height 0
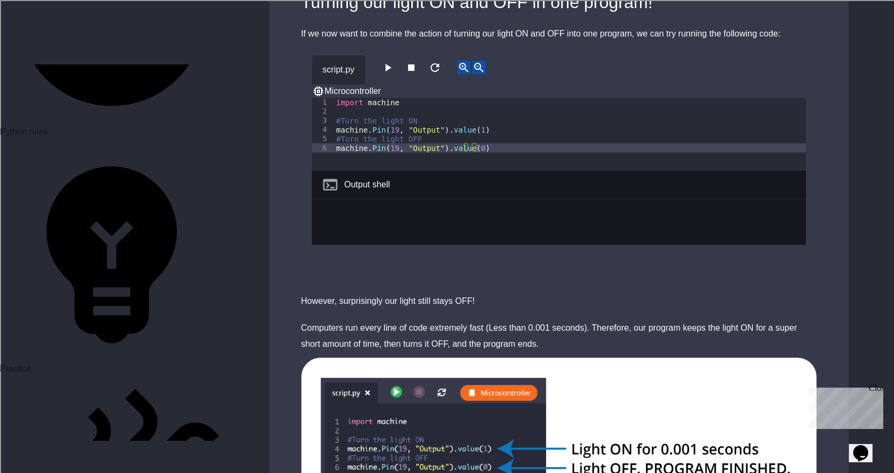
scroll to position [1665, 0]
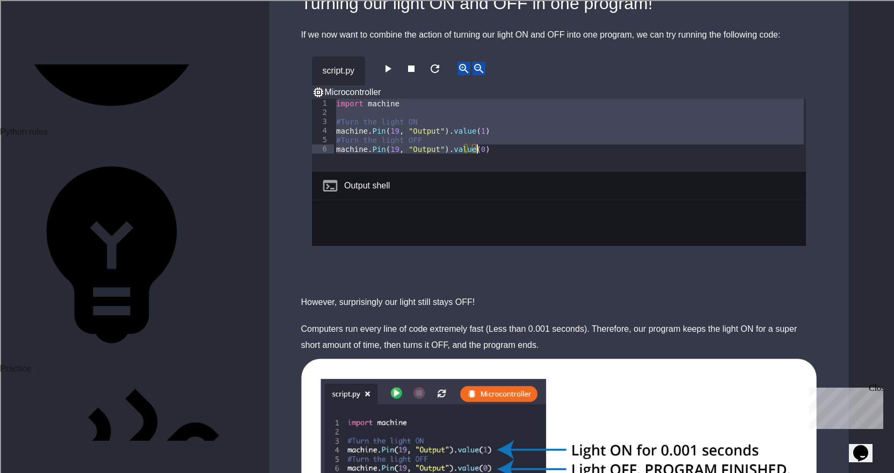
drag, startPoint x: 334, startPoint y: 46, endPoint x: 494, endPoint y: 100, distance: 169.0
click at [494, 100] on div "import machine #Turn the light ON machine . Pin ( 19 , "Output" ) . value ( 1 )…" at bounding box center [570, 144] width 472 height 91
type textarea "**********"
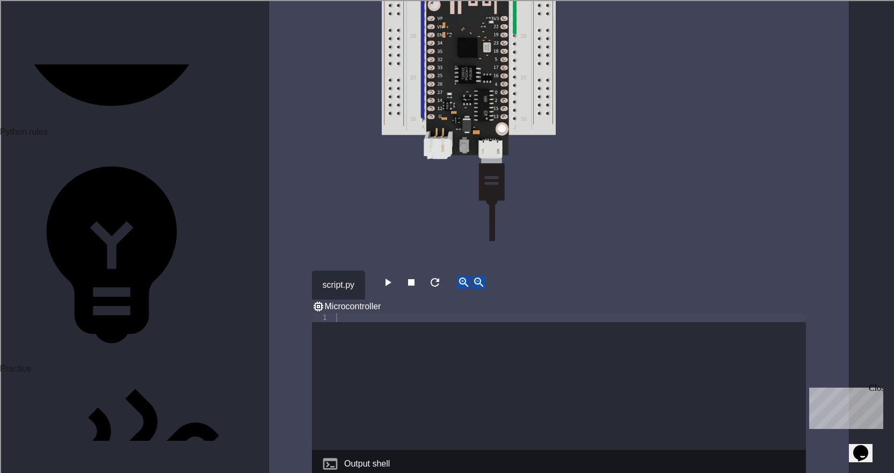
scroll to position [3384, 0]
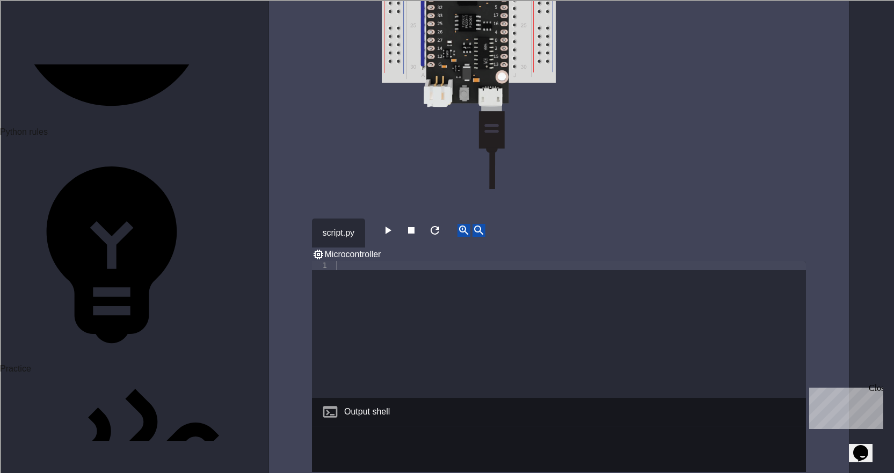
click at [387, 261] on div at bounding box center [570, 338] width 472 height 155
paste textarea "**********"
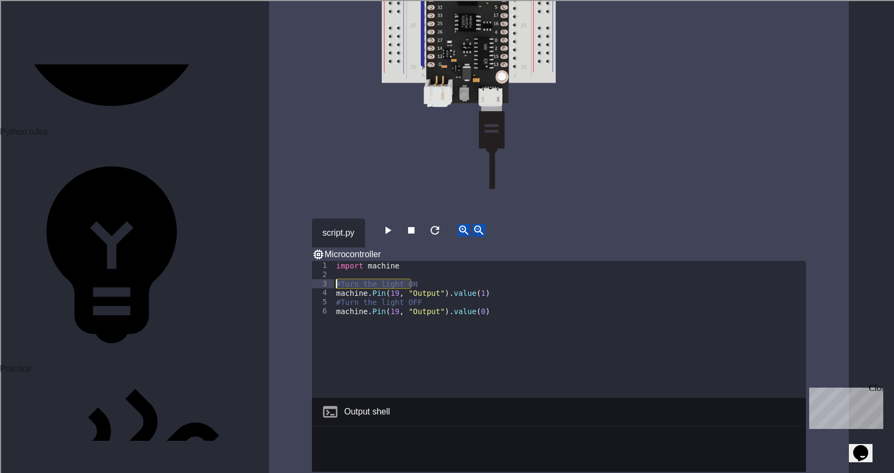
drag, startPoint x: 416, startPoint y: 212, endPoint x: 323, endPoint y: 214, distance: 92.4
click at [323, 261] on div "**********" at bounding box center [559, 329] width 494 height 137
type textarea "**********"
drag, startPoint x: 422, startPoint y: 222, endPoint x: 293, endPoint y: 219, distance: 128.9
click at [293, 219] on div "Checkoff 6.3-1 Exercise # 1 Write a program to turn on your light for 1 second,…" at bounding box center [559, 278] width 580 height 1322
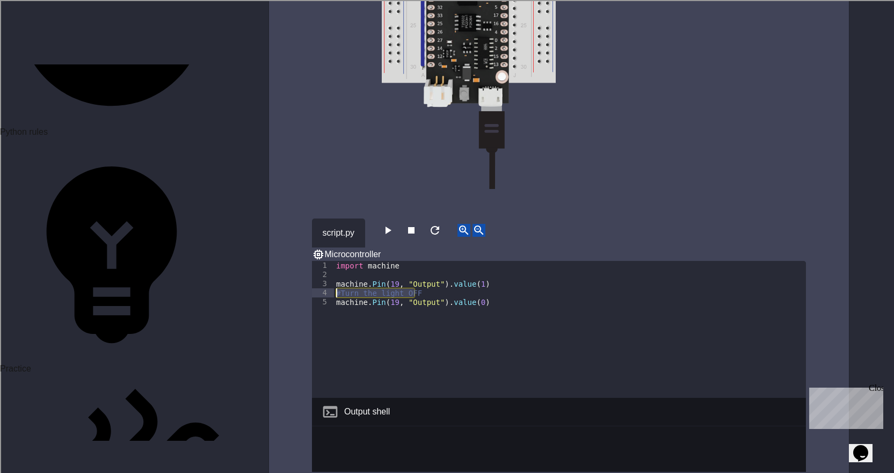
type textarea "**********"
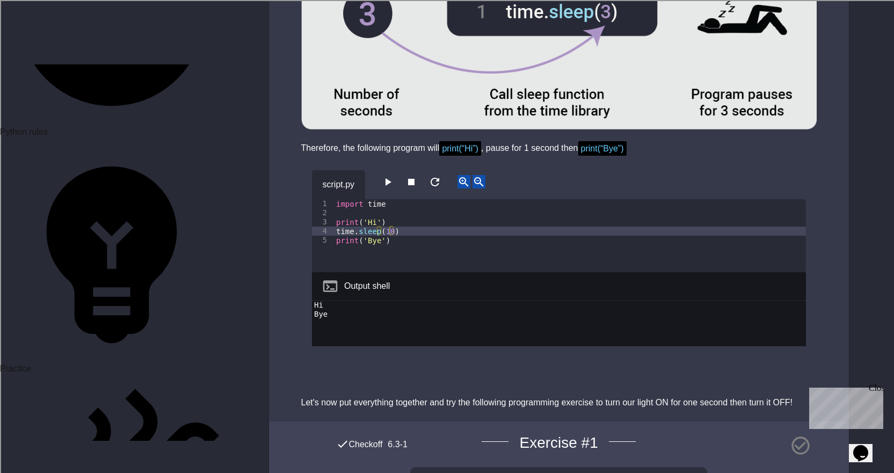
scroll to position [2578, 0]
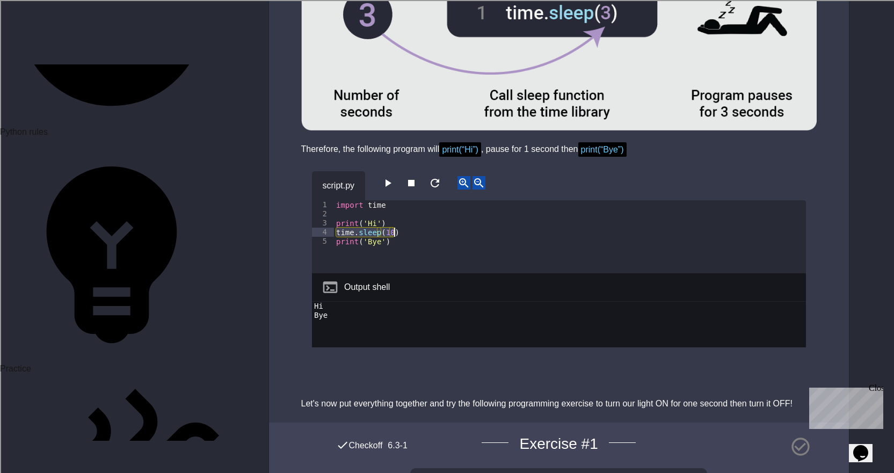
drag, startPoint x: 335, startPoint y: 172, endPoint x: 413, endPoint y: 178, distance: 78.1
click at [413, 200] on div "import time print ( 'Hi' ) time . sleep ( 10 ) print ( 'Bye' )" at bounding box center [570, 245] width 472 height 91
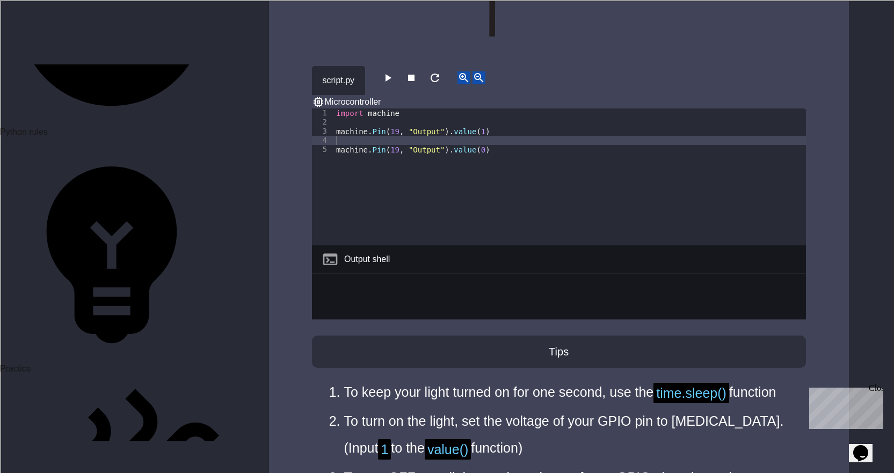
scroll to position [3545, 0]
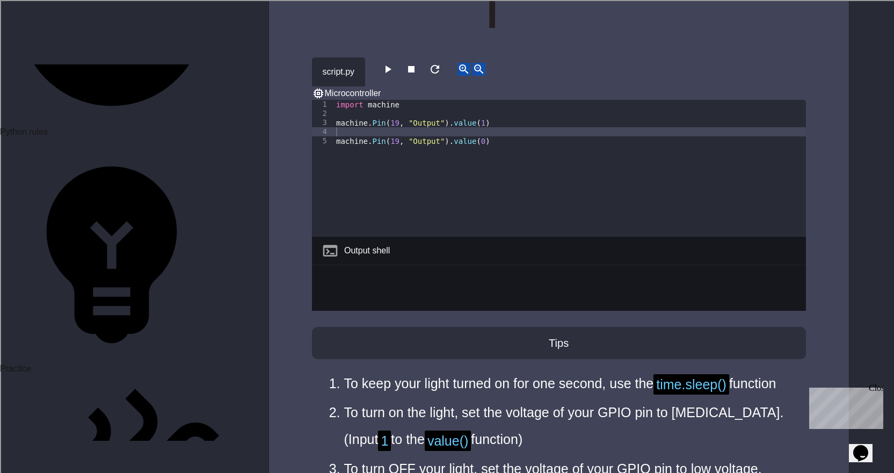
click at [385, 100] on div "import machine machine . Pin ( 19 , "Output" ) . value ( 1 ) machine . Pin ( 19…" at bounding box center [570, 177] width 472 height 155
paste textarea "**********"
type textarea "**********"
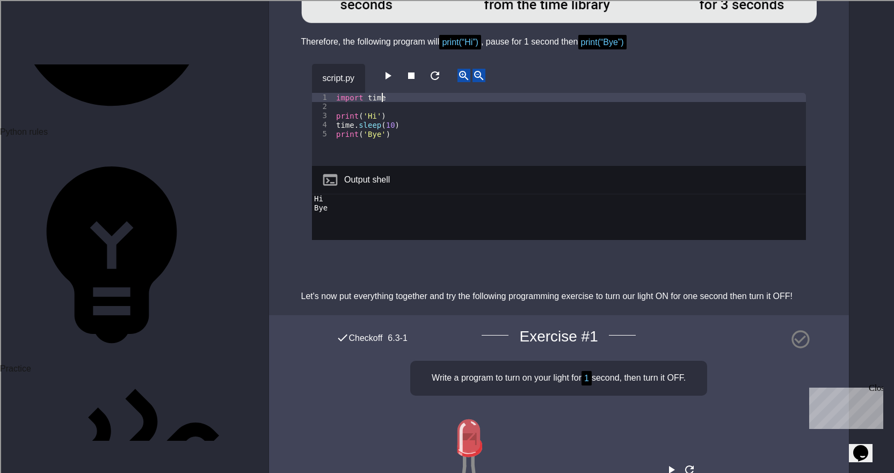
scroll to position [0, 3]
drag, startPoint x: 381, startPoint y: 39, endPoint x: 335, endPoint y: 40, distance: 46.2
click at [335, 93] on div "import time print ( 'Hi' ) time . sleep ( 10 ) print ( 'Bye' )" at bounding box center [570, 138] width 472 height 91
type textarea "**********"
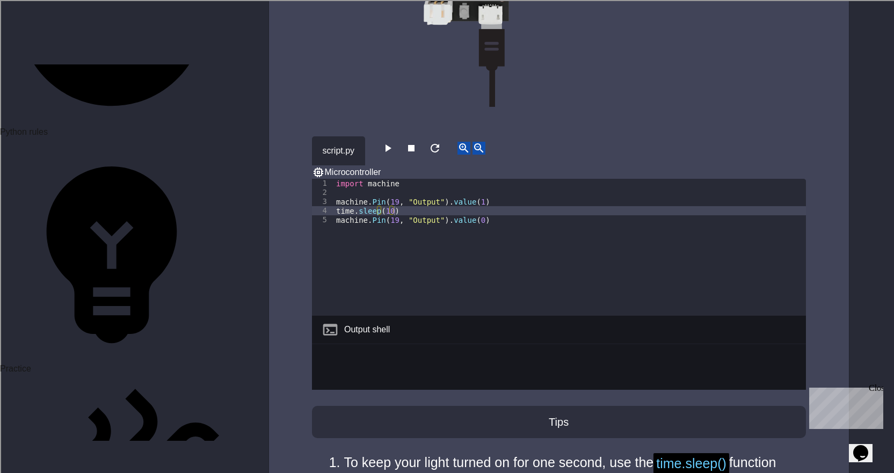
scroll to position [3491, 0]
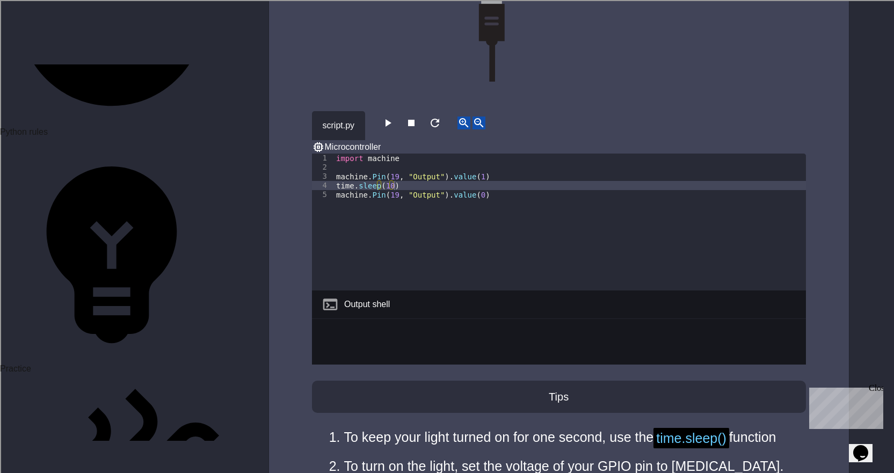
click at [350, 154] on div "import machine machine . Pin ( 19 , "Output" ) . value ( 1 ) time . sleep ( 10 …" at bounding box center [570, 231] width 472 height 155
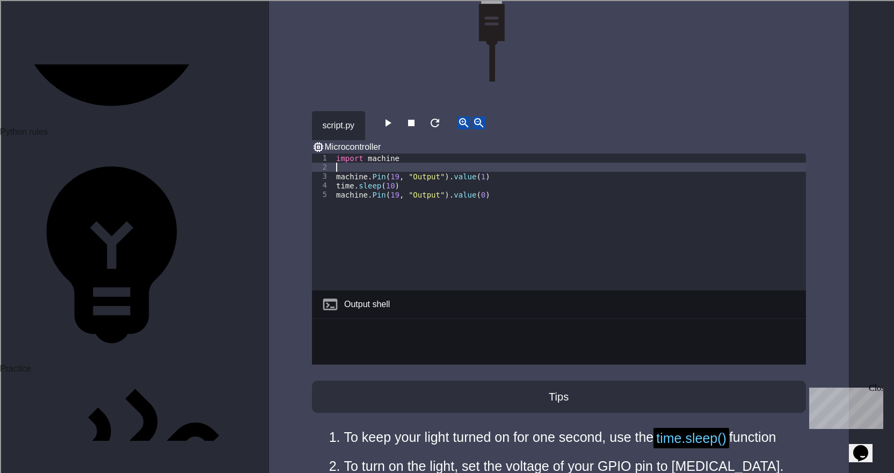
paste textarea "**********"
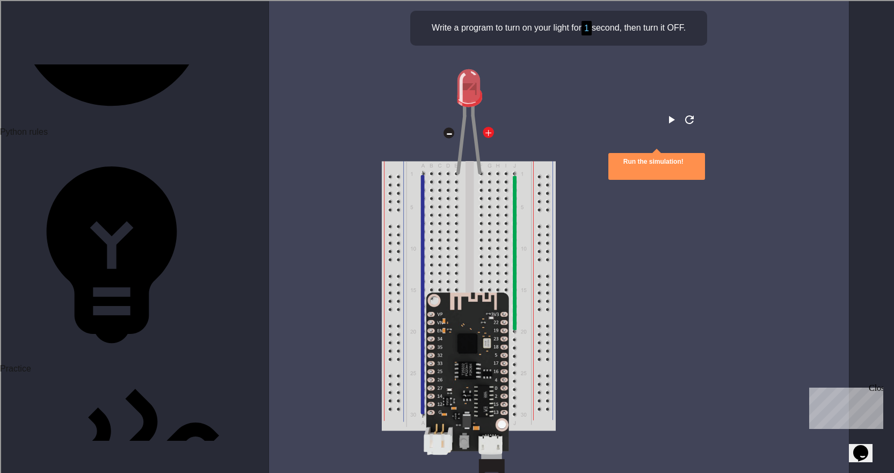
scroll to position [3277, 0]
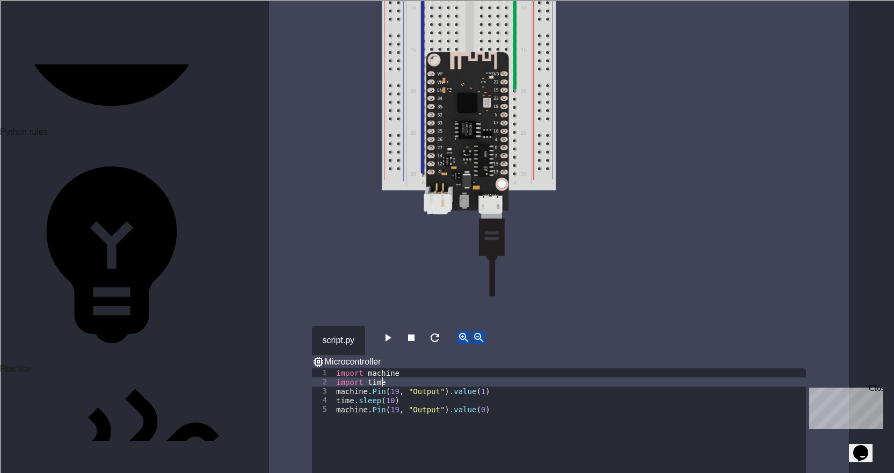
click at [389, 368] on div "import machine import time machine . Pin ( 19 , "Output" ) . value ( 1 ) time .…" at bounding box center [570, 445] width 472 height 155
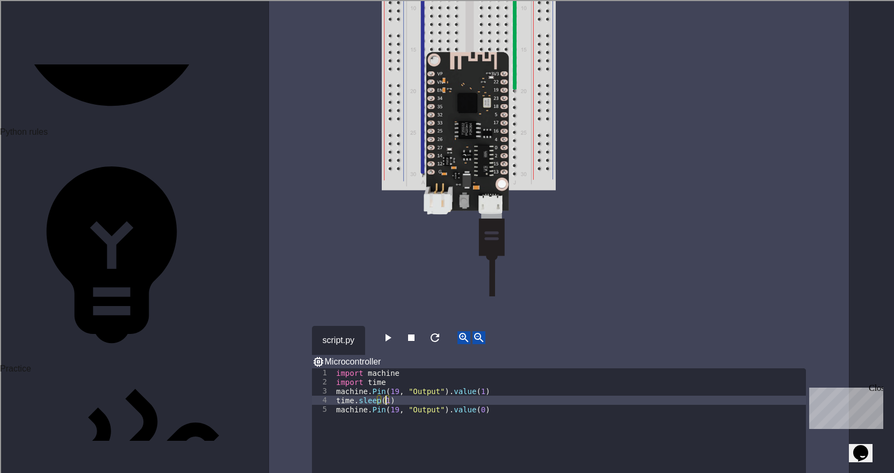
type textarea "**********"
click at [390, 334] on icon "button" at bounding box center [389, 338] width 6 height 8
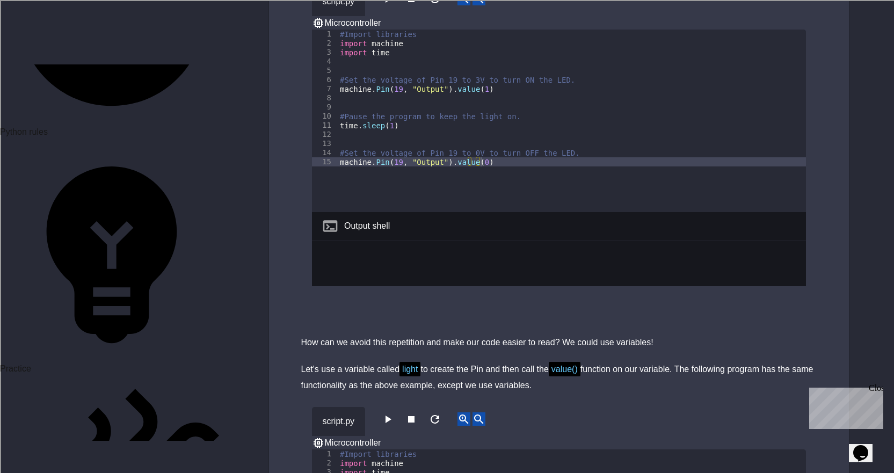
scroll to position [4414, 0]
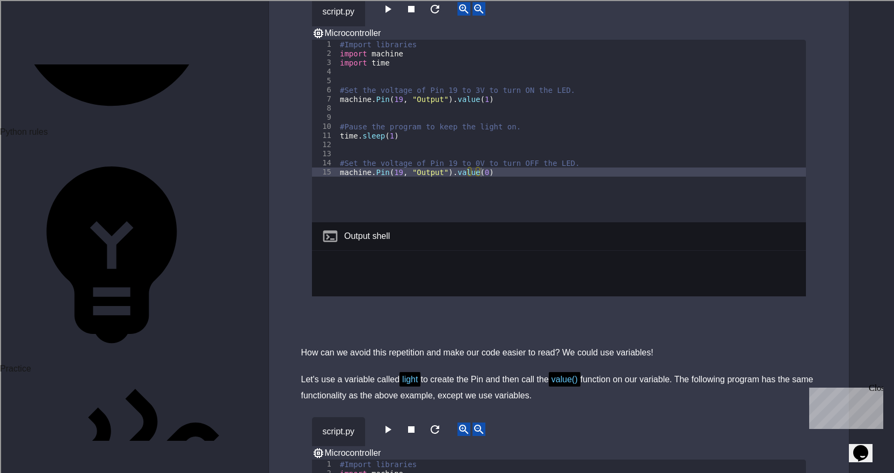
click at [394, 423] on icon "button" at bounding box center [387, 429] width 13 height 13
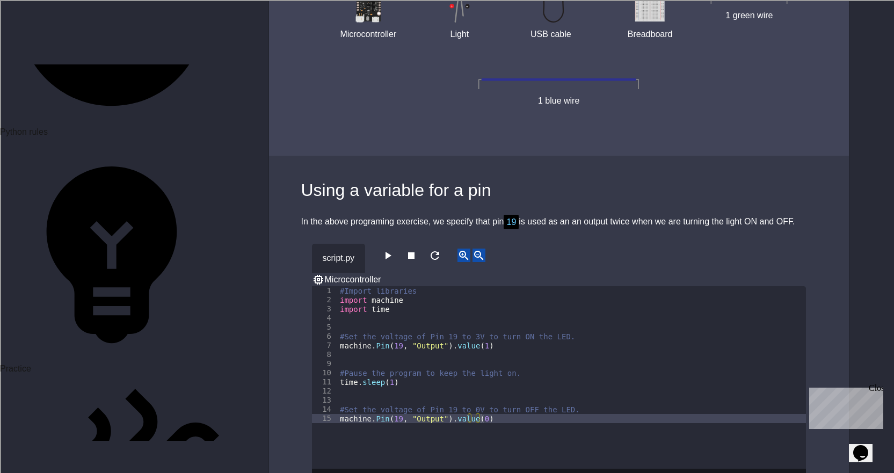
scroll to position [4091, 0]
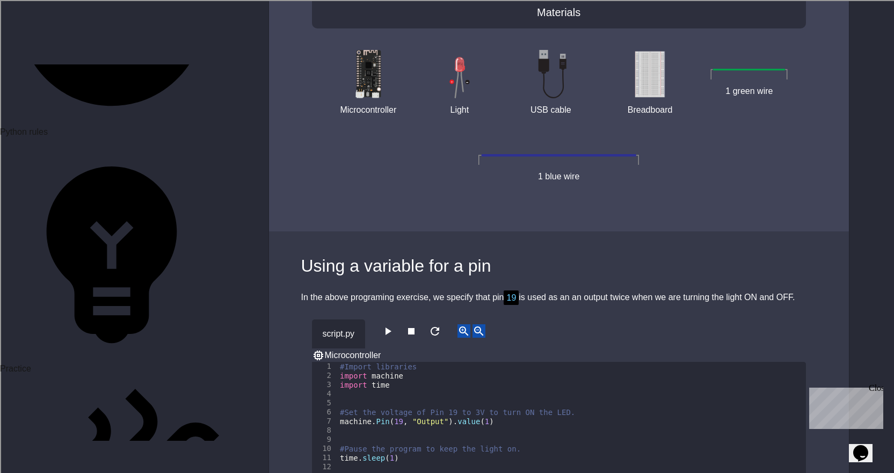
click at [394, 324] on button "button" at bounding box center [387, 330] width 13 height 13
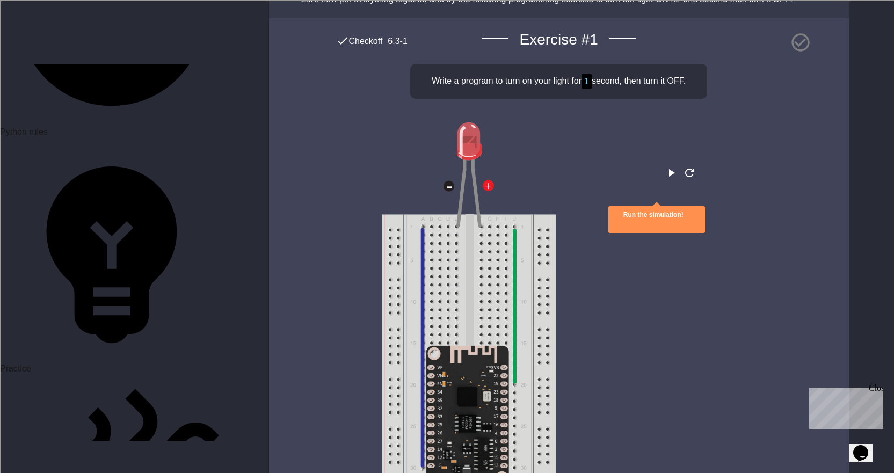
scroll to position [2963, 0]
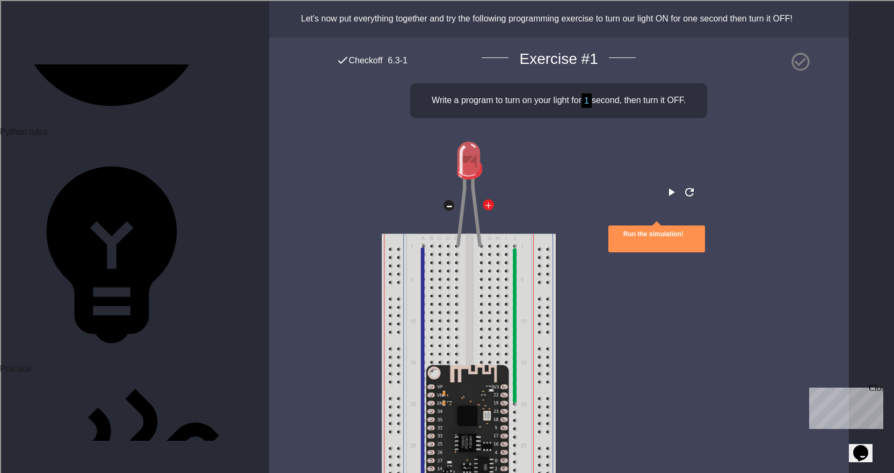
click at [665, 186] on icon "play" at bounding box center [671, 192] width 13 height 13
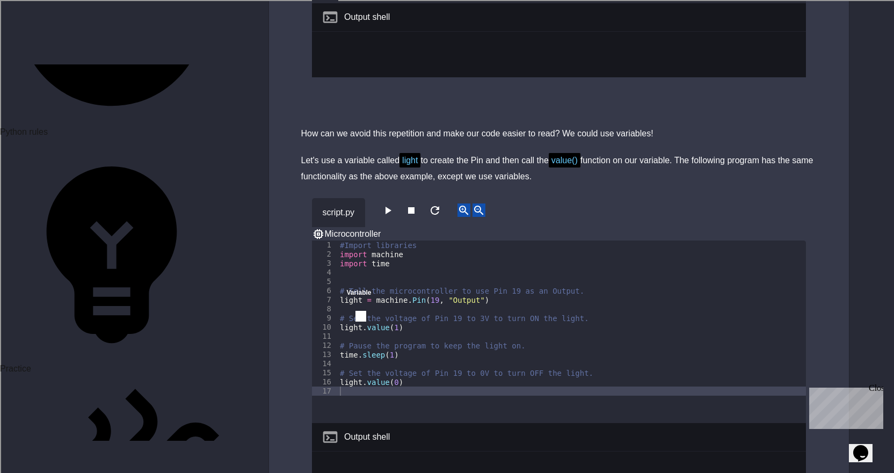
scroll to position [4414, 0]
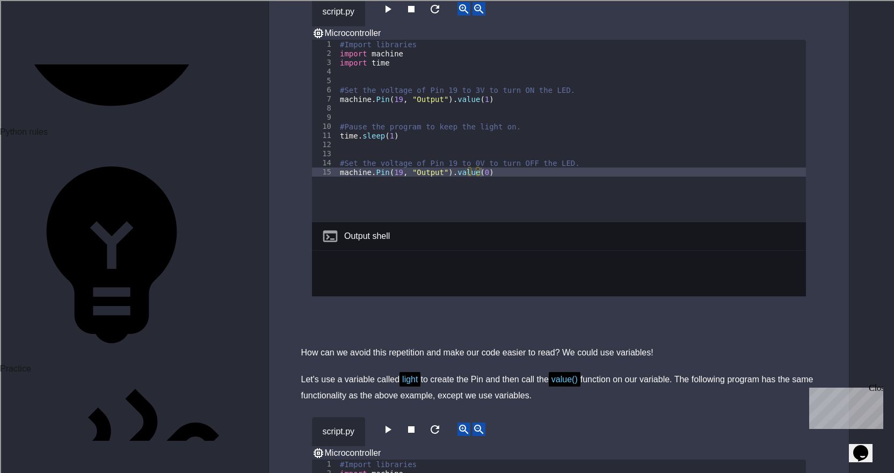
click at [390, 426] on icon "button" at bounding box center [389, 430] width 6 height 8
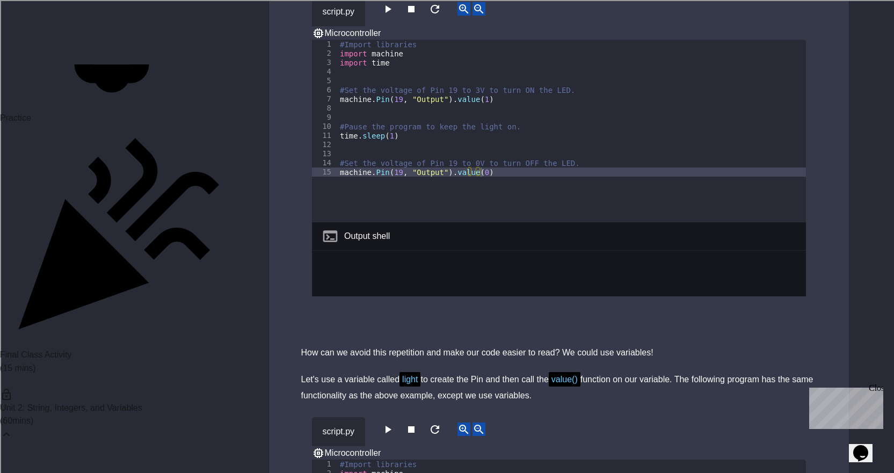
scroll to position [1235, 0]
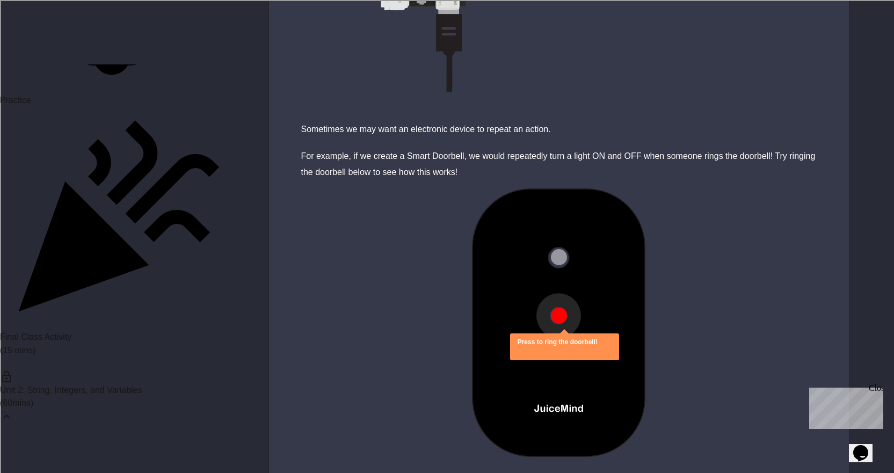
scroll to position [967, 0]
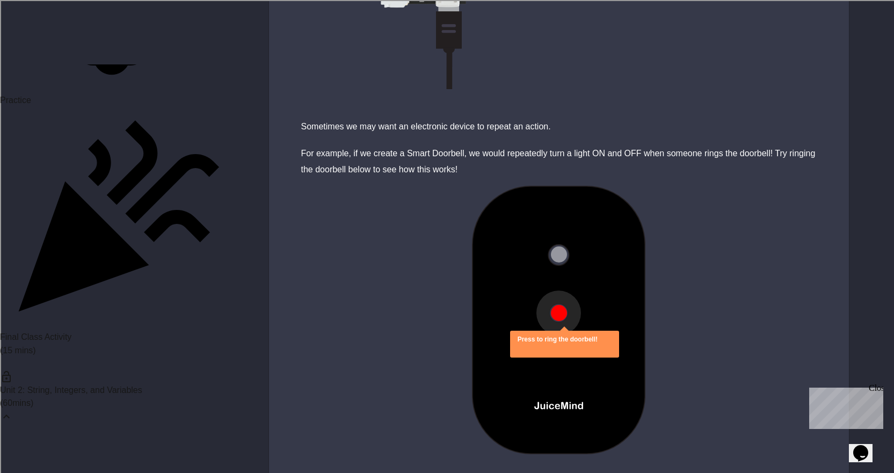
click at [567, 284] on img at bounding box center [559, 320] width 238 height 269
click at [559, 305] on button at bounding box center [559, 313] width 16 height 16
click at [558, 350] on icon "close" at bounding box center [558, 350] width 0 height 0
click at [560, 305] on button at bounding box center [559, 313] width 16 height 16
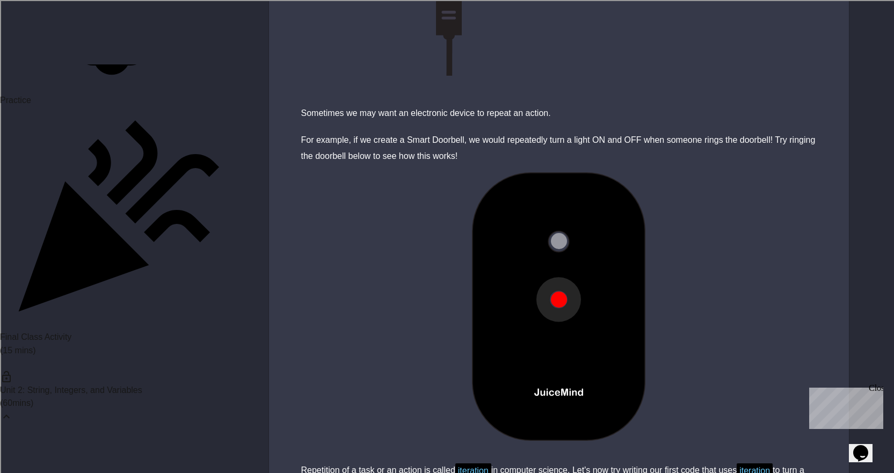
scroll to position [1182, 0]
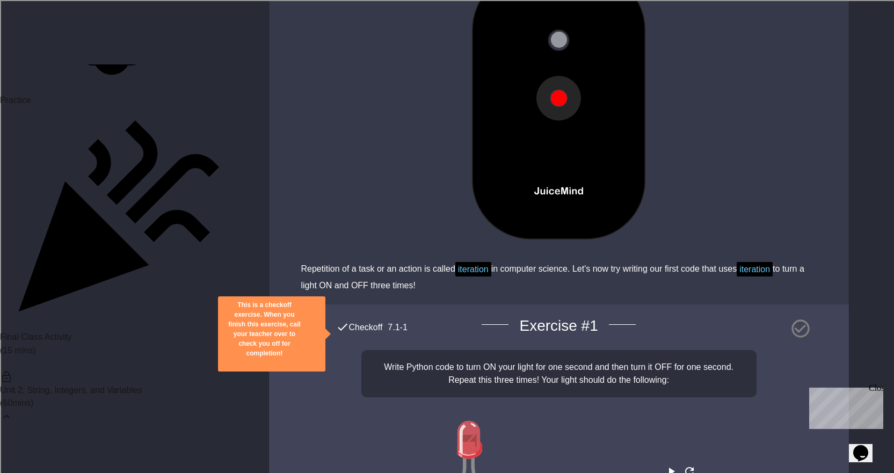
click at [481, 262] on span "iteration" at bounding box center [473, 269] width 36 height 15
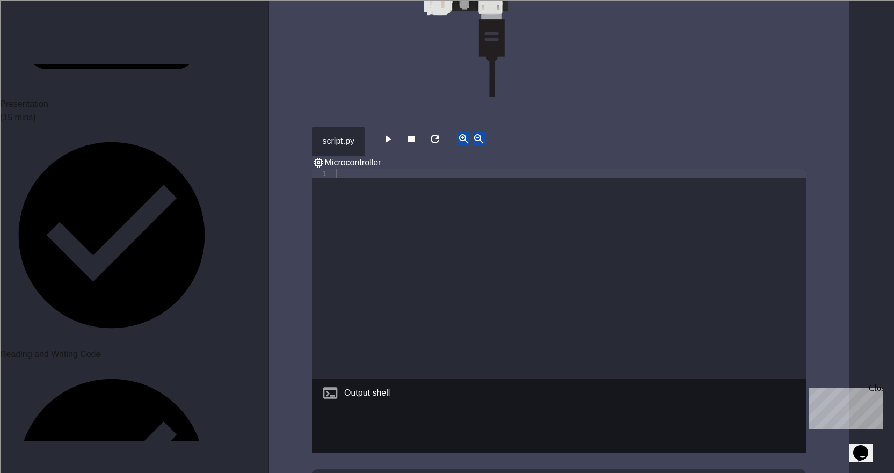
scroll to position [269, 0]
